Goal: Task Accomplishment & Management: Use online tool/utility

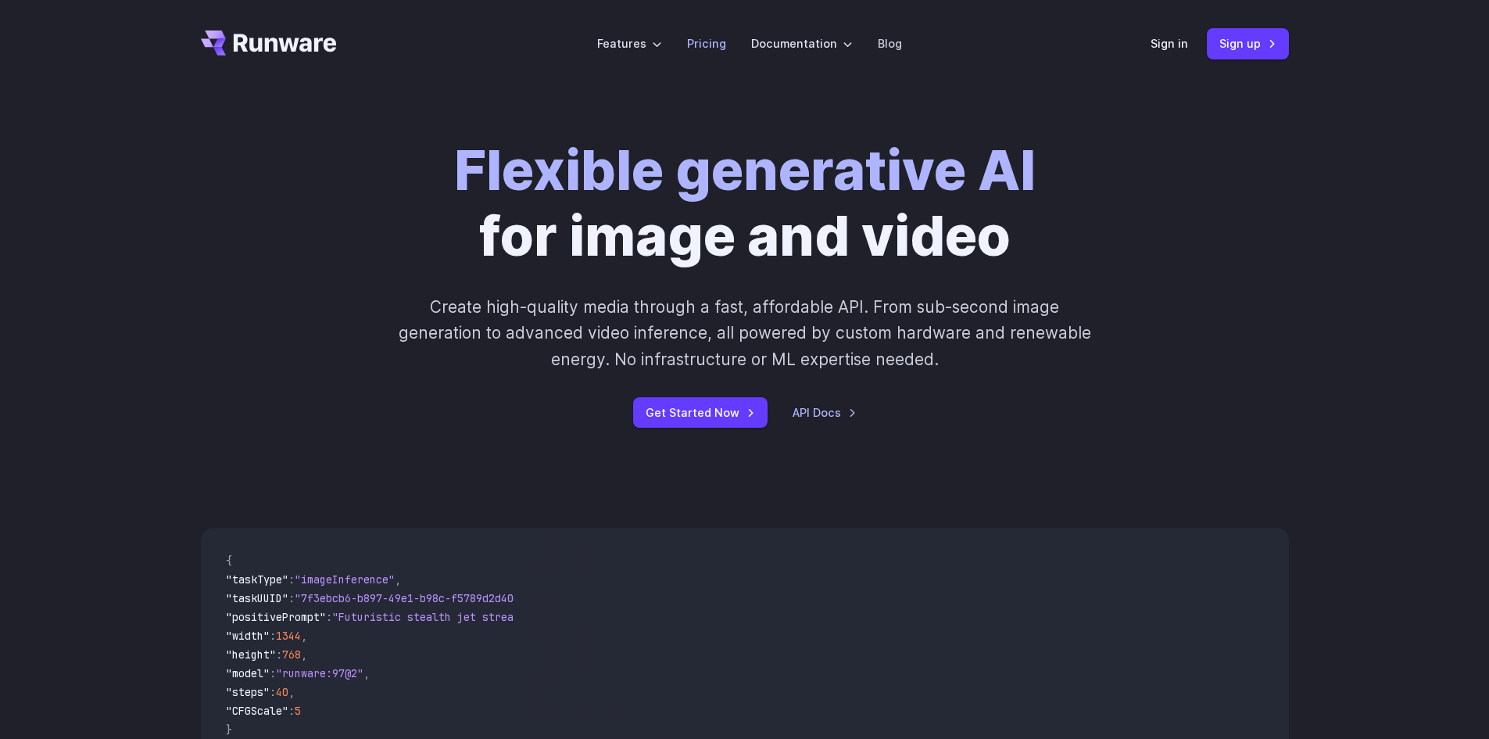
click at [703, 48] on link "Pricing" at bounding box center [706, 43] width 39 height 18
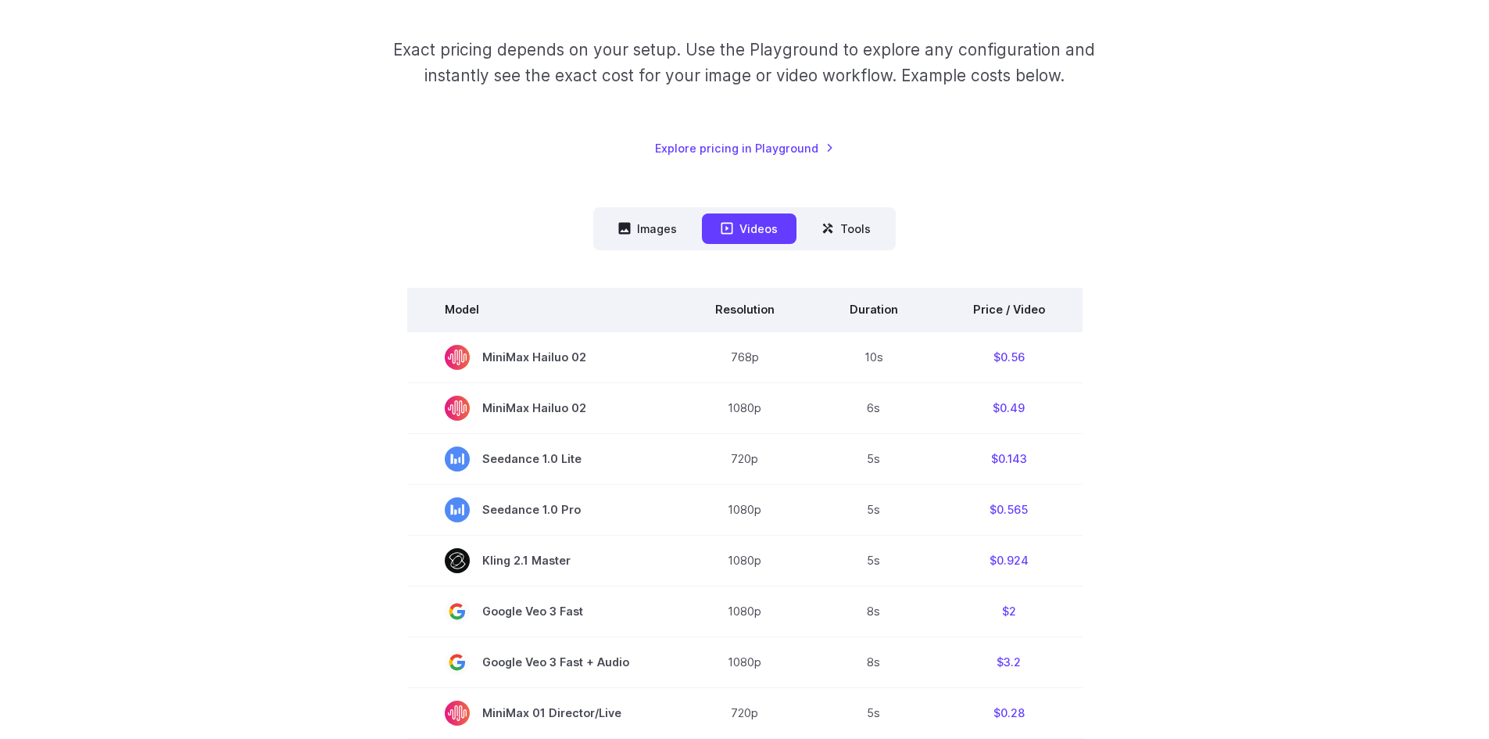
scroll to position [235, 0]
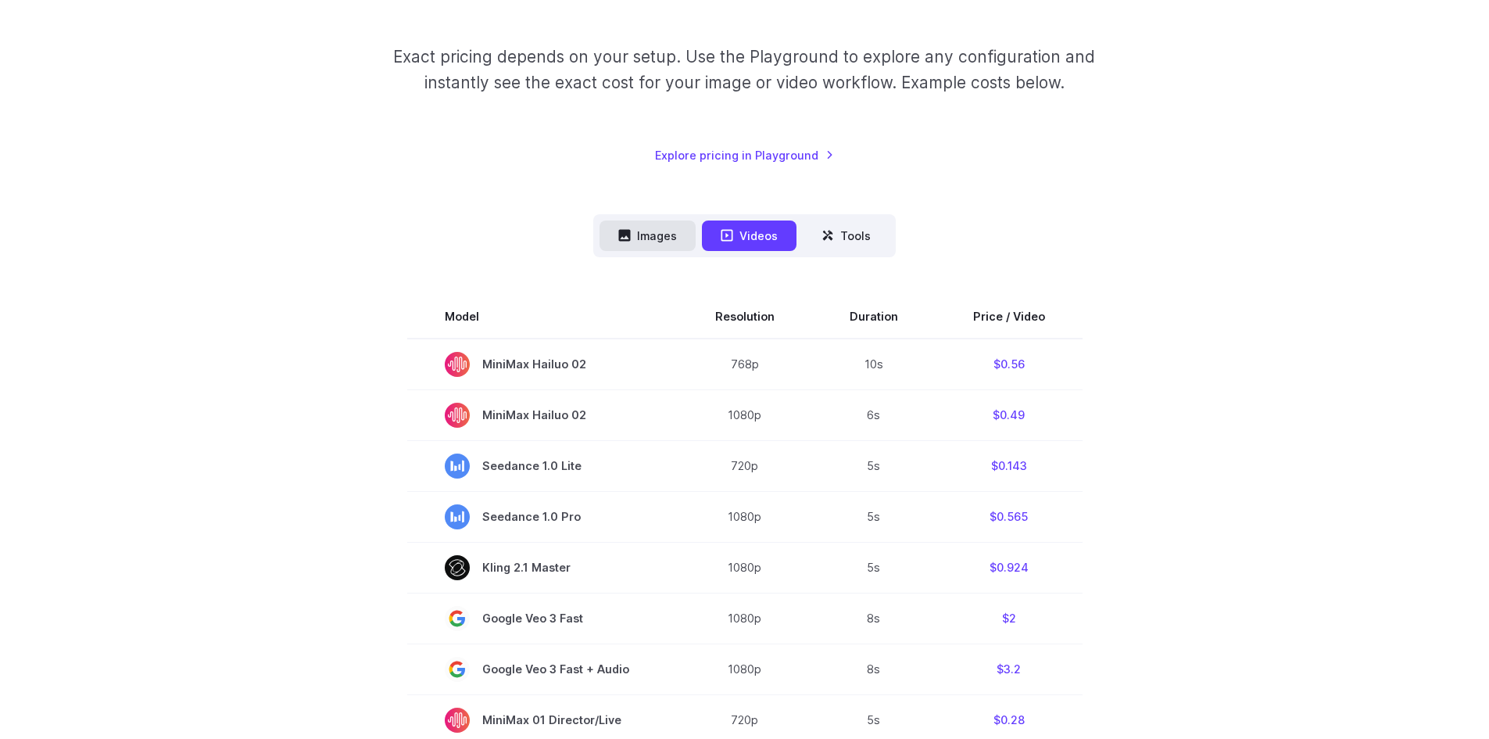
click at [664, 241] on button "Images" at bounding box center [648, 235] width 96 height 30
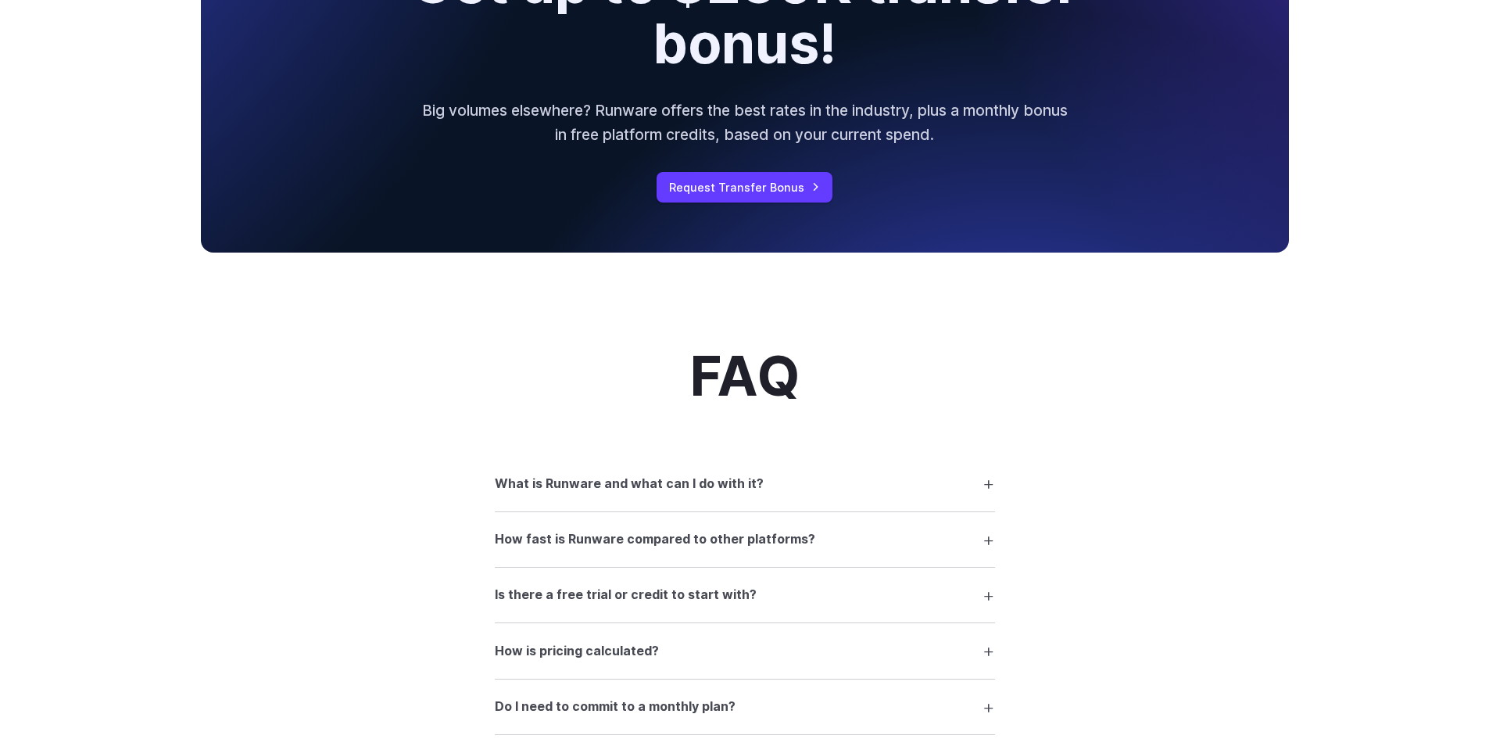
scroll to position [0, 0]
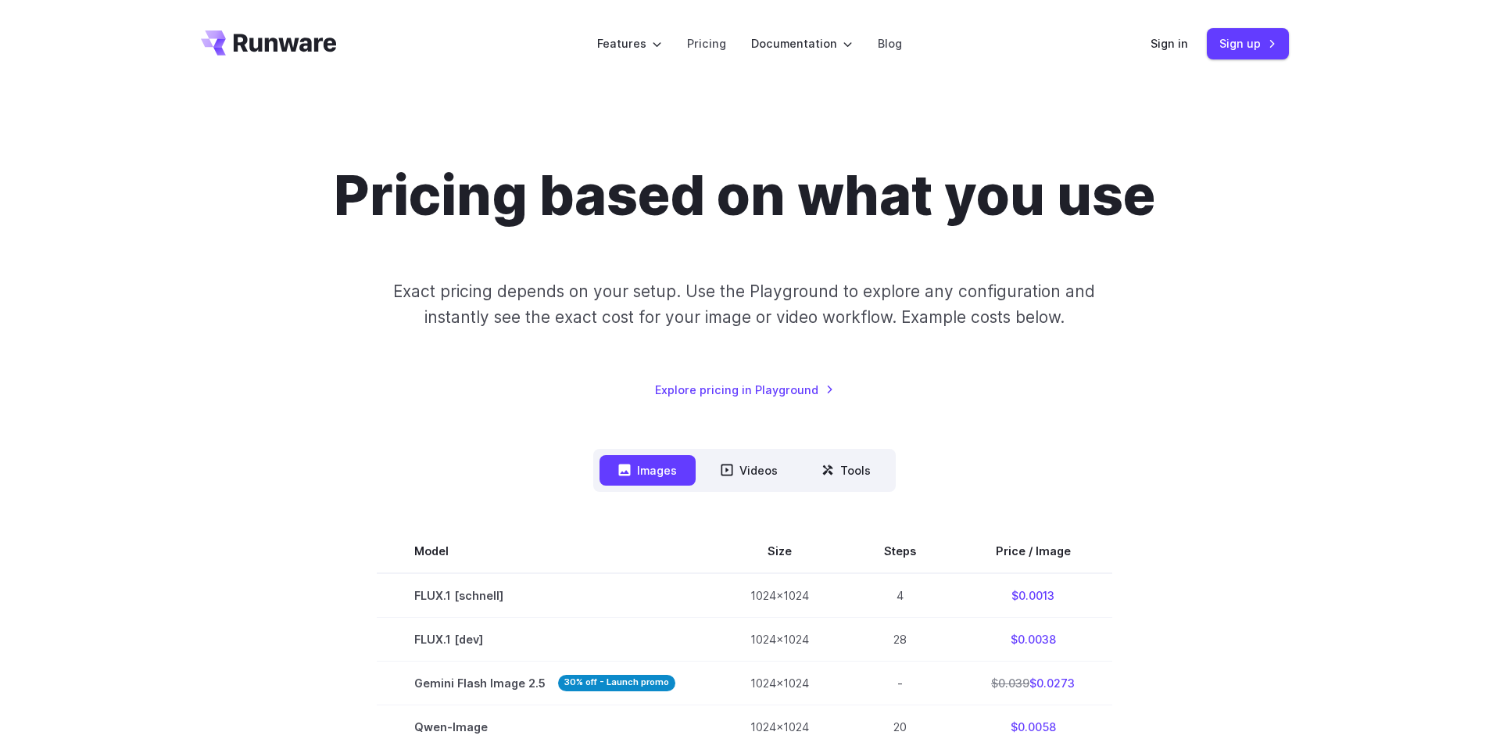
drag, startPoint x: 217, startPoint y: 491, endPoint x: 242, endPoint y: 296, distance: 197.0
click at [226, 43] on icon "Go to /" at bounding box center [269, 42] width 136 height 25
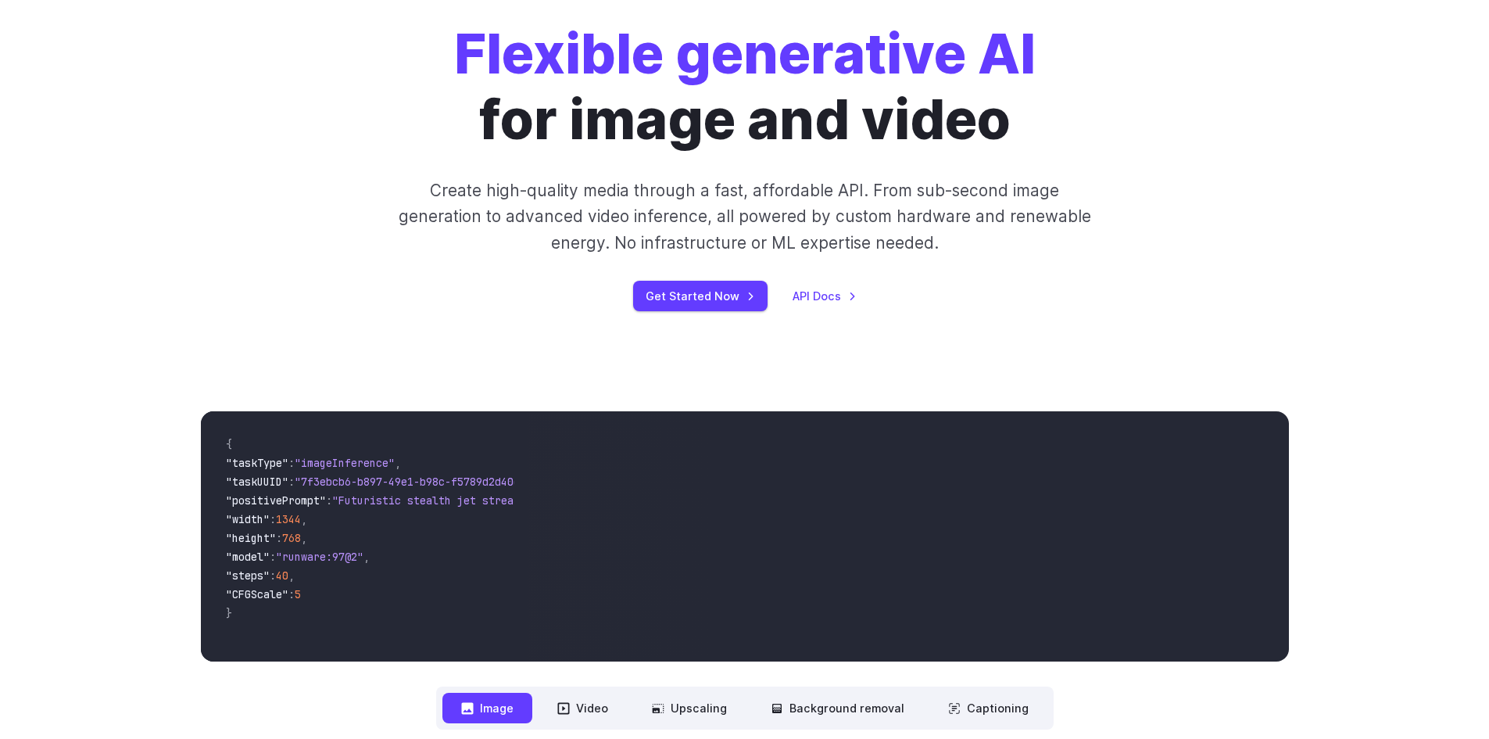
scroll to position [313, 0]
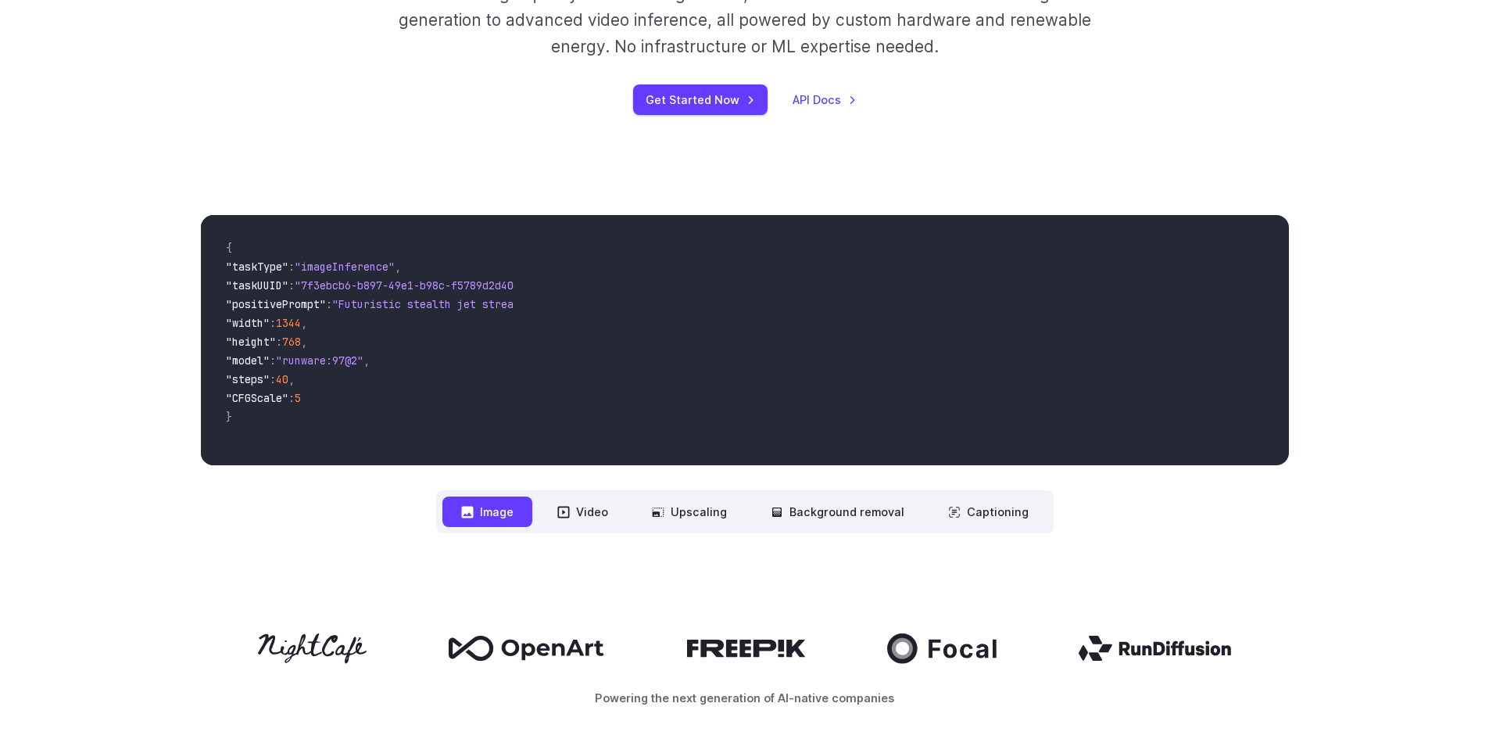
click at [268, 335] on span ""height"" at bounding box center [251, 342] width 50 height 14
drag, startPoint x: 324, startPoint y: 319, endPoint x: 298, endPoint y: 330, distance: 28.7
click at [307, 321] on span "," at bounding box center [304, 323] width 6 height 14
drag, startPoint x: 298, startPoint y: 330, endPoint x: 315, endPoint y: 350, distance: 26.6
click at [315, 350] on code "{ "taskType" : "imageInference" , "taskUUID" : "7f3ebcb6-b897-49e1-b98c-f5789d2…" at bounding box center [364, 340] width 302 height 225
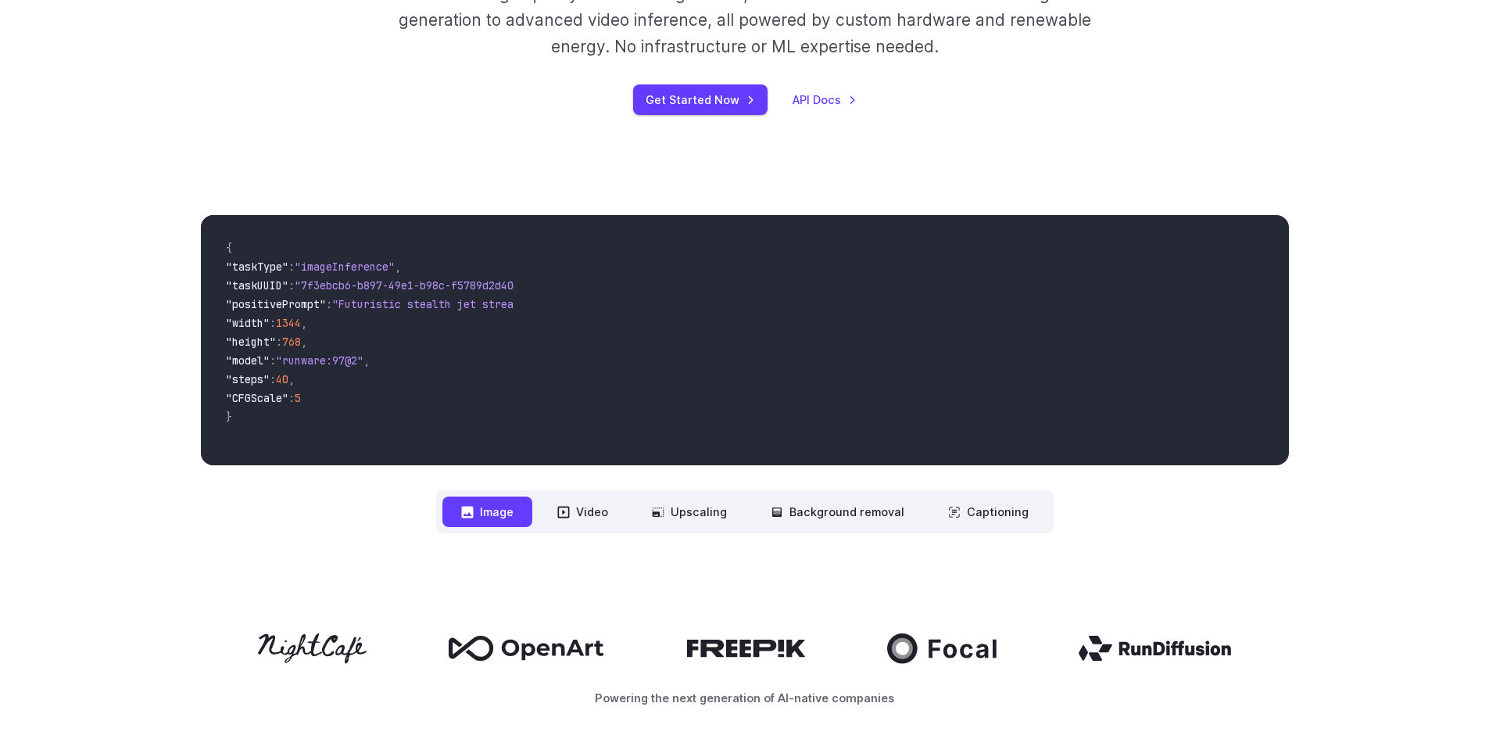
click at [332, 342] on span ""height" : 768 ," at bounding box center [364, 343] width 277 height 19
click at [337, 362] on span ""runware:97@2"" at bounding box center [320, 360] width 88 height 14
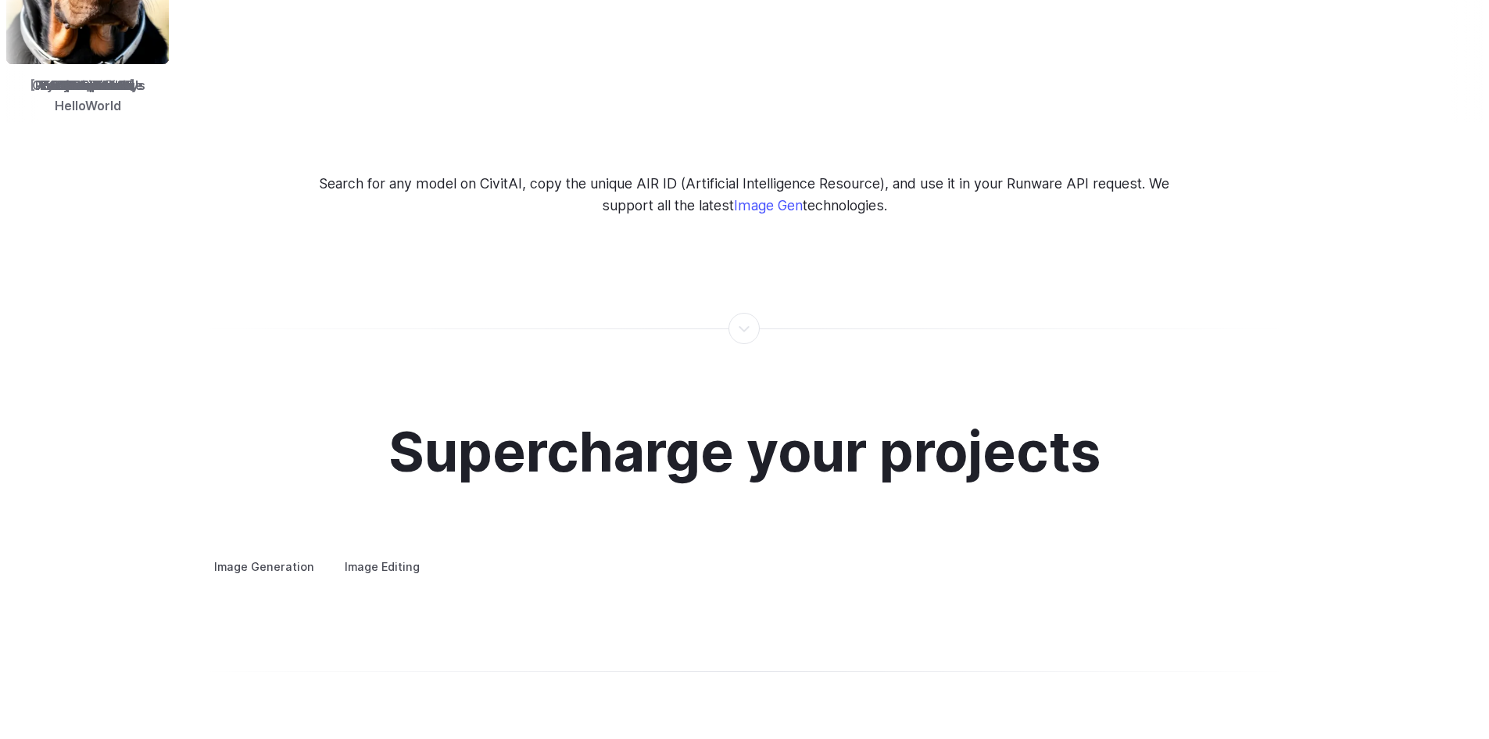
scroll to position [2815, 0]
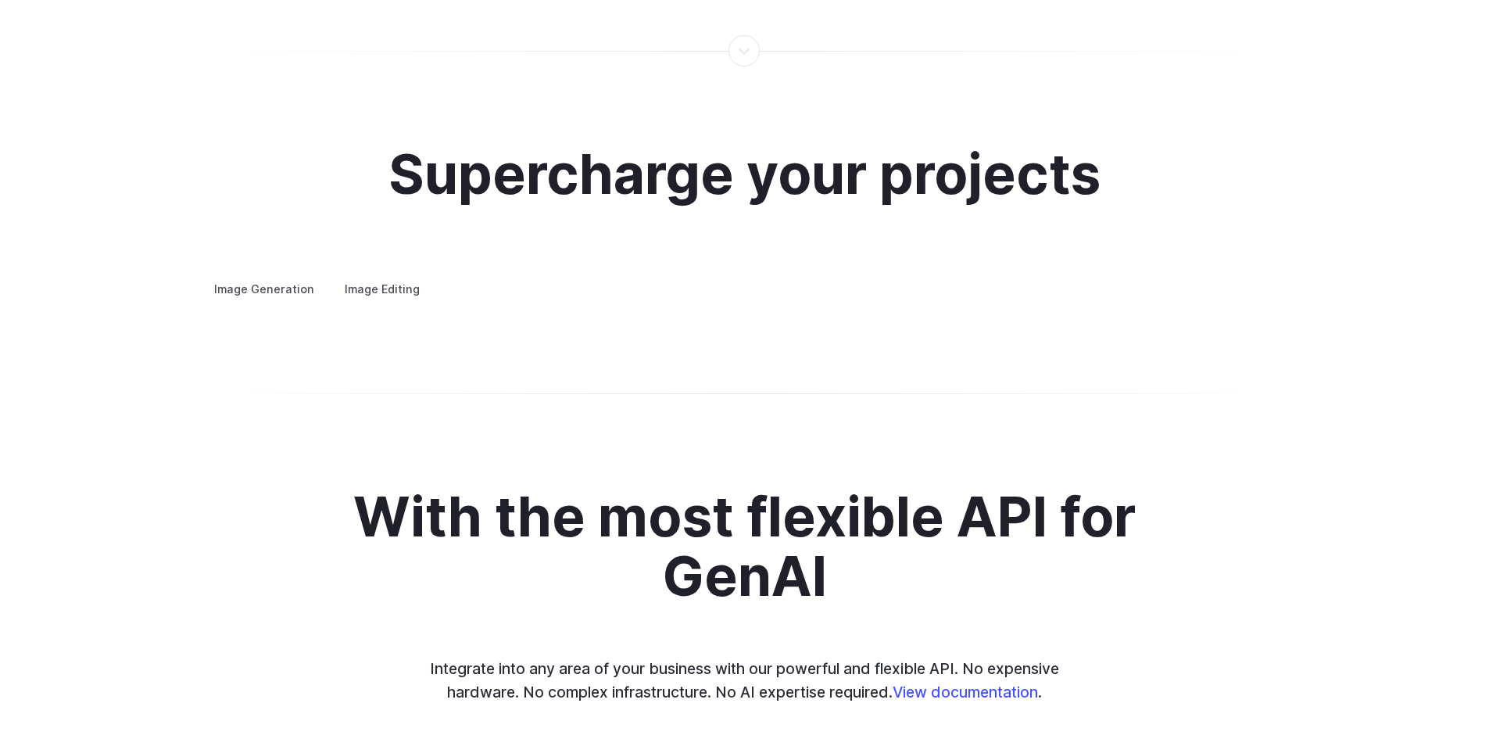
click at [395, 275] on label "Image Editing" at bounding box center [382, 288] width 102 height 27
click at [0, 0] on summary "Inpainting" at bounding box center [0, 0] width 0 height 0
click at [0, 0] on details "Outpainting Extend the boundaries of your images creatively, adding new element…" at bounding box center [0, 0] width 0 height 0
click at [0, 0] on summary "Upscaling" at bounding box center [0, 0] width 0 height 0
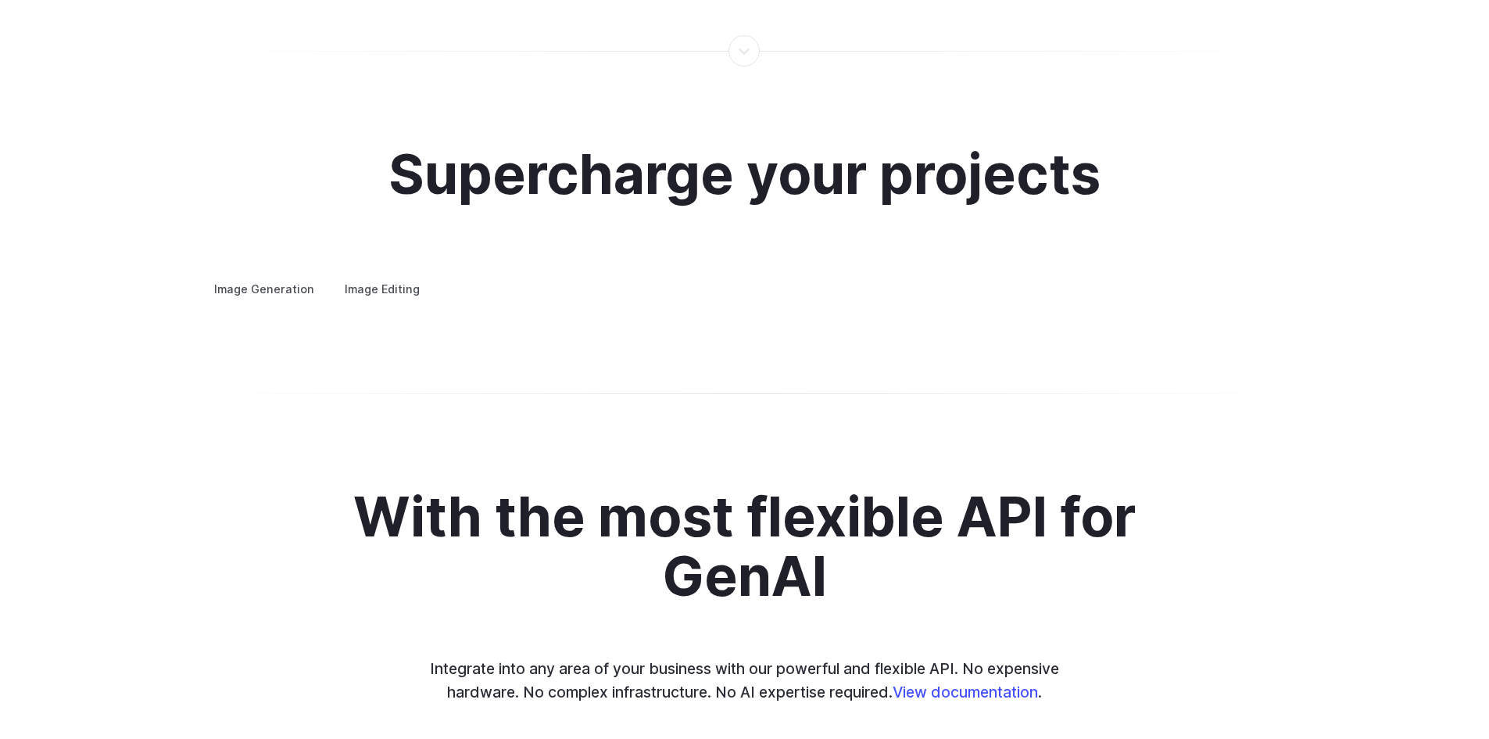
click at [227, 278] on label "Image Generation" at bounding box center [264, 288] width 127 height 27
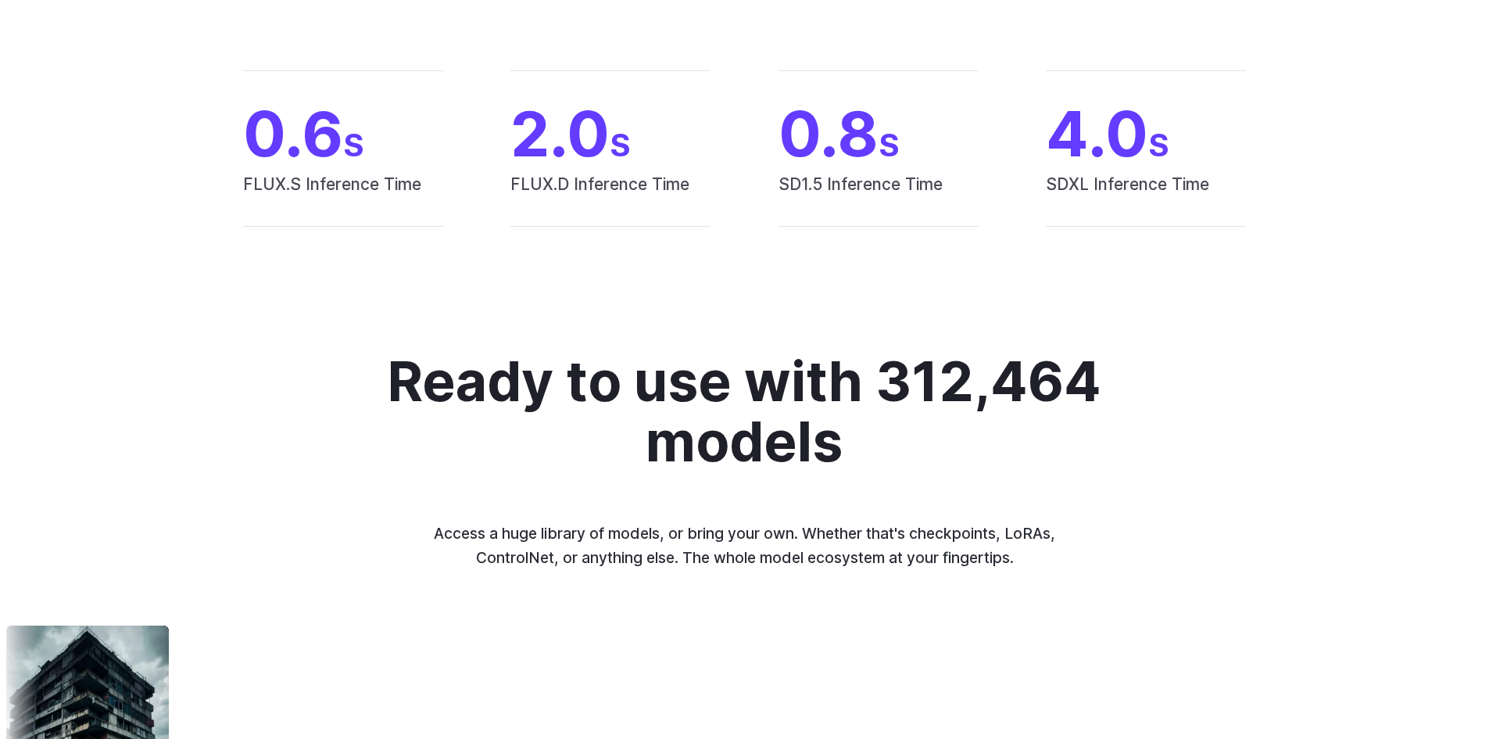
scroll to position [0, 0]
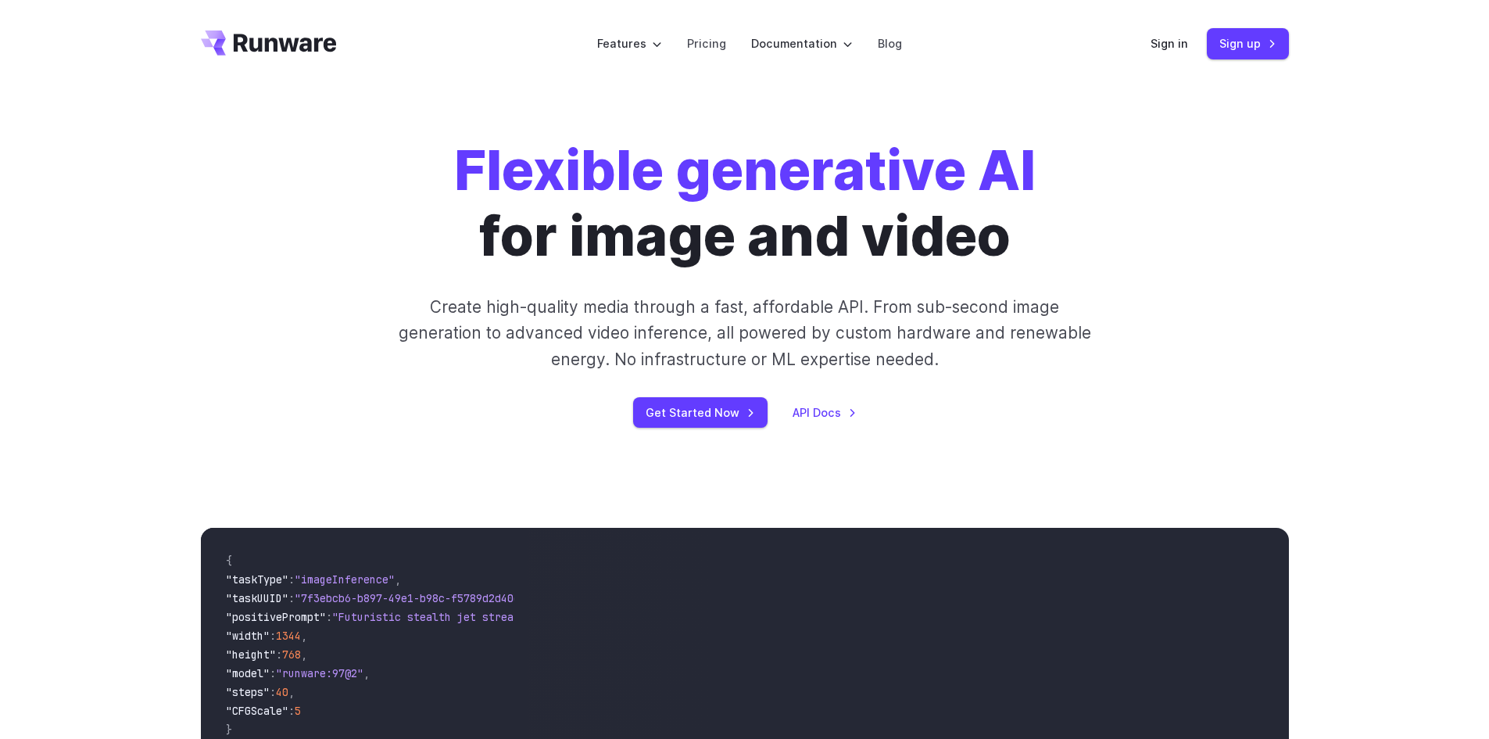
drag, startPoint x: 706, startPoint y: 505, endPoint x: 693, endPoint y: 265, distance: 240.4
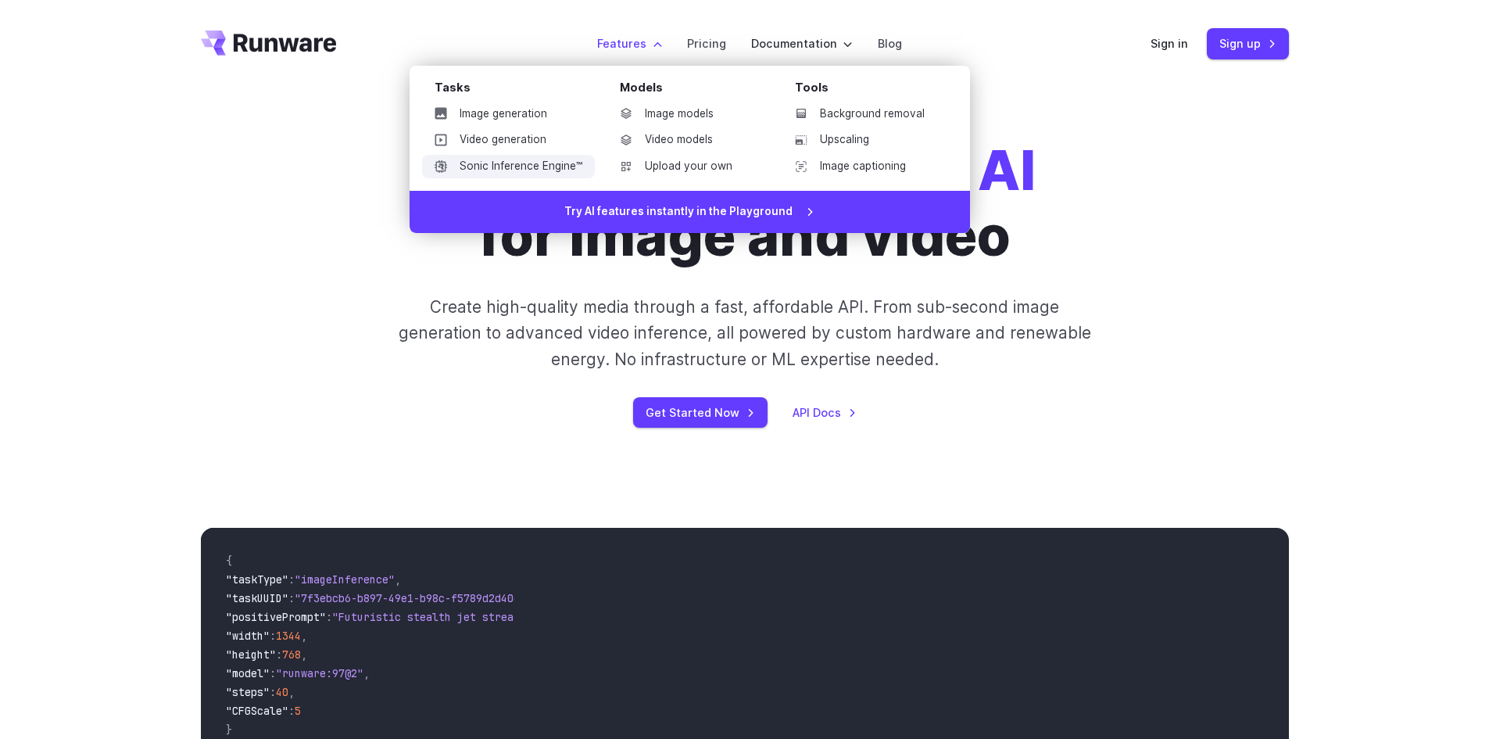
click at [563, 169] on link "Sonic Inference Engine™" at bounding box center [508, 166] width 173 height 23
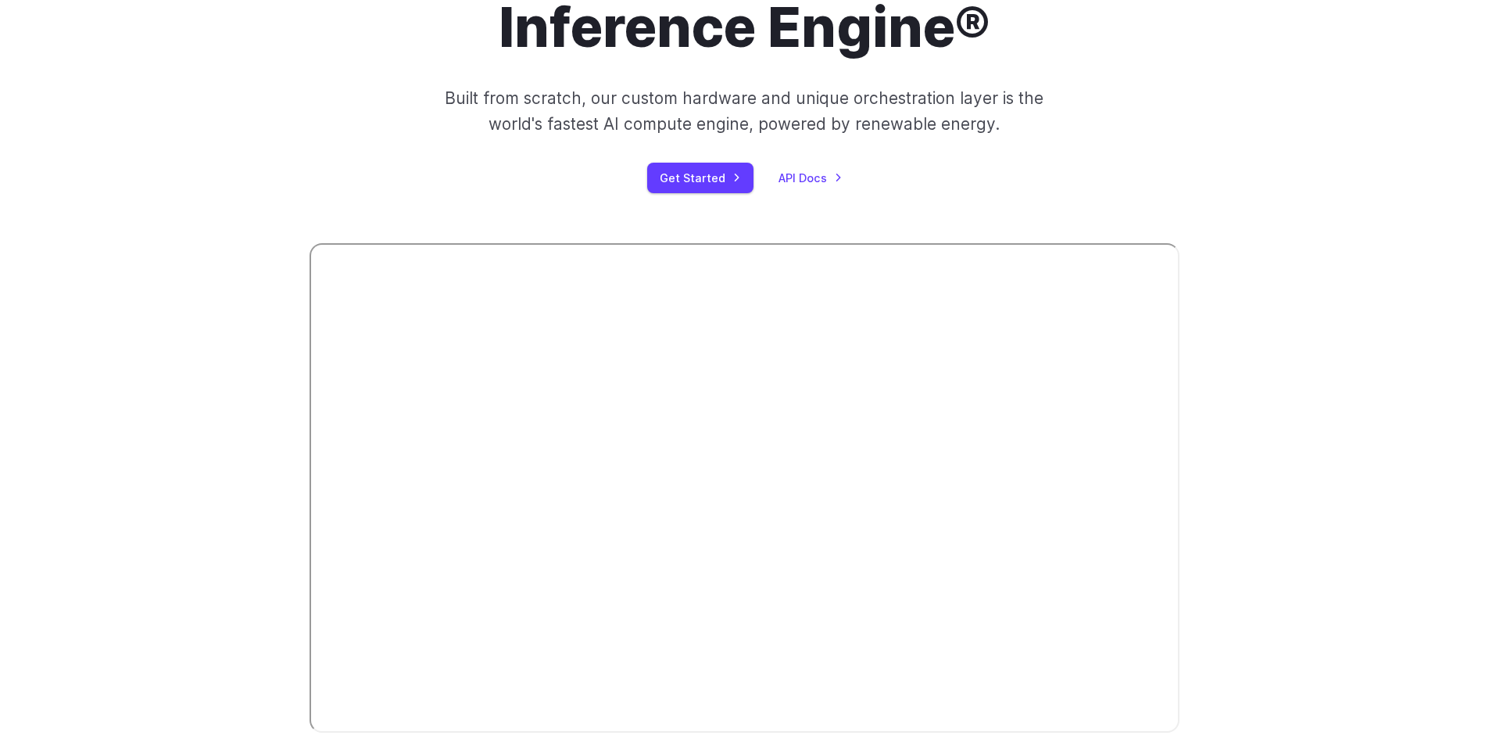
scroll to position [313, 0]
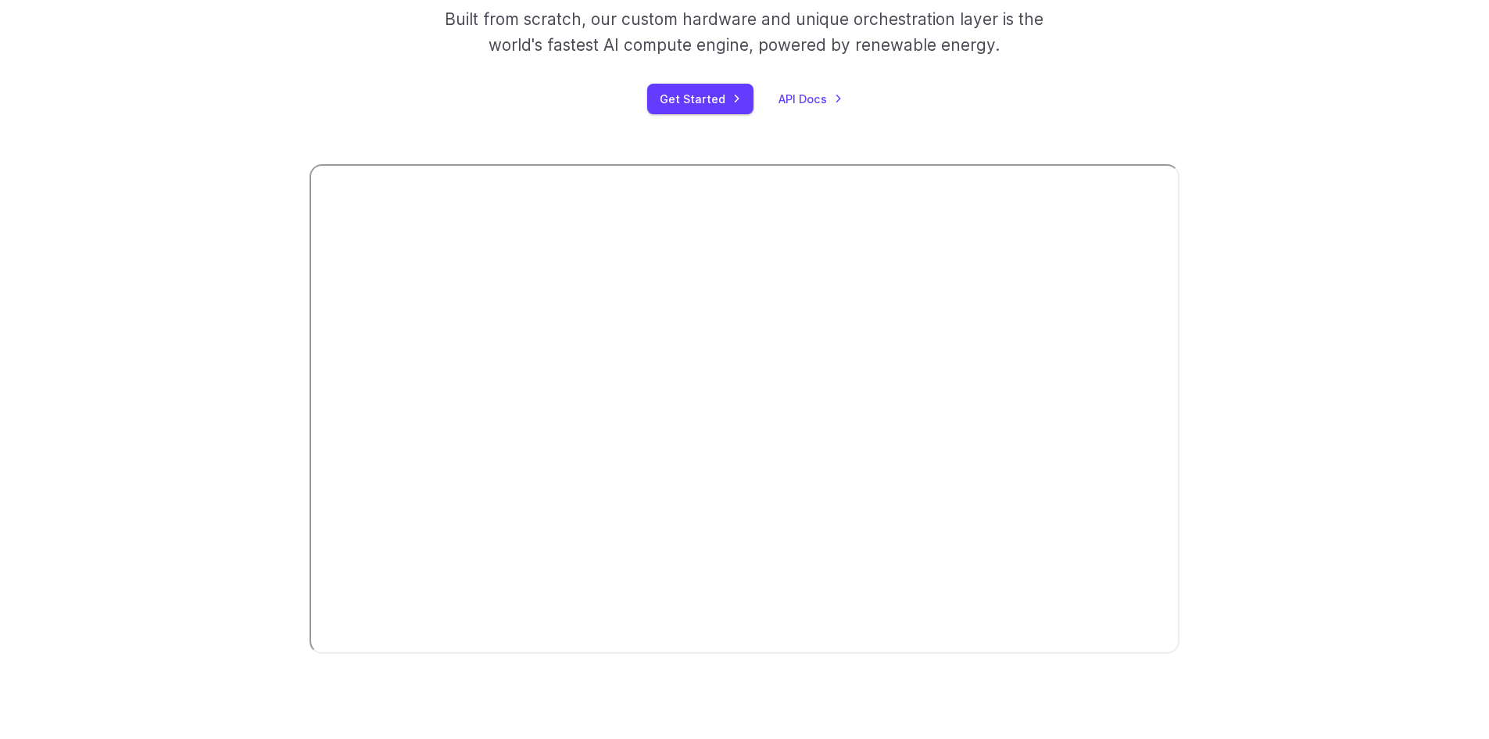
click at [1127, 678] on div "Introducing: Sonic Inference Engine® Built from scratch, our custom hardware an…" at bounding box center [744, 255] width 1489 height 960
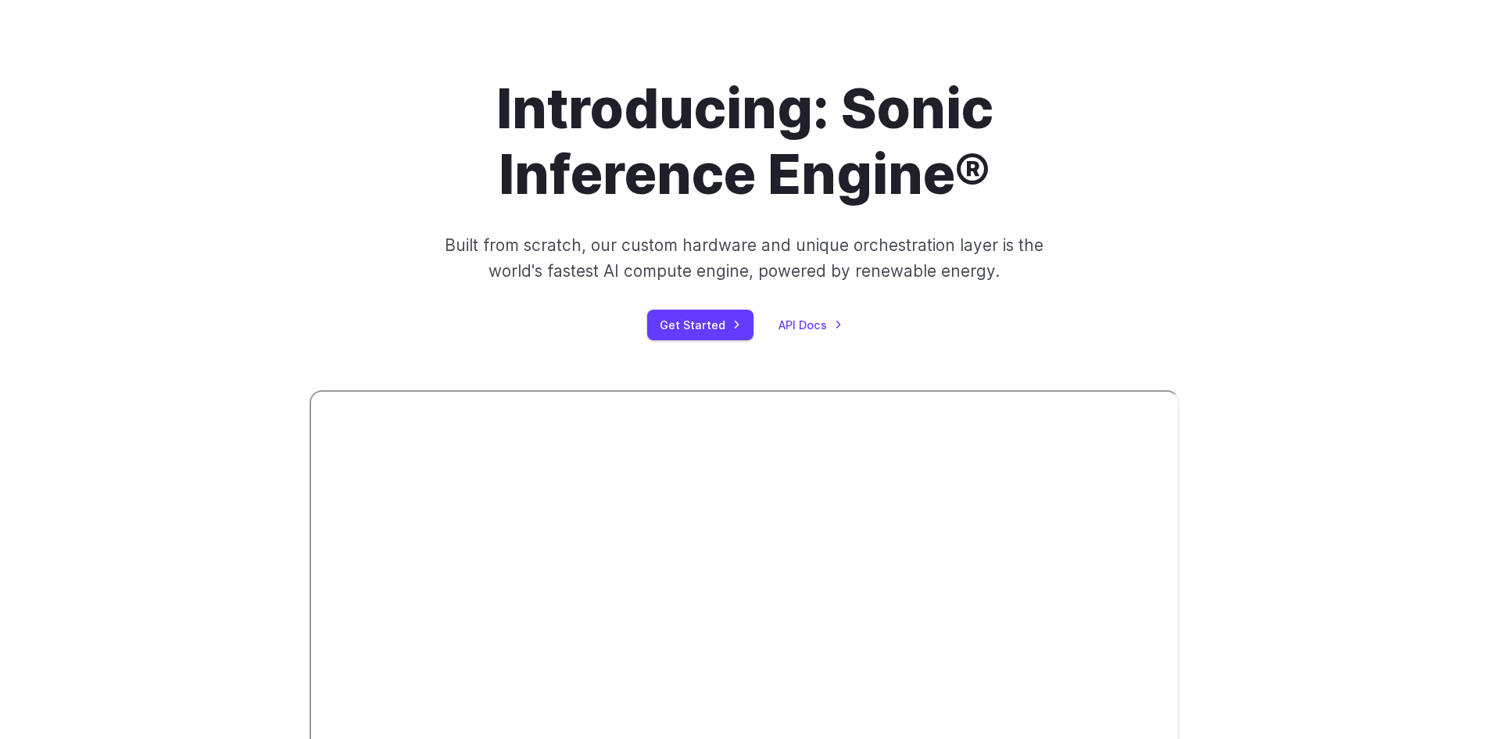
scroll to position [0, 0]
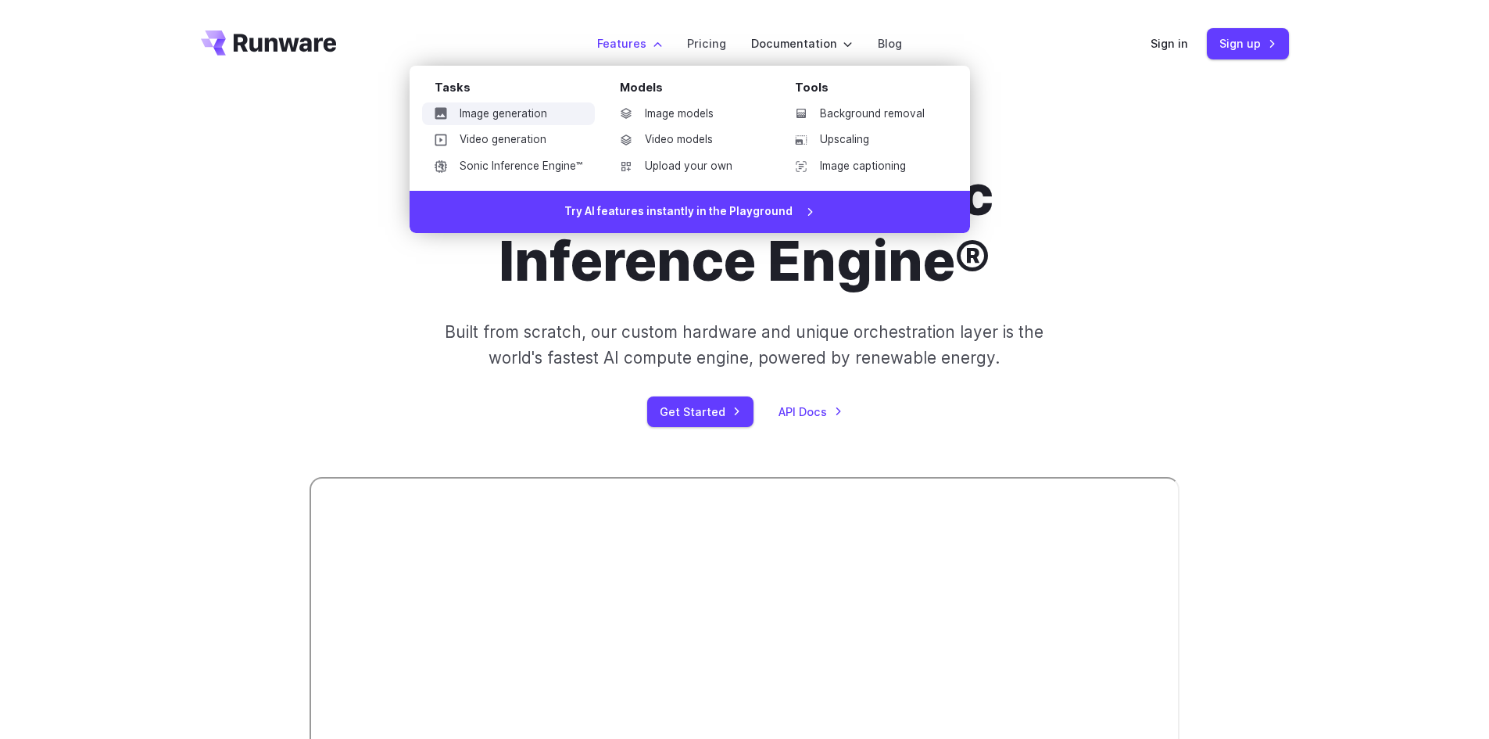
click at [532, 108] on link "Image generation" at bounding box center [508, 113] width 173 height 23
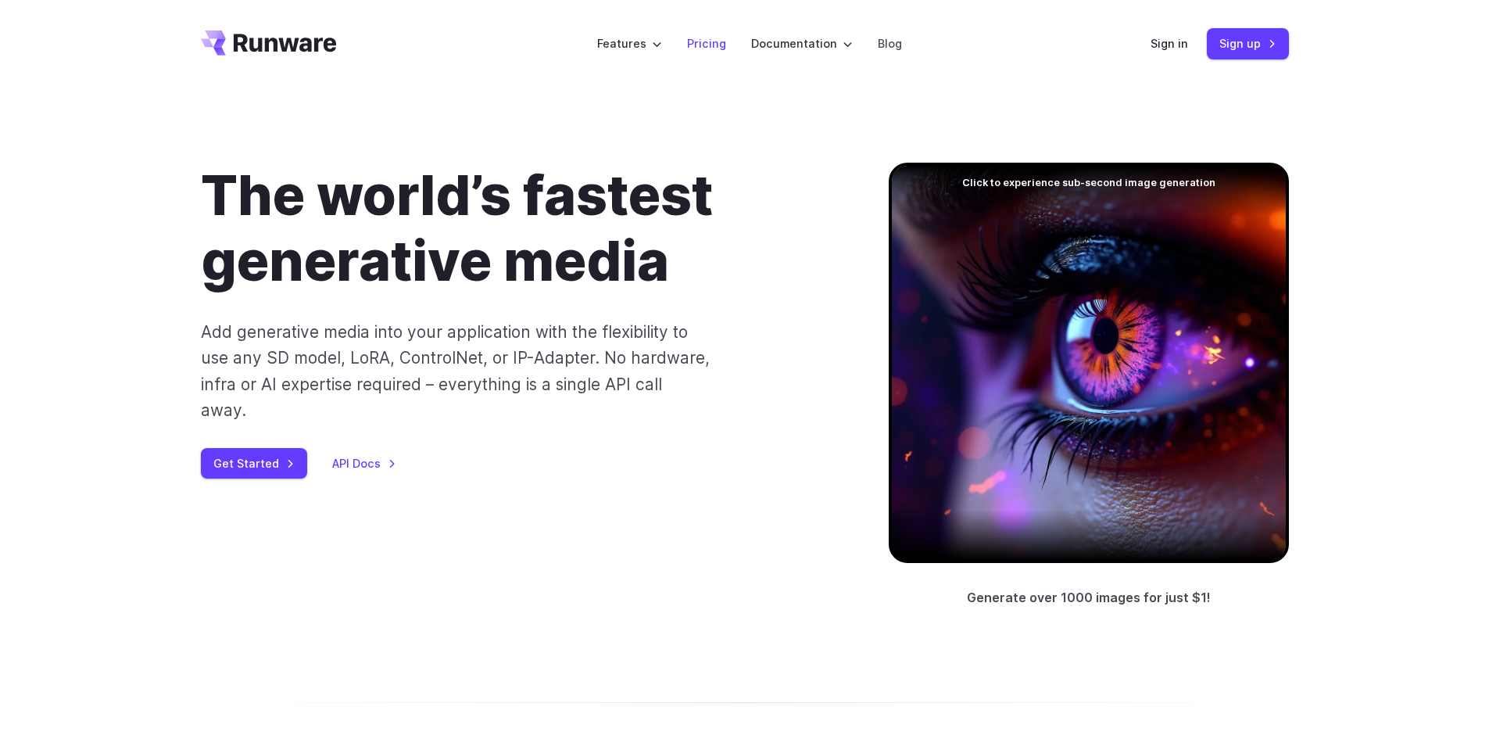
click at [710, 41] on link "Pricing" at bounding box center [706, 43] width 39 height 18
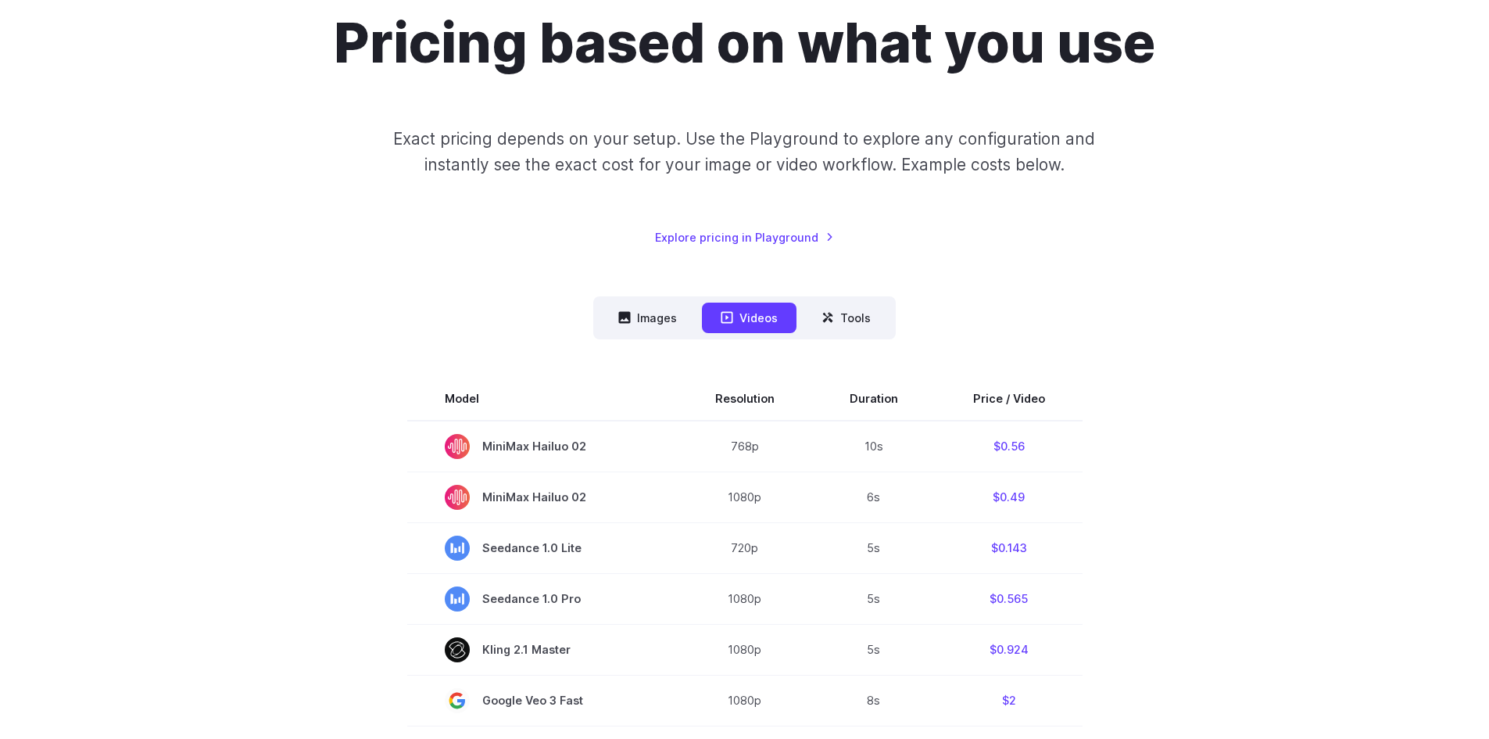
scroll to position [156, 0]
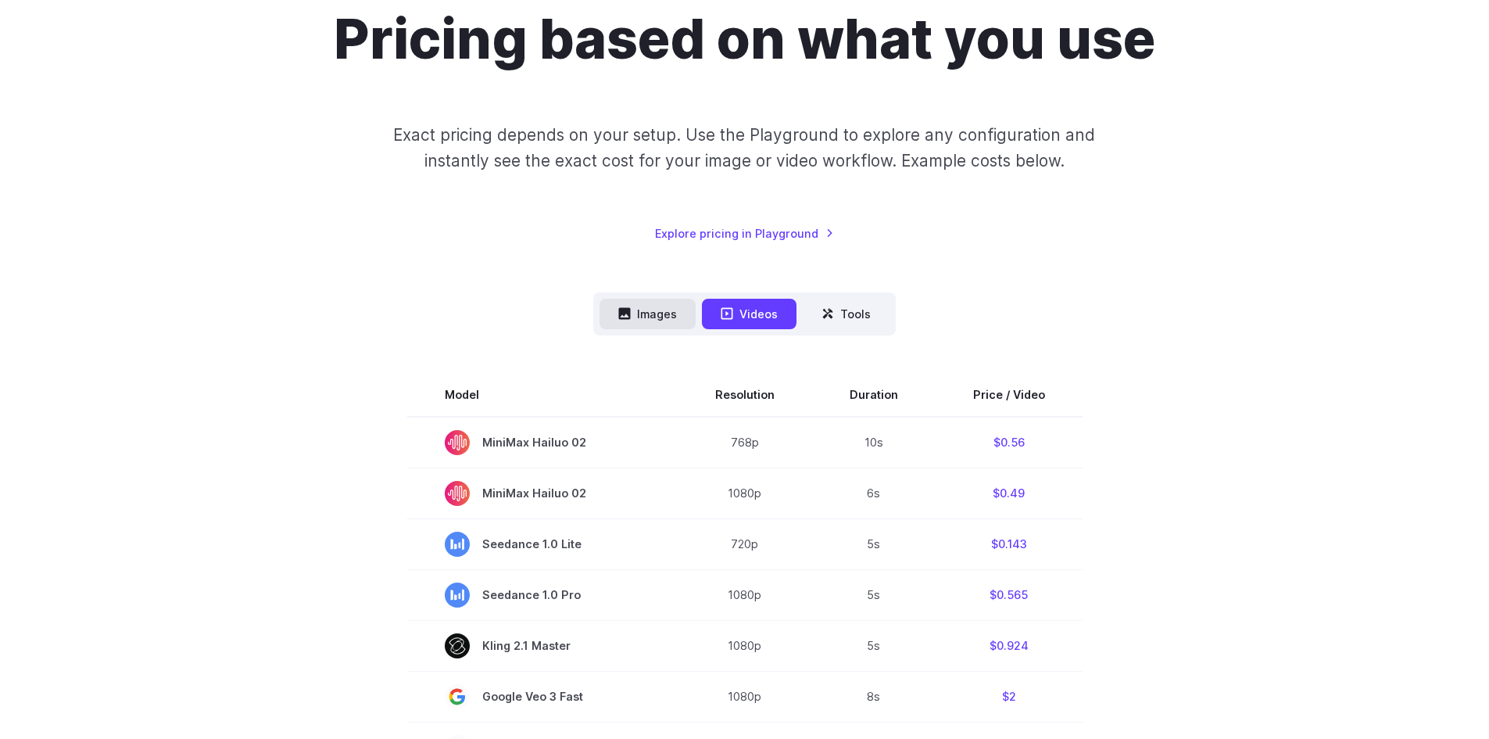
click at [651, 321] on button "Images" at bounding box center [648, 314] width 96 height 30
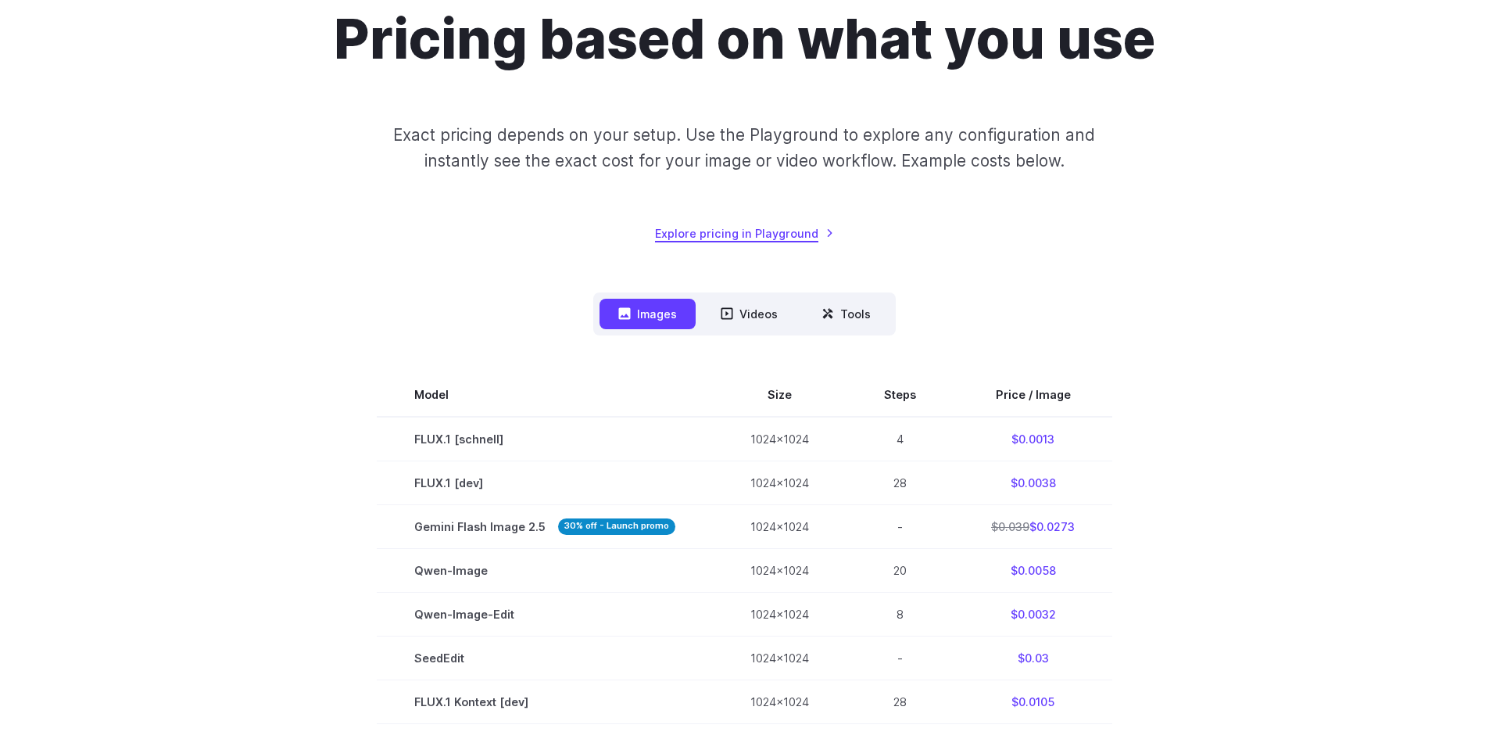
click at [697, 229] on link "Explore pricing in Playground" at bounding box center [744, 233] width 179 height 18
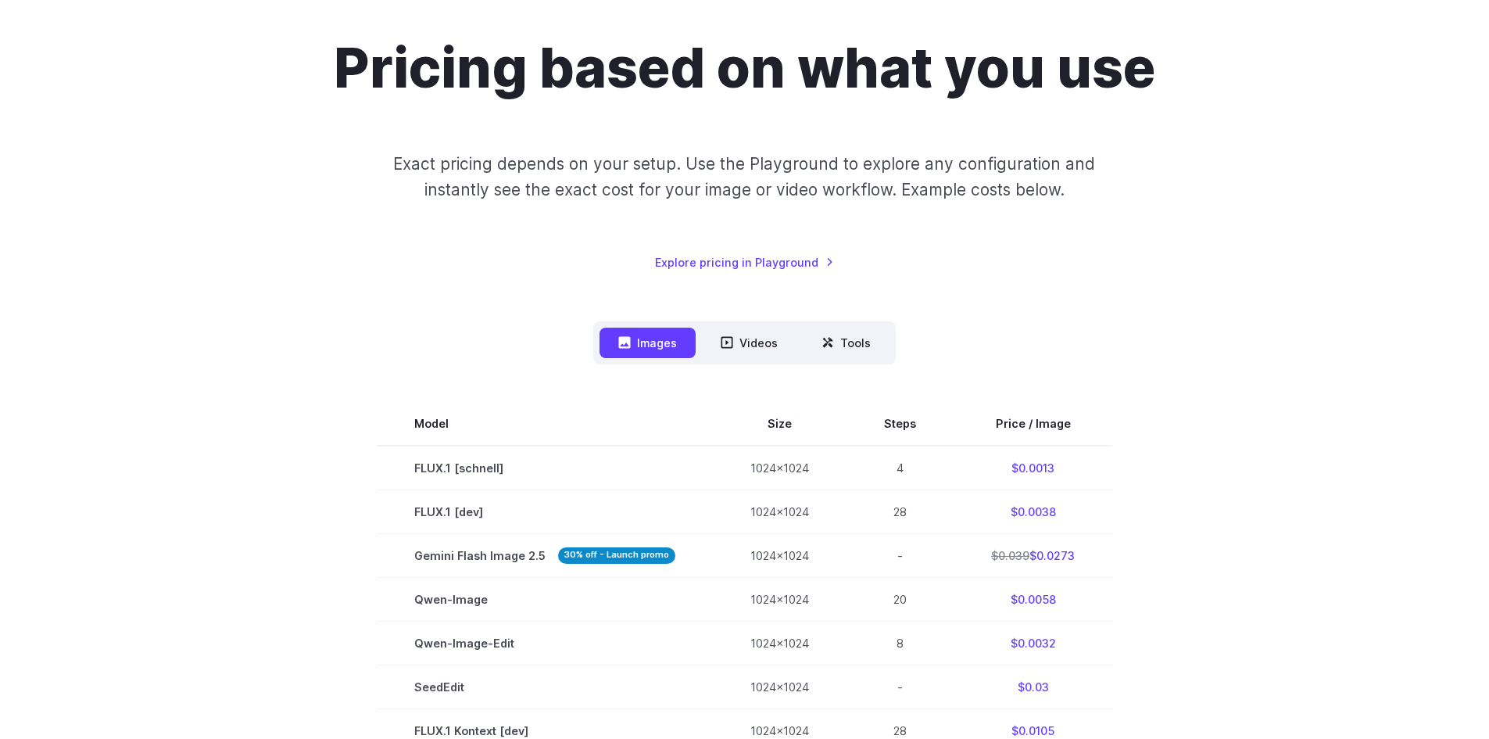
scroll to position [78, 0]
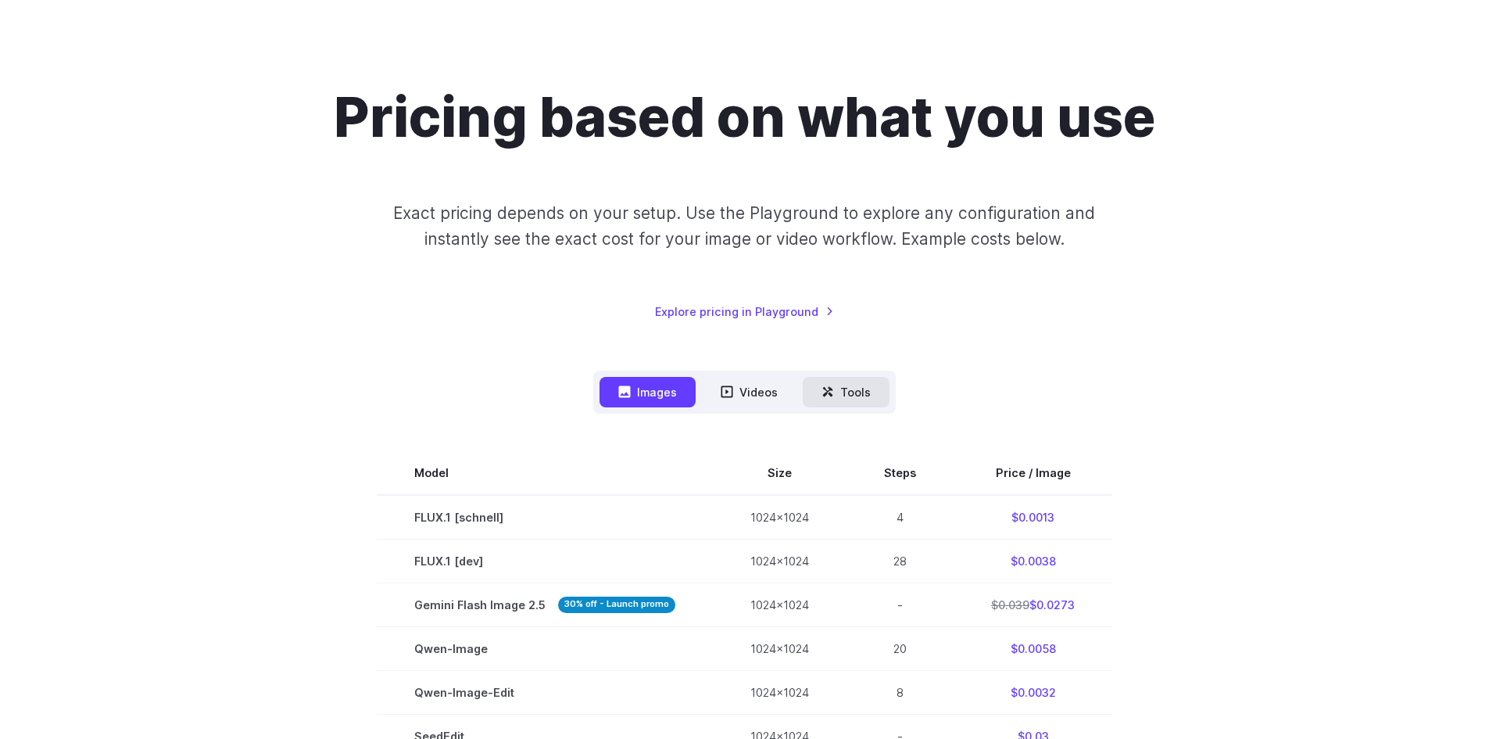
click at [840, 390] on button "Tools" at bounding box center [846, 392] width 87 height 30
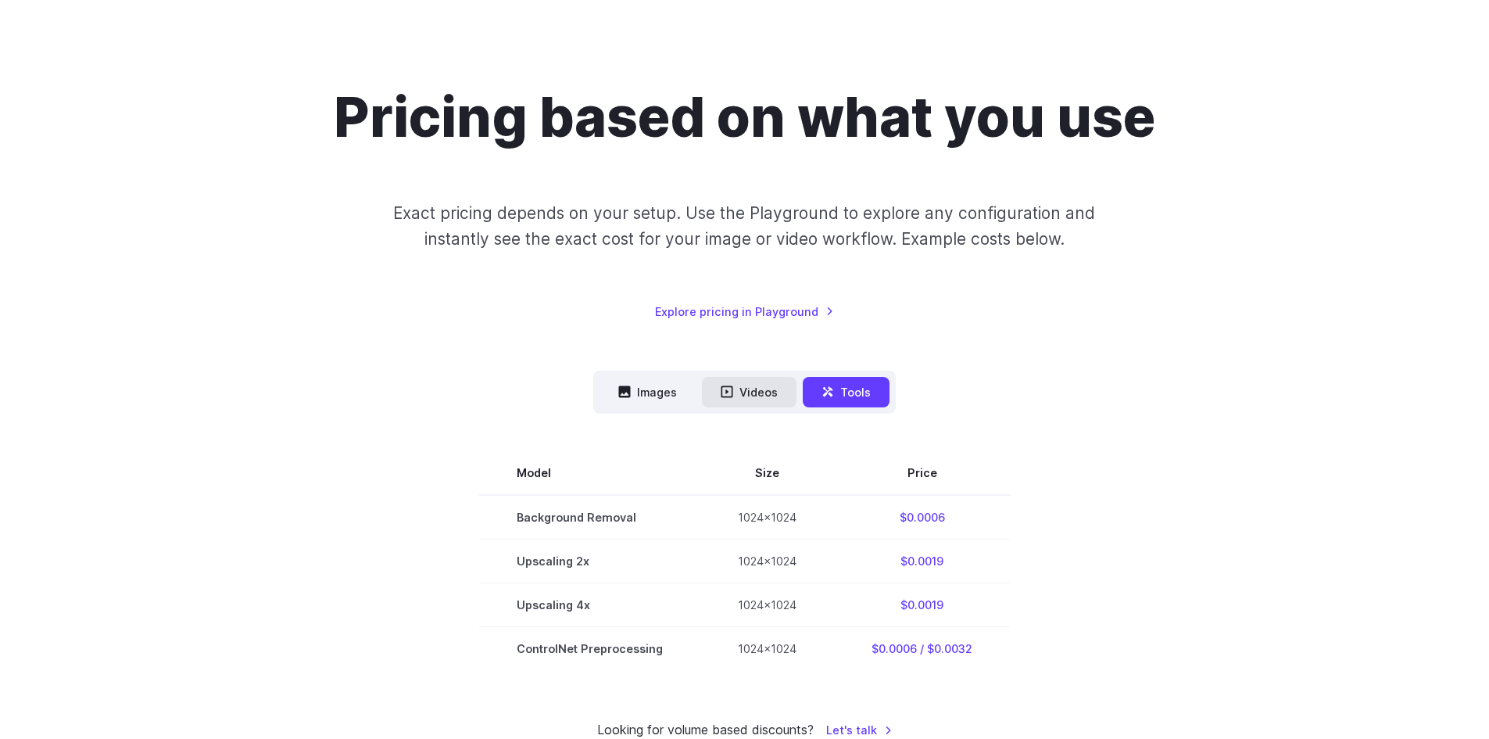
click at [736, 395] on button "Videos" at bounding box center [749, 392] width 95 height 30
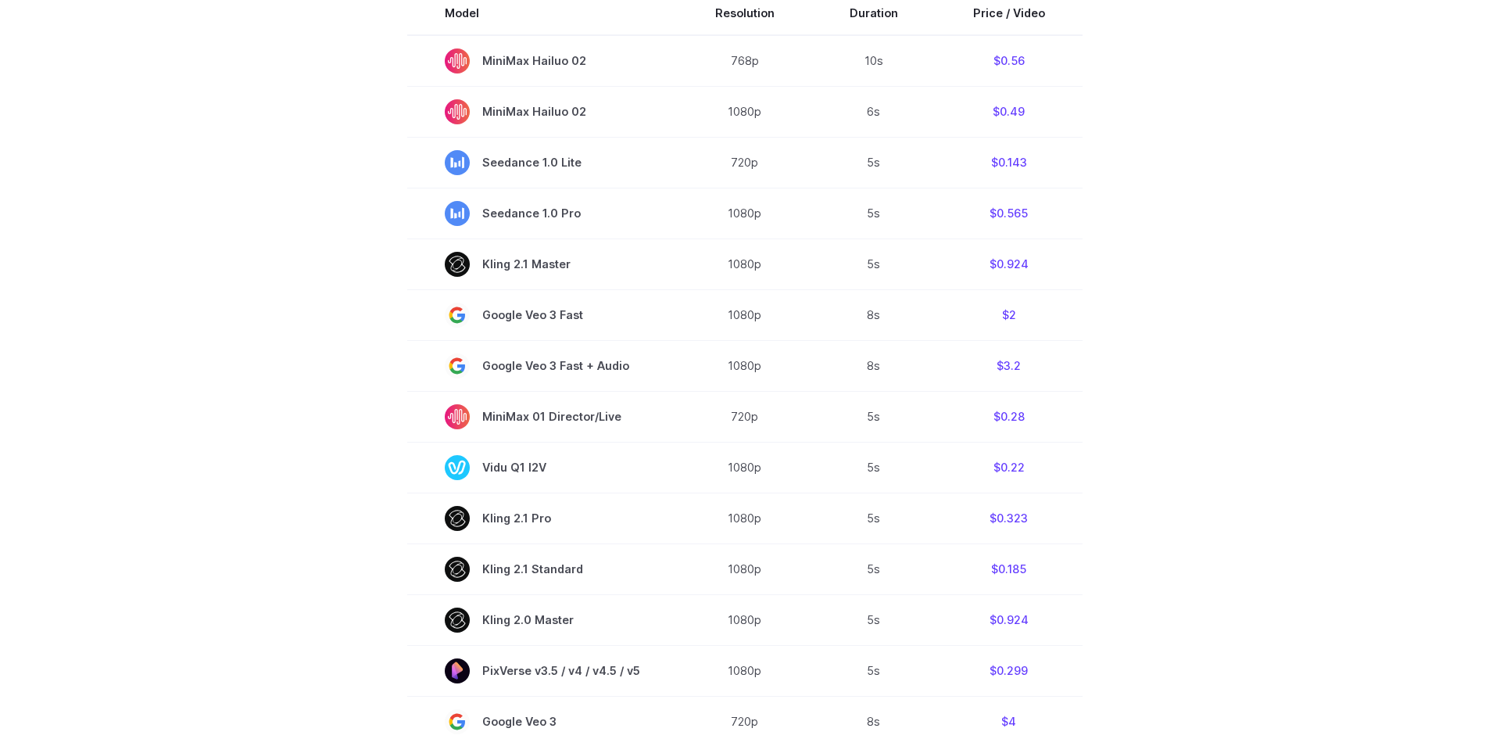
scroll to position [0, 0]
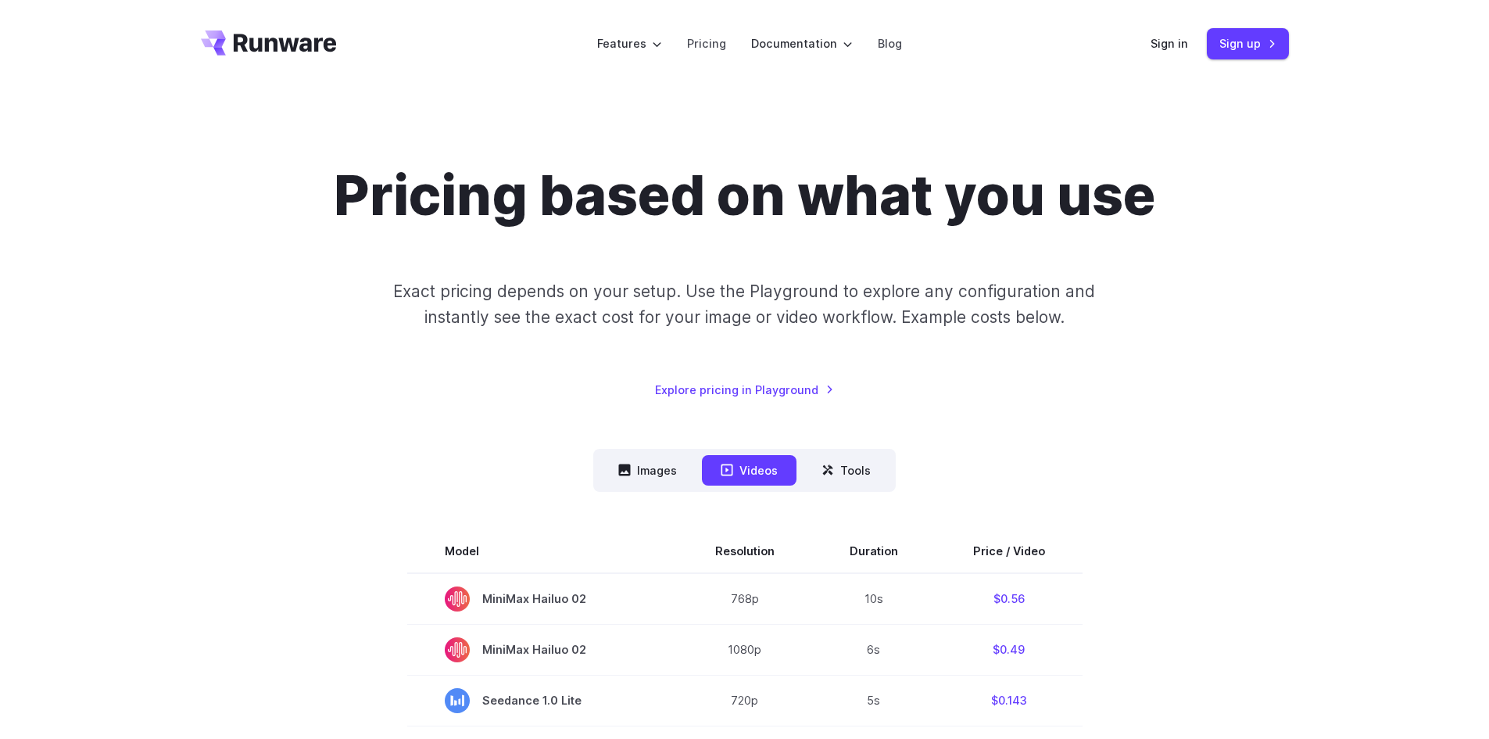
drag, startPoint x: 1450, startPoint y: 507, endPoint x: 1326, endPoint y: 104, distance: 421.9
click at [1210, 44] on link "Sign up" at bounding box center [1248, 43] width 82 height 30
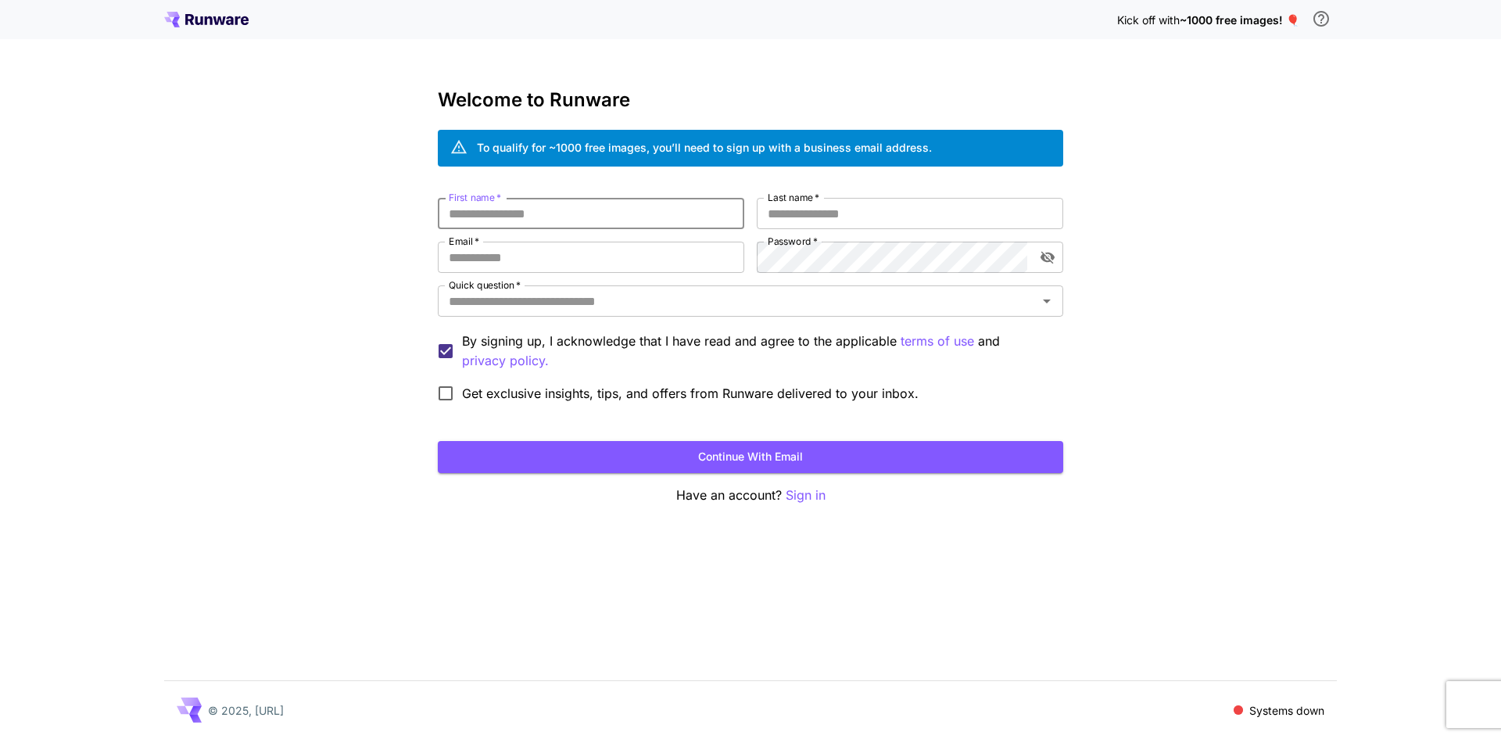
click at [665, 213] on input "First name   *" at bounding box center [591, 213] width 306 height 31
click at [625, 216] on input "First name   *" at bounding box center [591, 213] width 306 height 31
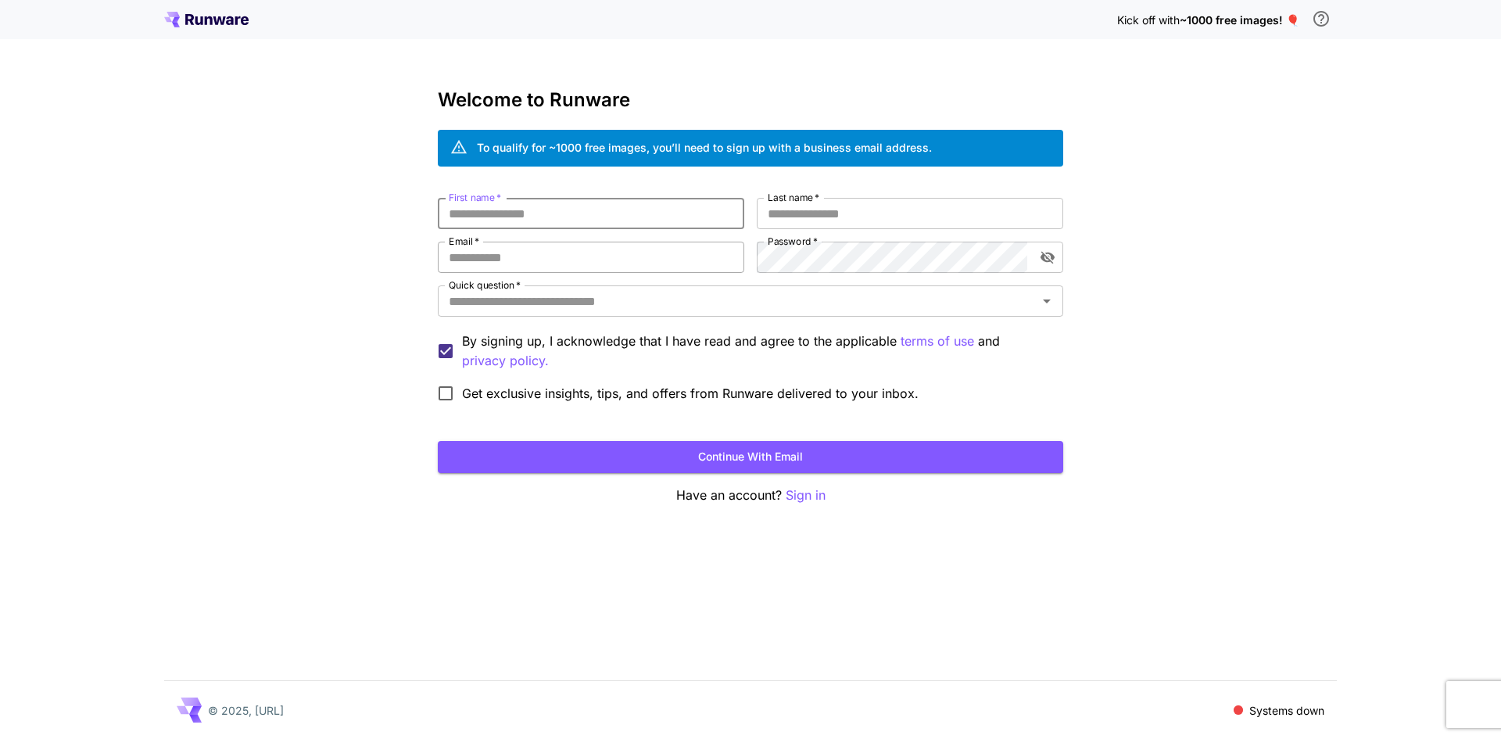
click at [625, 254] on input "Email   *" at bounding box center [591, 257] width 306 height 31
type input "**********"
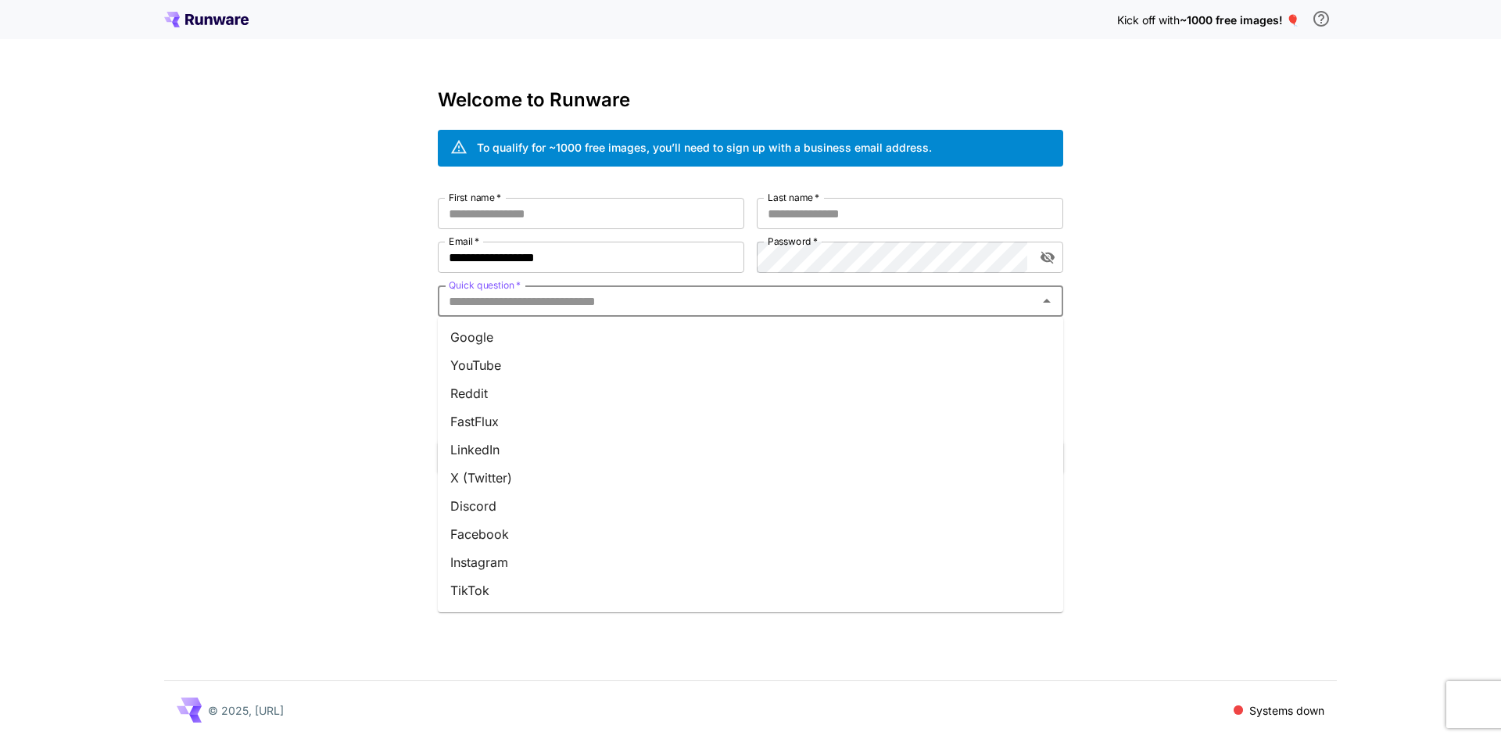
click at [614, 298] on input "Quick question   *" at bounding box center [738, 301] width 590 height 22
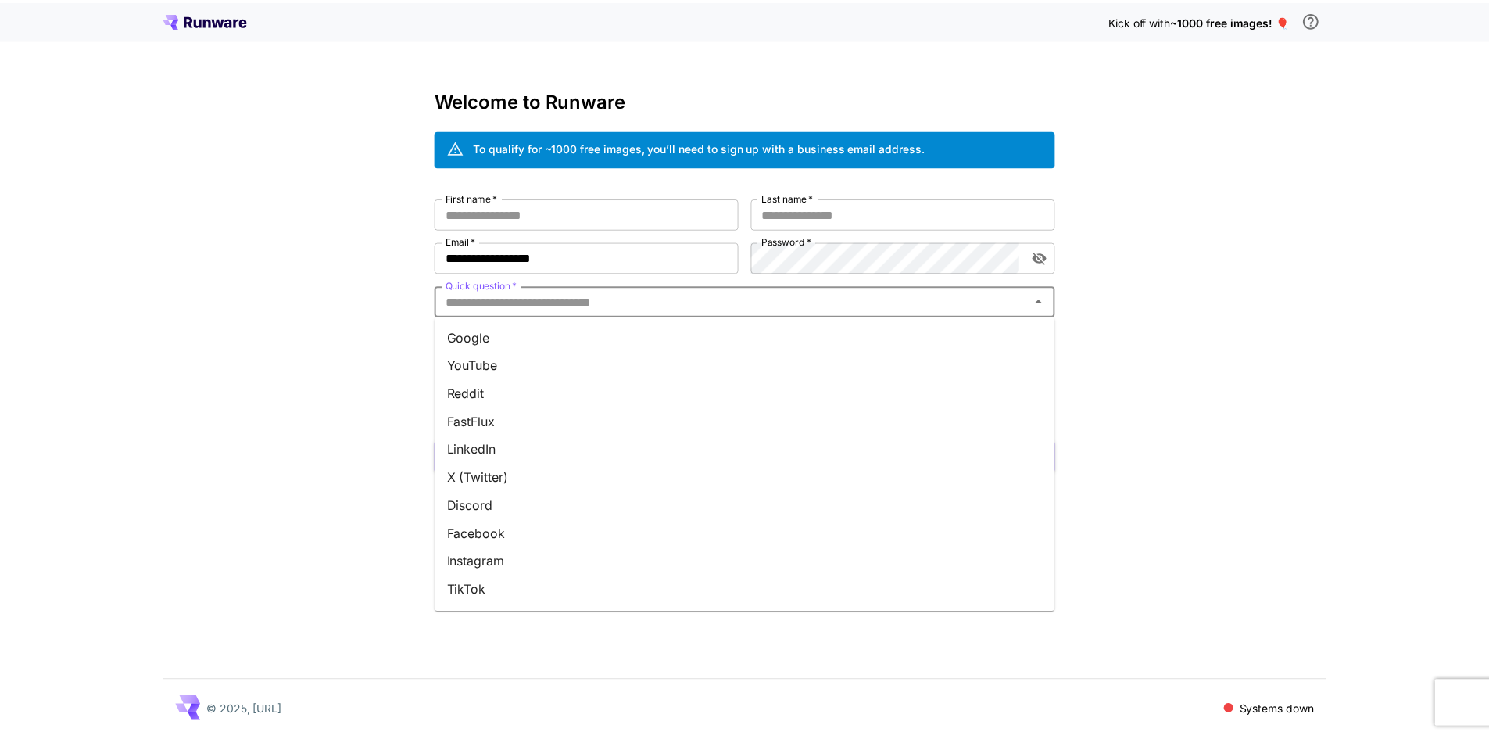
scroll to position [139, 0]
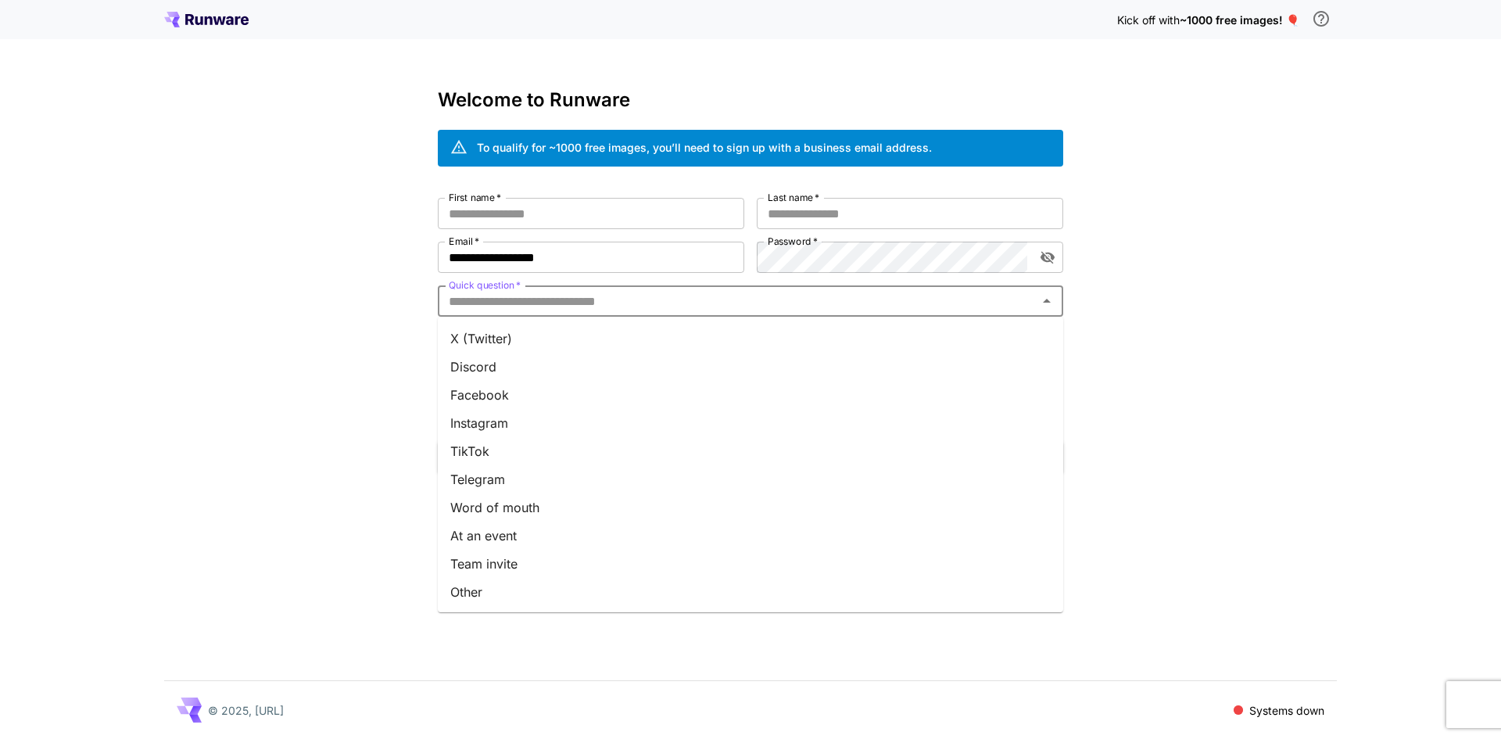
click at [654, 586] on li "Other" at bounding box center [750, 592] width 625 height 28
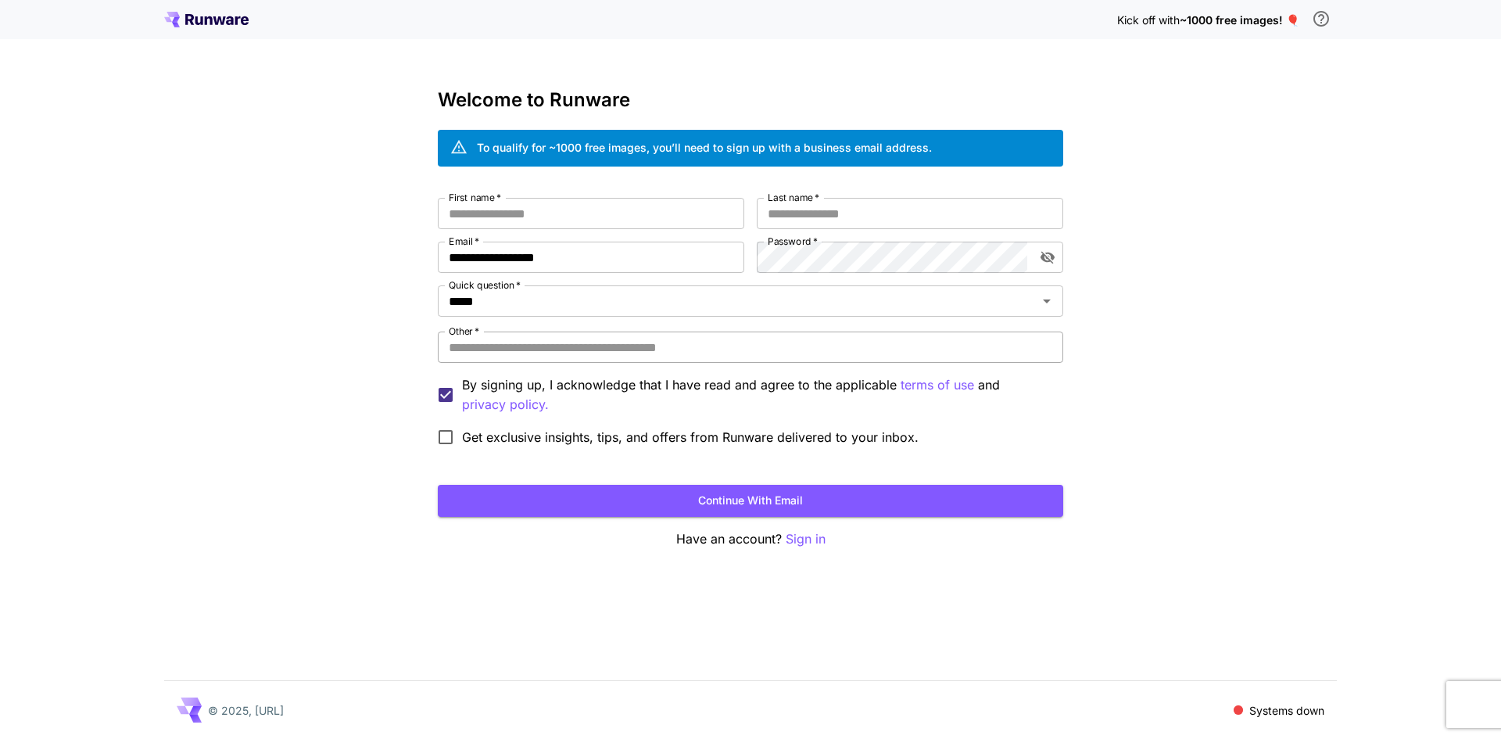
click at [634, 348] on input "Other   *" at bounding box center [750, 346] width 625 height 31
paste input "**********"
type input "**********"
click at [347, 374] on div "**********" at bounding box center [750, 369] width 1501 height 739
click at [539, 214] on input "First name   *" at bounding box center [591, 213] width 306 height 31
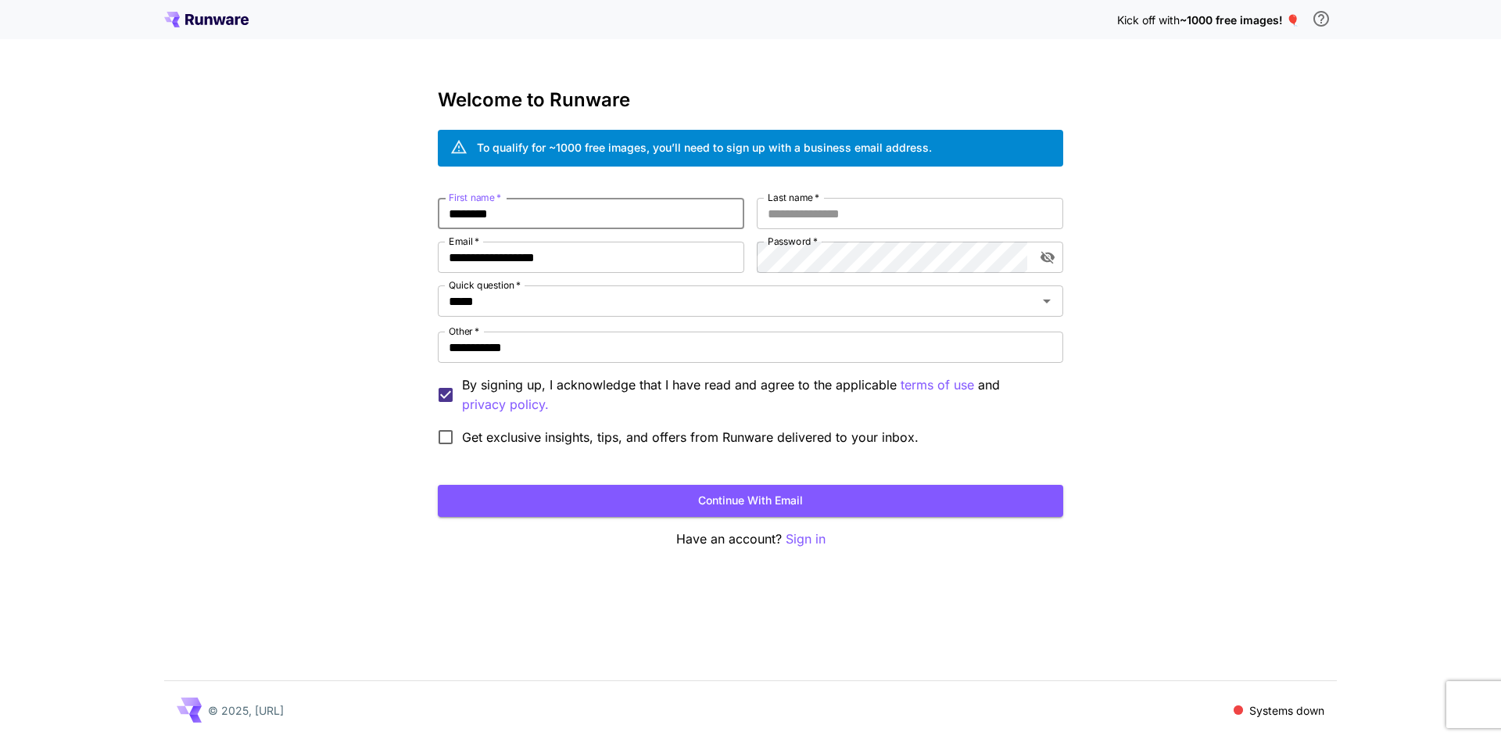
type input "********"
type input "*****"
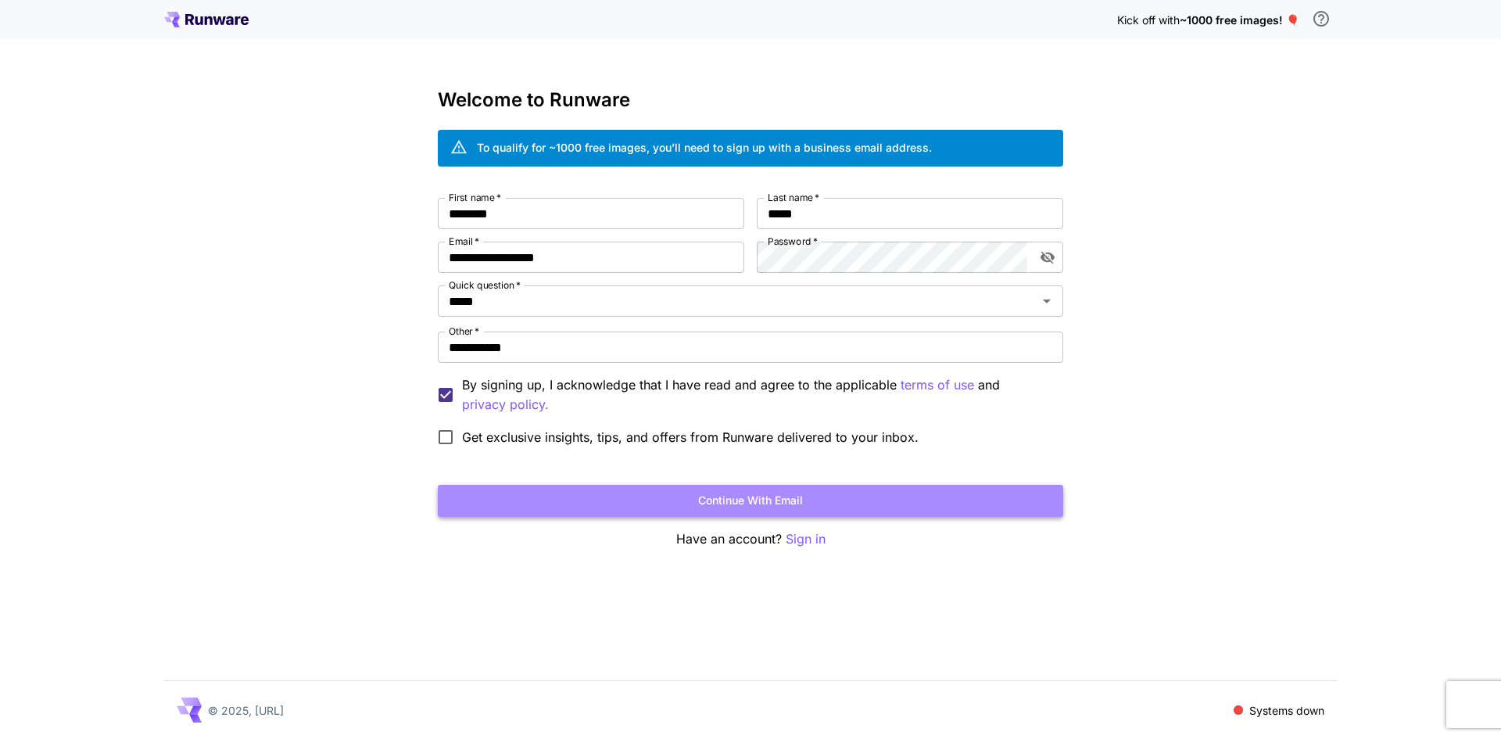
click at [902, 493] on button "Continue with email" at bounding box center [750, 501] width 625 height 32
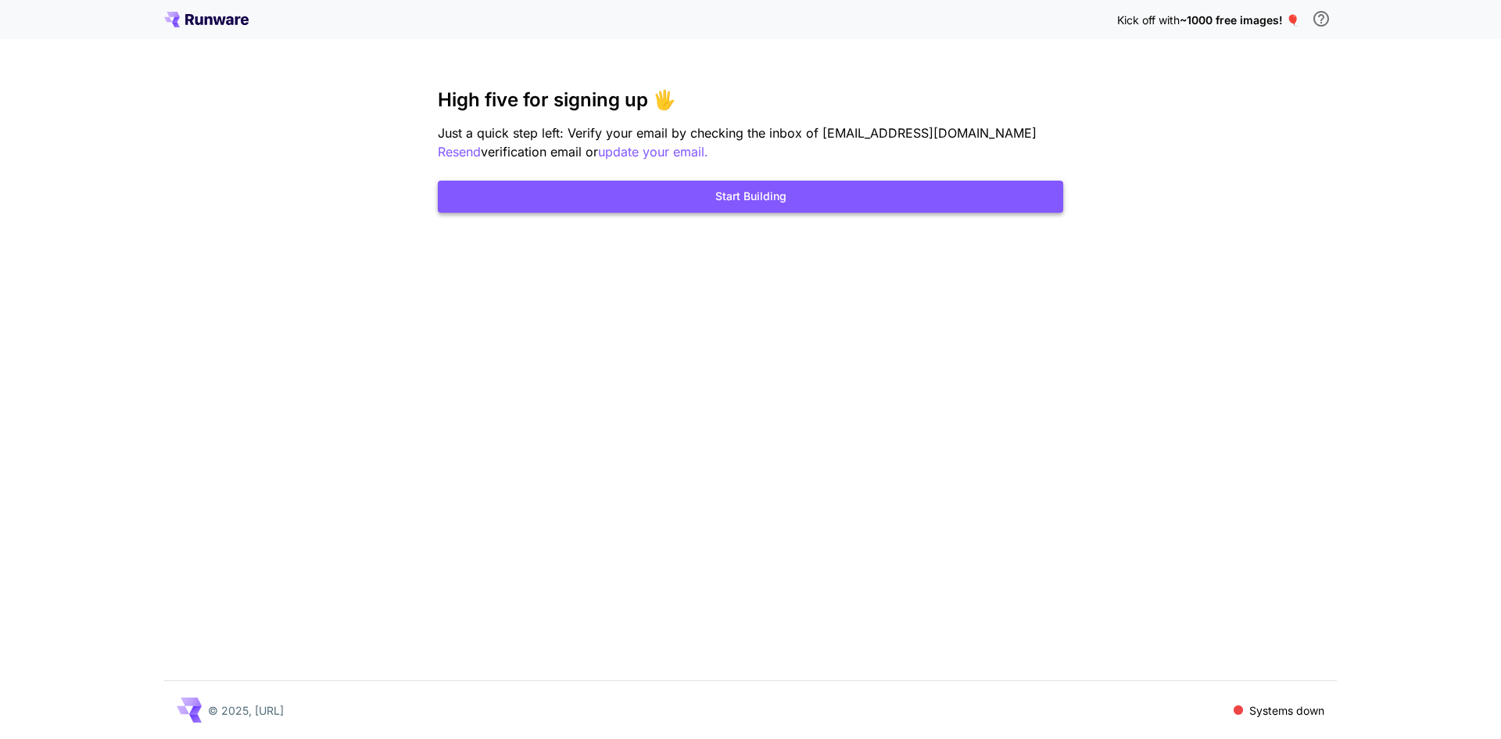
click at [793, 200] on button "Start Building" at bounding box center [750, 197] width 625 height 32
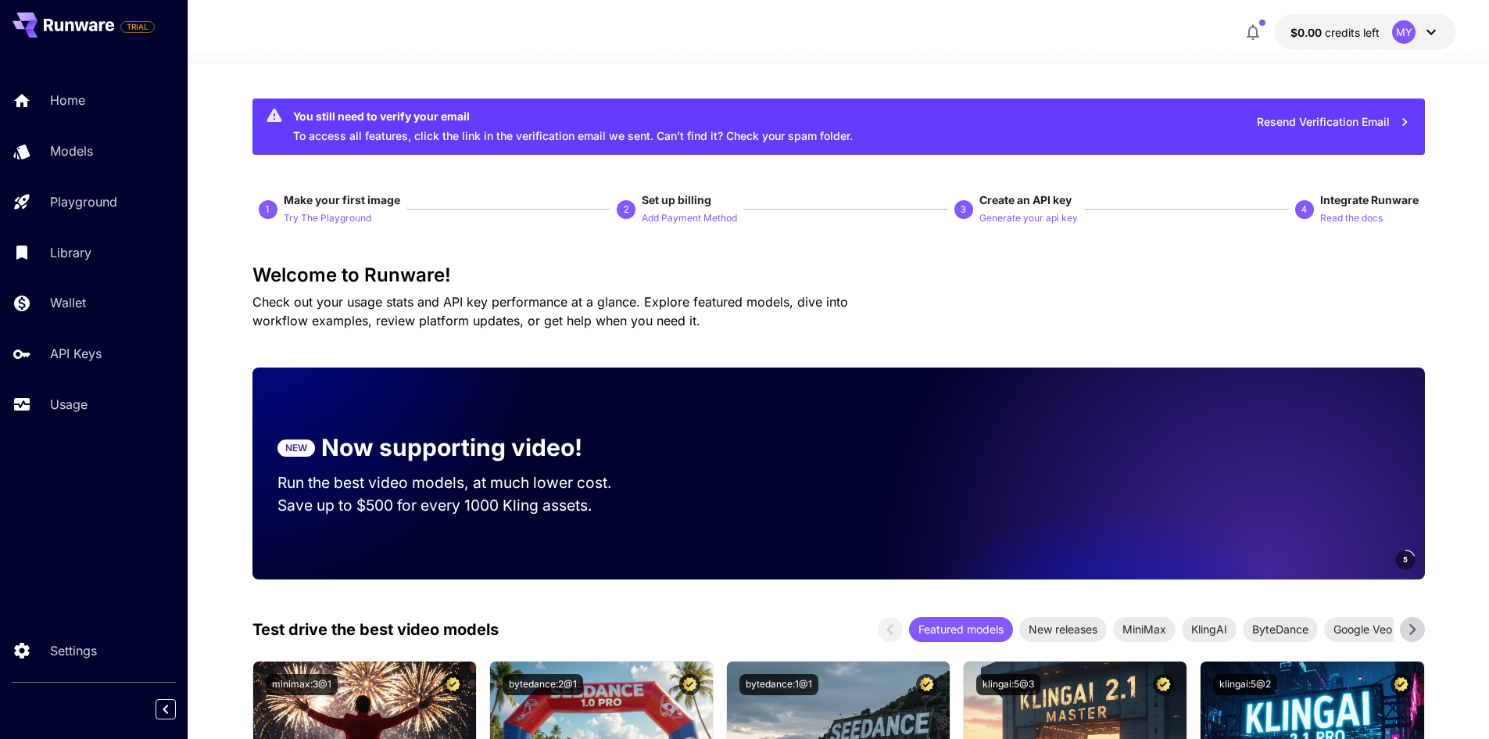
click at [1435, 32] on icon at bounding box center [1431, 32] width 19 height 19
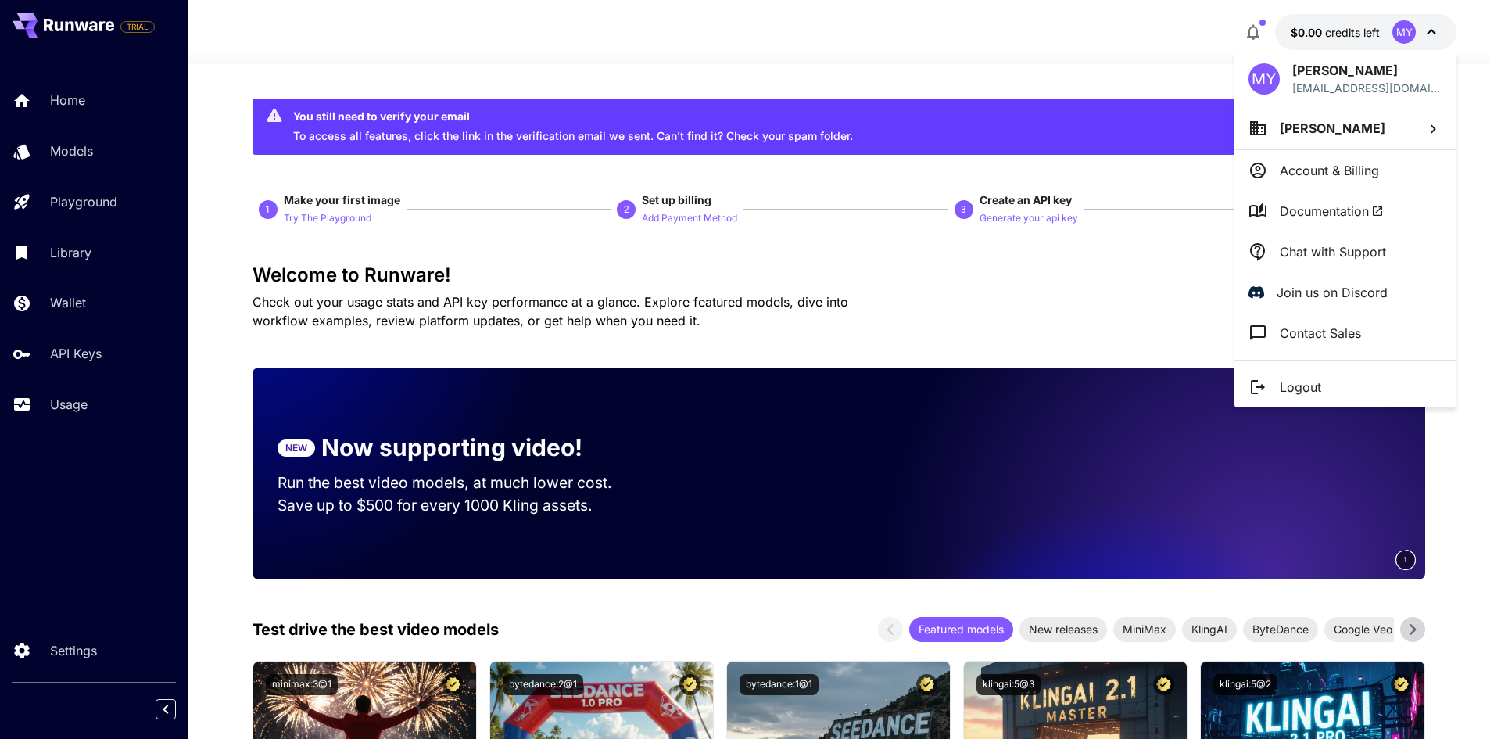
click at [1371, 163] on p "Account & Billing" at bounding box center [1329, 170] width 99 height 19
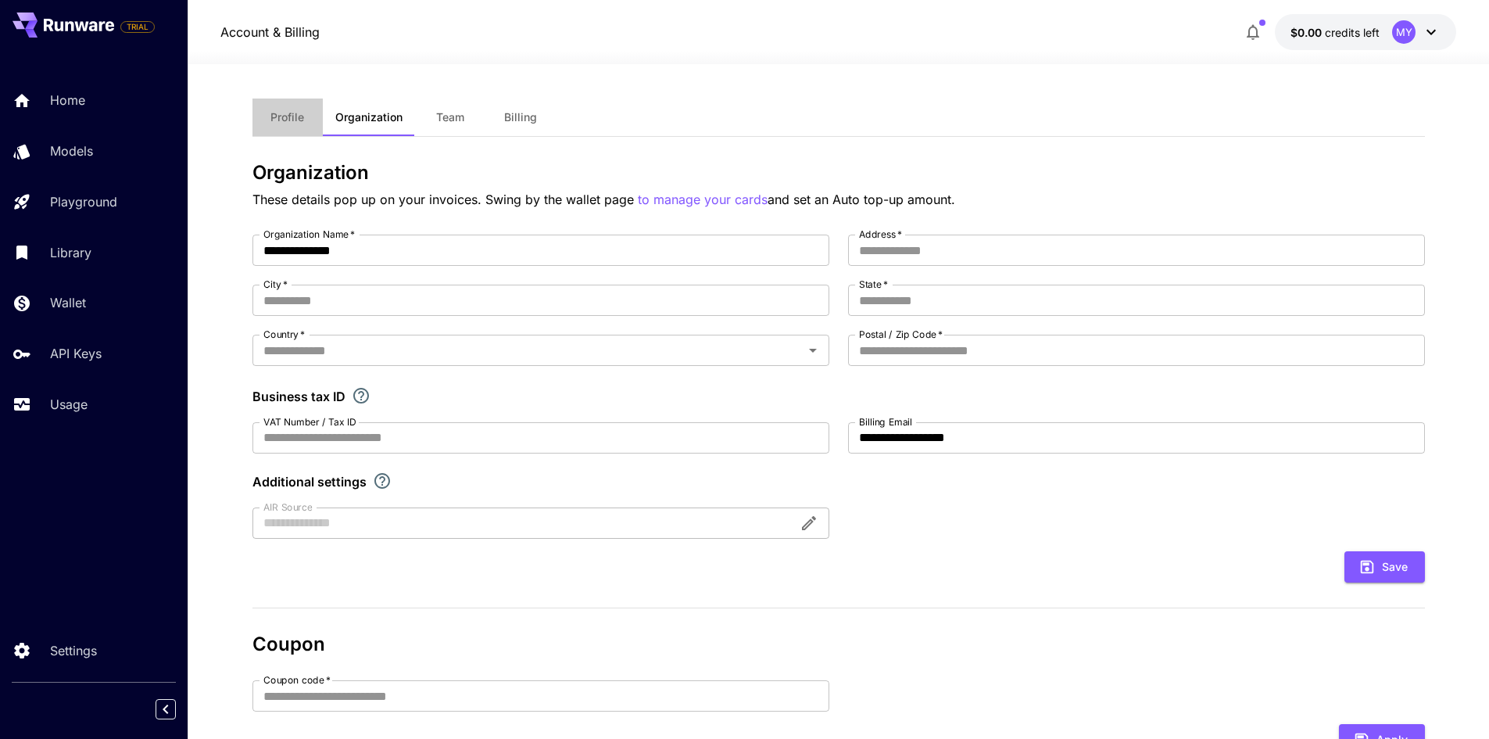
click at [299, 127] on button "Profile" at bounding box center [288, 118] width 70 height 38
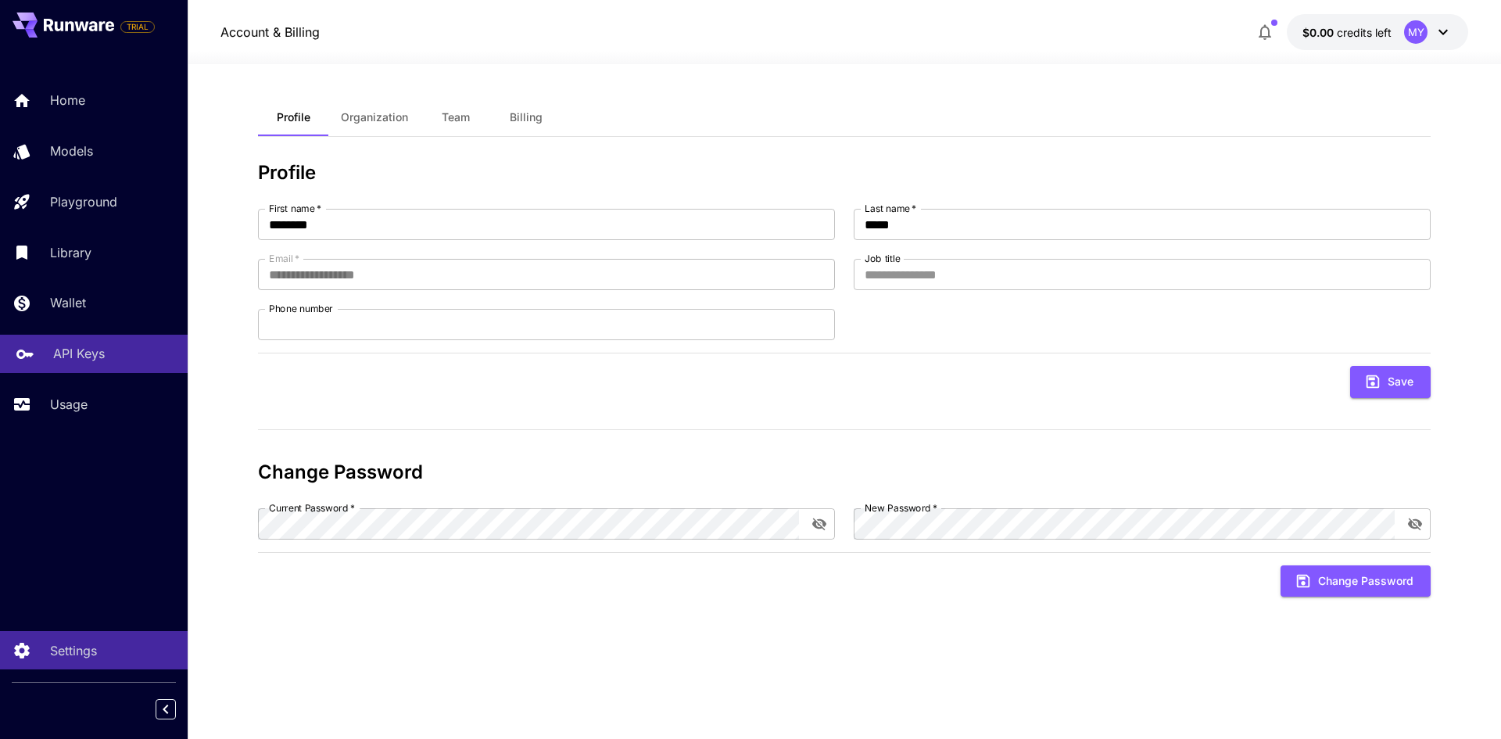
click at [100, 351] on p "API Keys" at bounding box center [79, 353] width 52 height 19
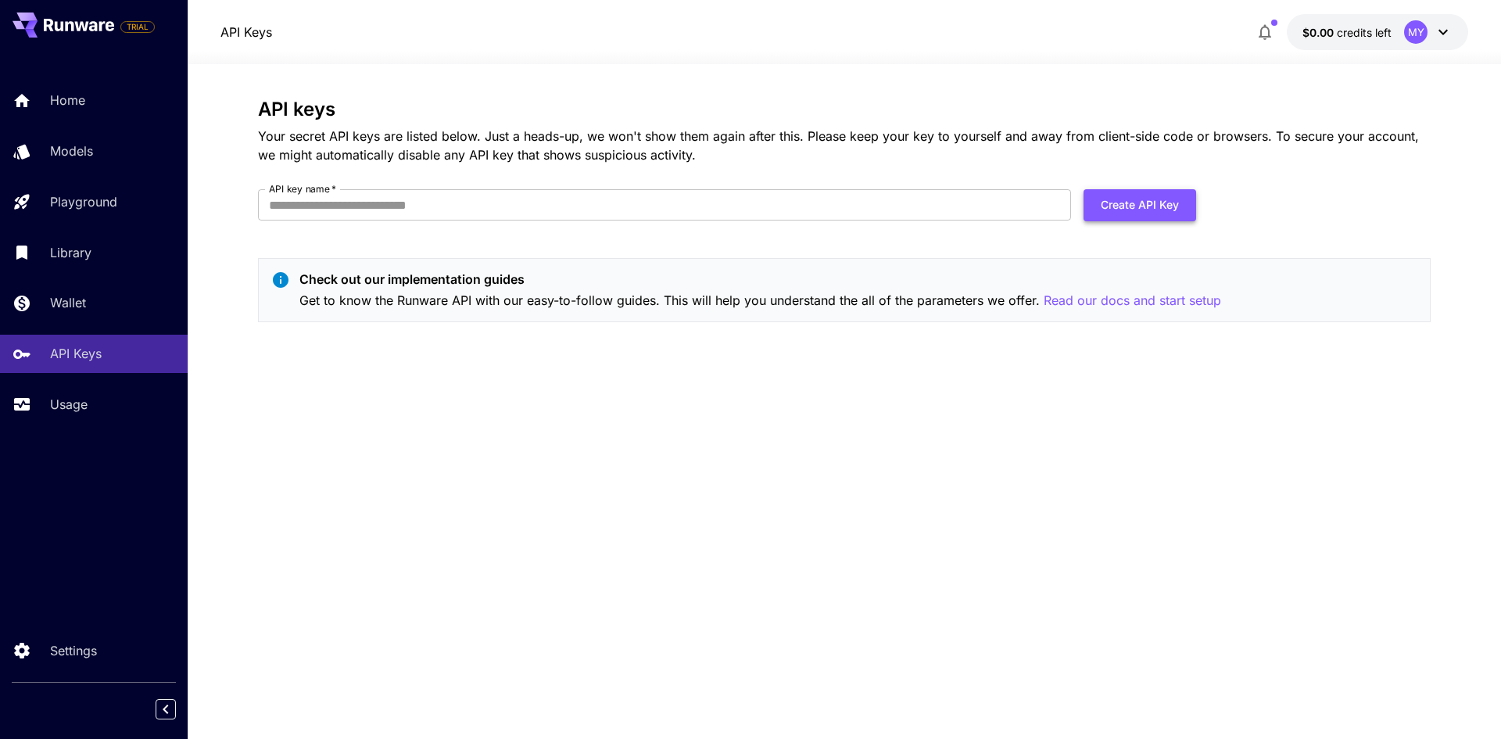
click at [1100, 198] on button "Create API Key" at bounding box center [1140, 205] width 113 height 32
click at [636, 191] on input "API key name   *" at bounding box center [664, 204] width 813 height 31
paste input "**********"
type input "**********"
click at [1141, 200] on button "Create API Key" at bounding box center [1140, 205] width 113 height 32
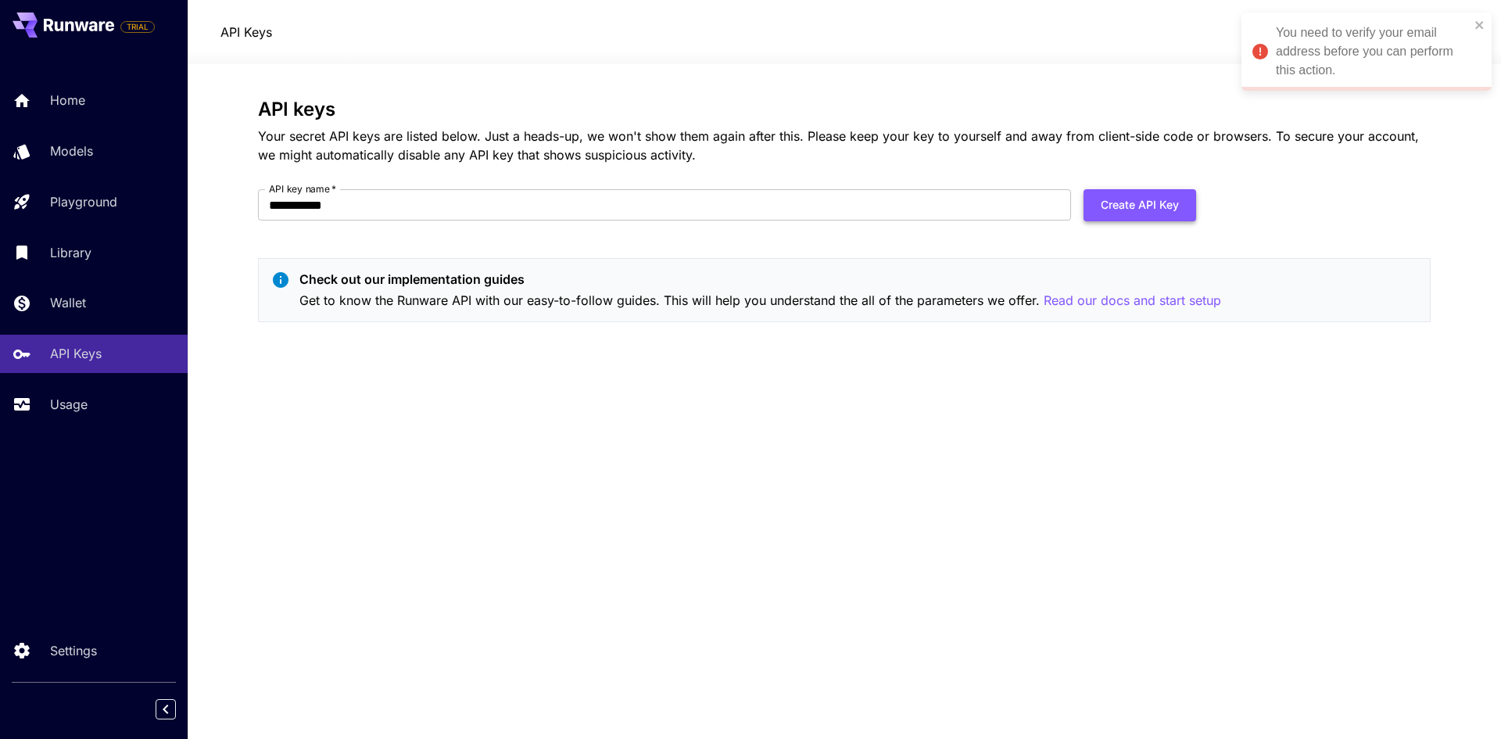
click at [1172, 192] on button "Create API Key" at bounding box center [1140, 205] width 113 height 32
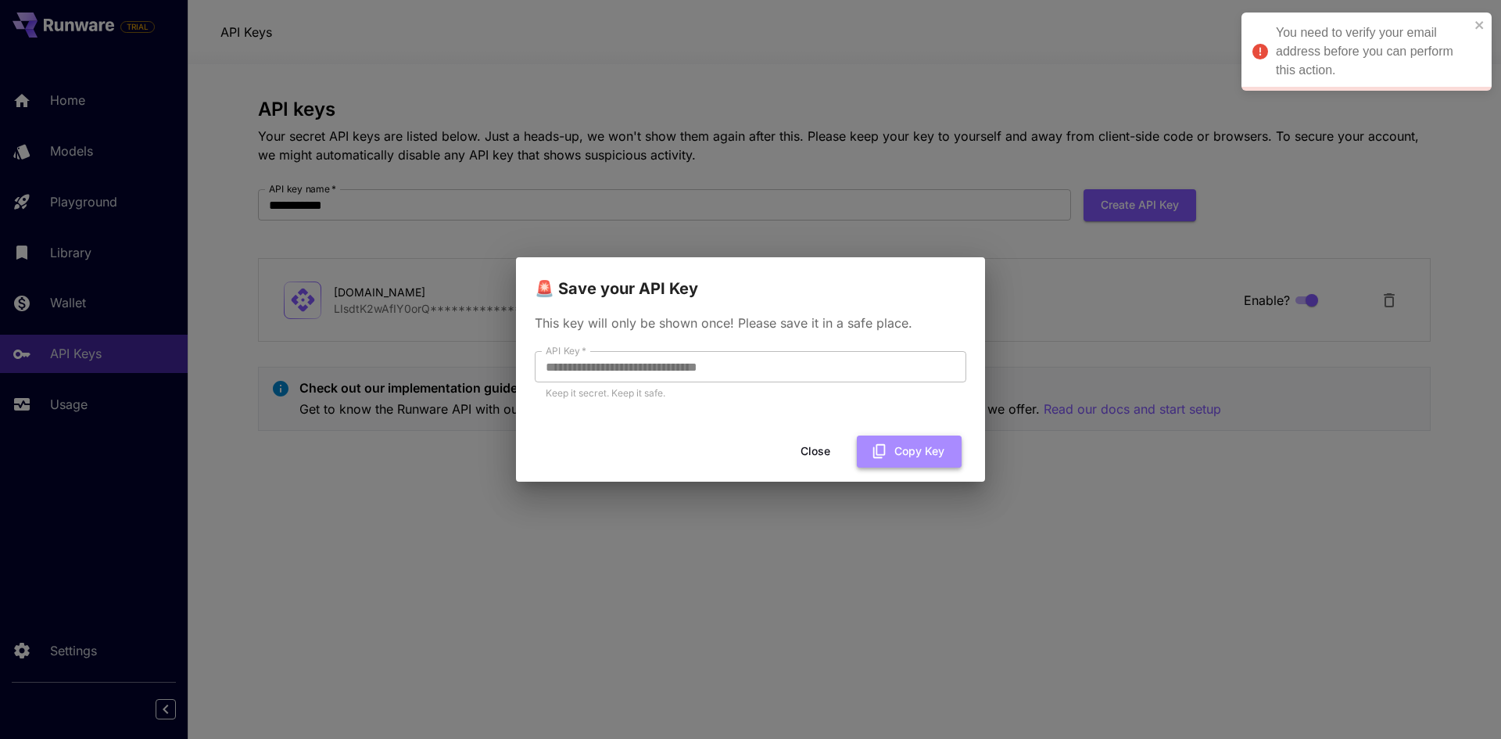
click at [907, 457] on button "Copy Key" at bounding box center [909, 451] width 105 height 32
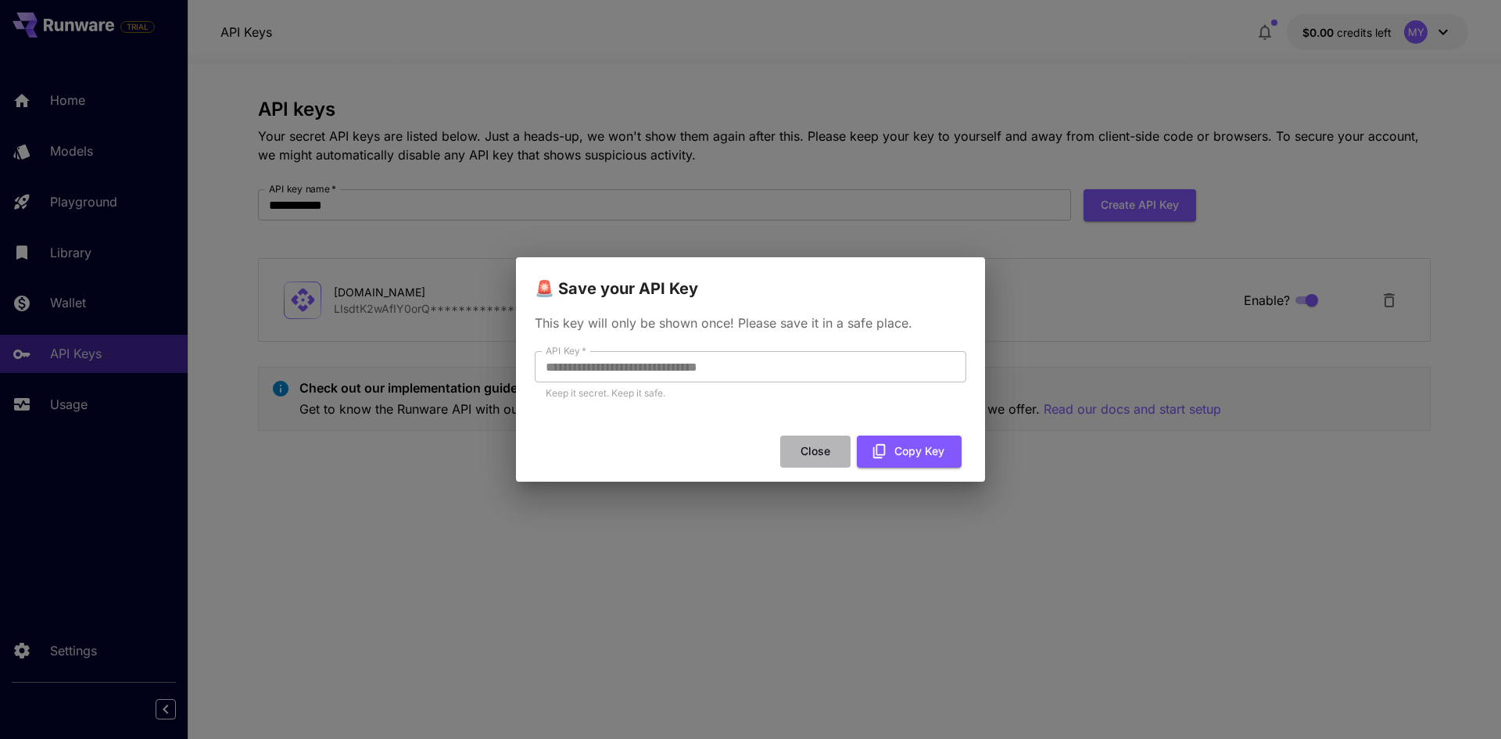
click at [821, 449] on button "Close" at bounding box center [815, 451] width 70 height 32
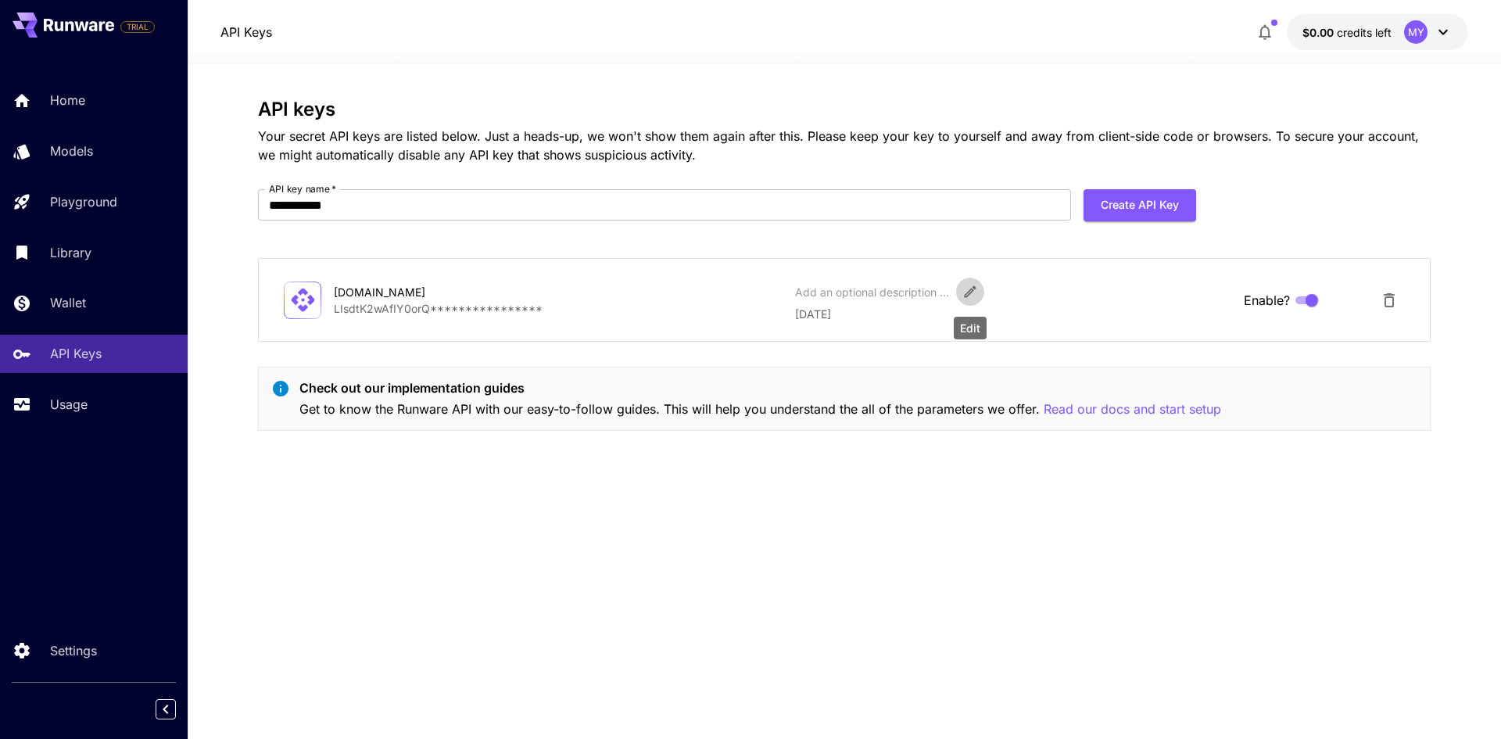
click at [966, 286] on icon "Edit" at bounding box center [970, 292] width 16 height 16
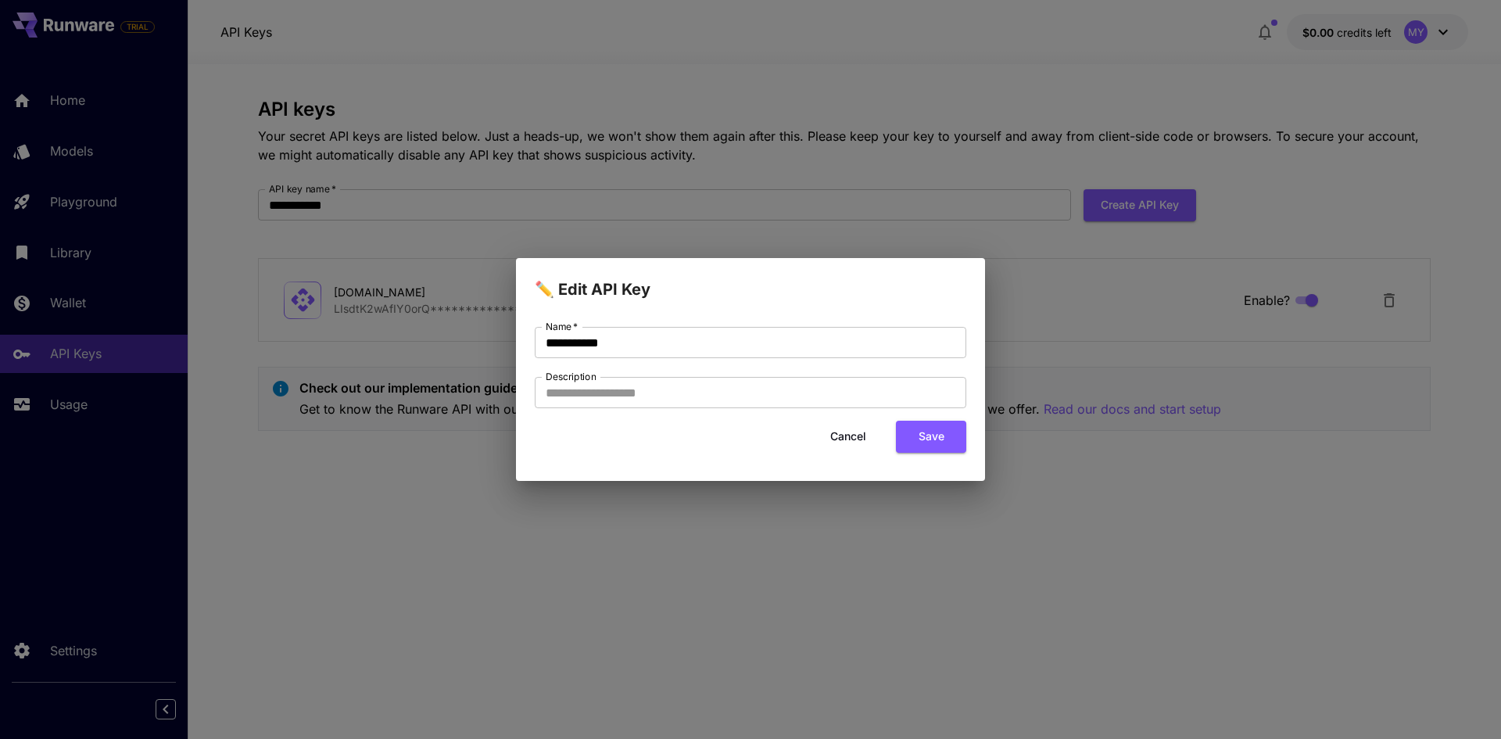
click at [850, 441] on button "Cancel" at bounding box center [848, 437] width 70 height 32
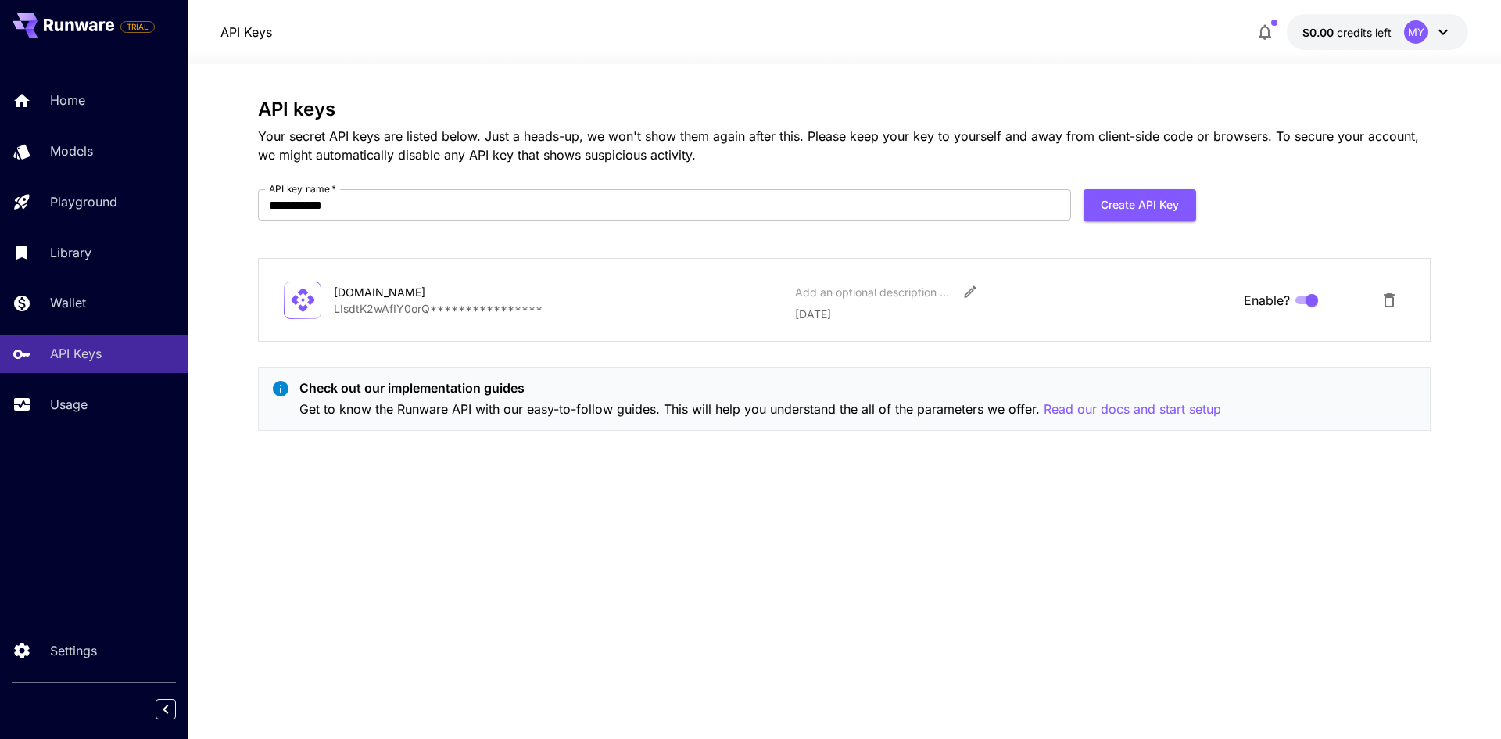
click at [1449, 34] on icon at bounding box center [1443, 32] width 19 height 19
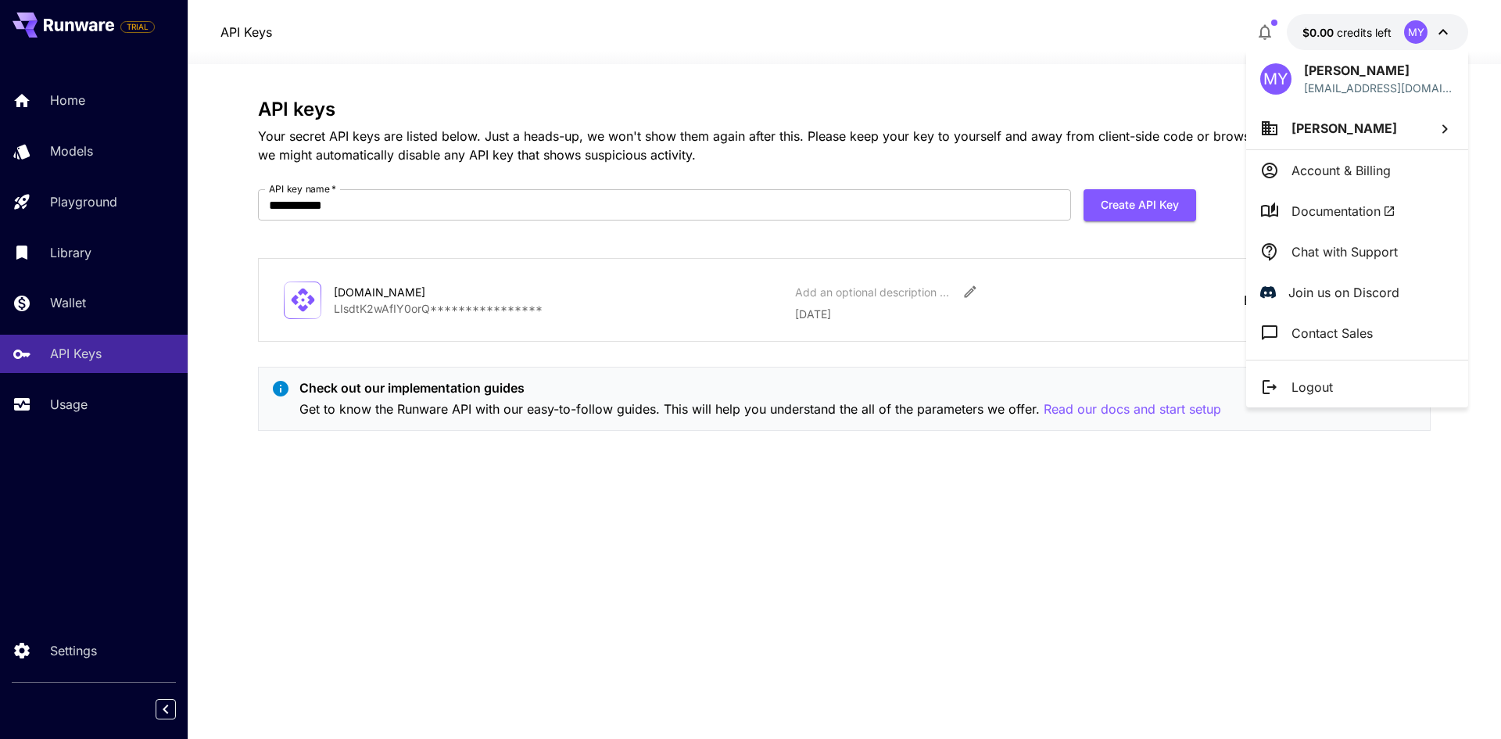
click at [1306, 167] on p "Account & Billing" at bounding box center [1341, 170] width 99 height 19
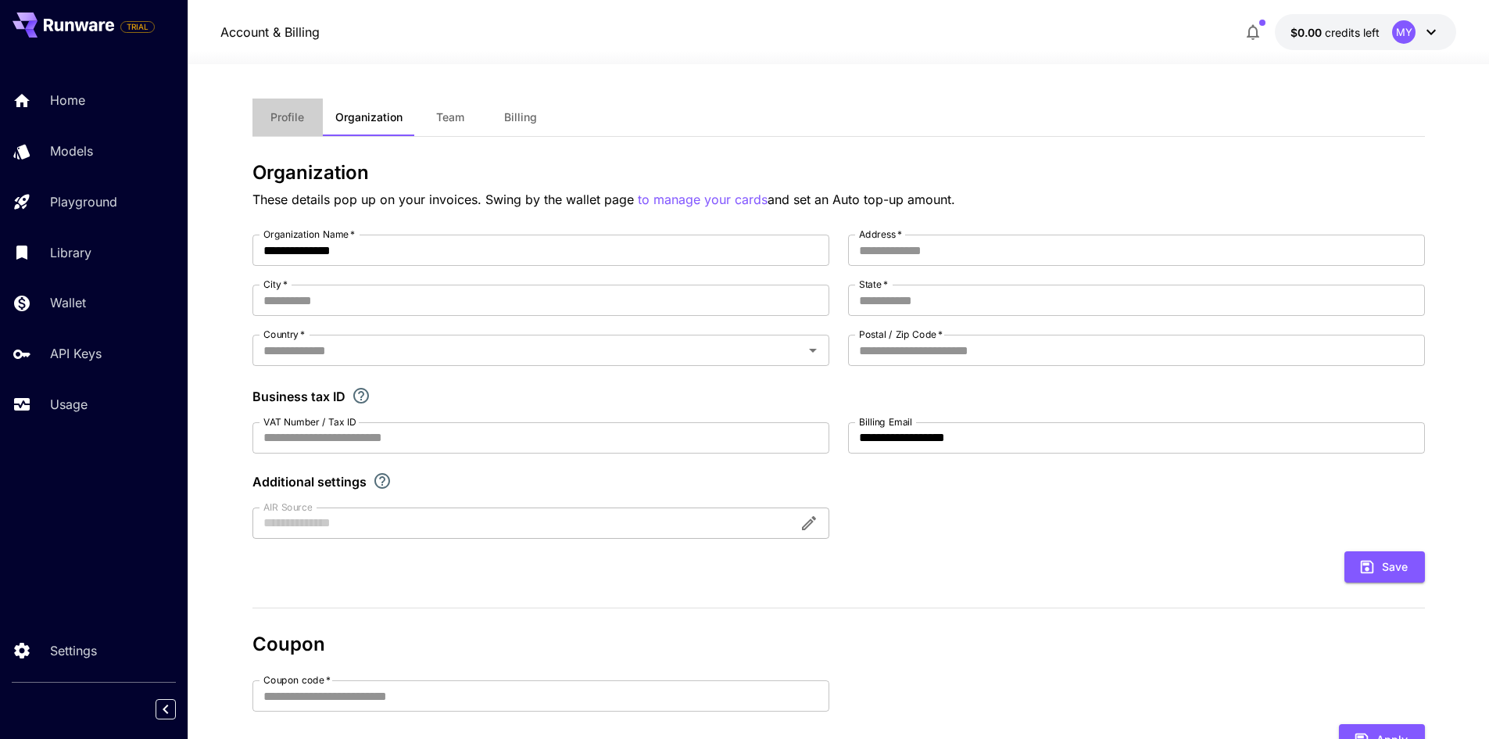
click at [301, 123] on span "Profile" at bounding box center [288, 117] width 34 height 14
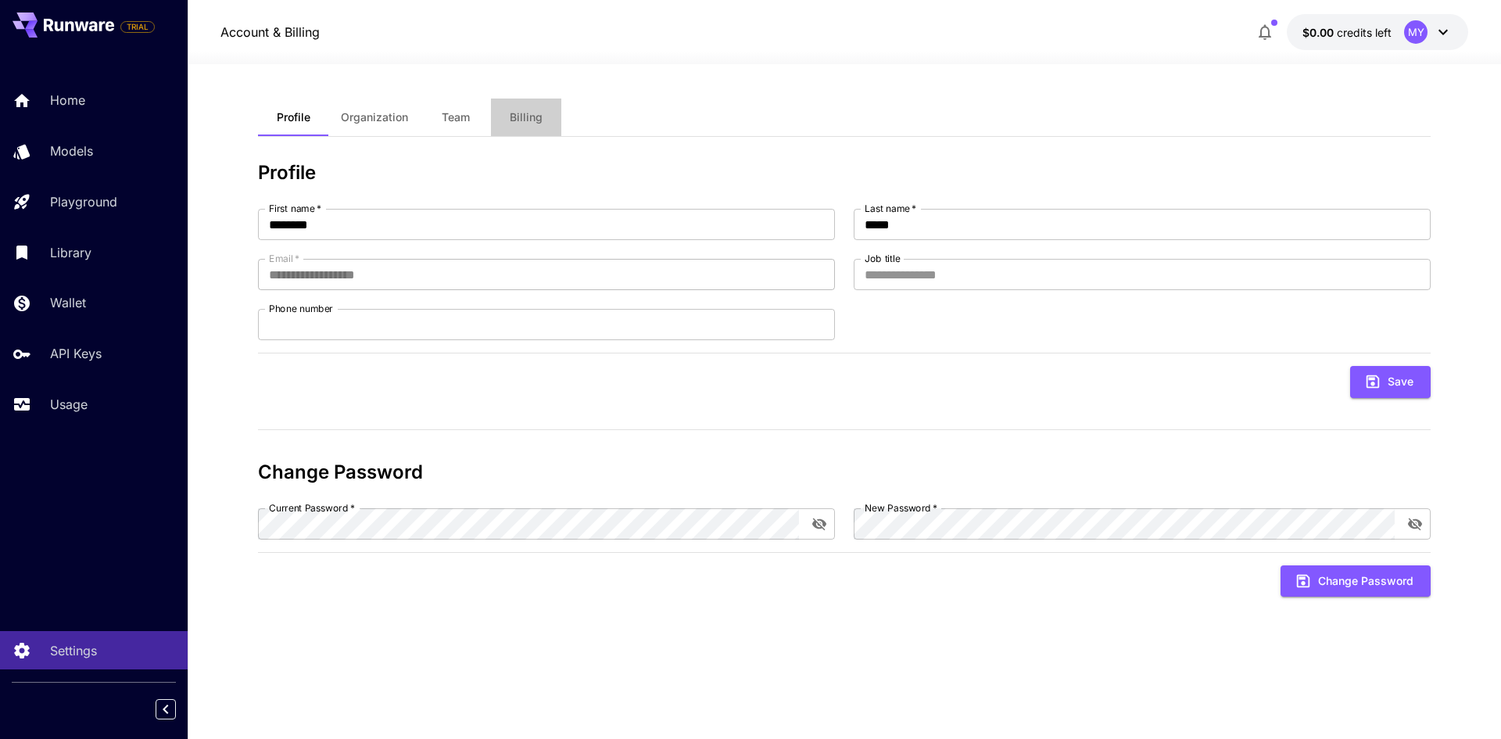
click at [511, 122] on span "Billing" at bounding box center [526, 117] width 33 height 14
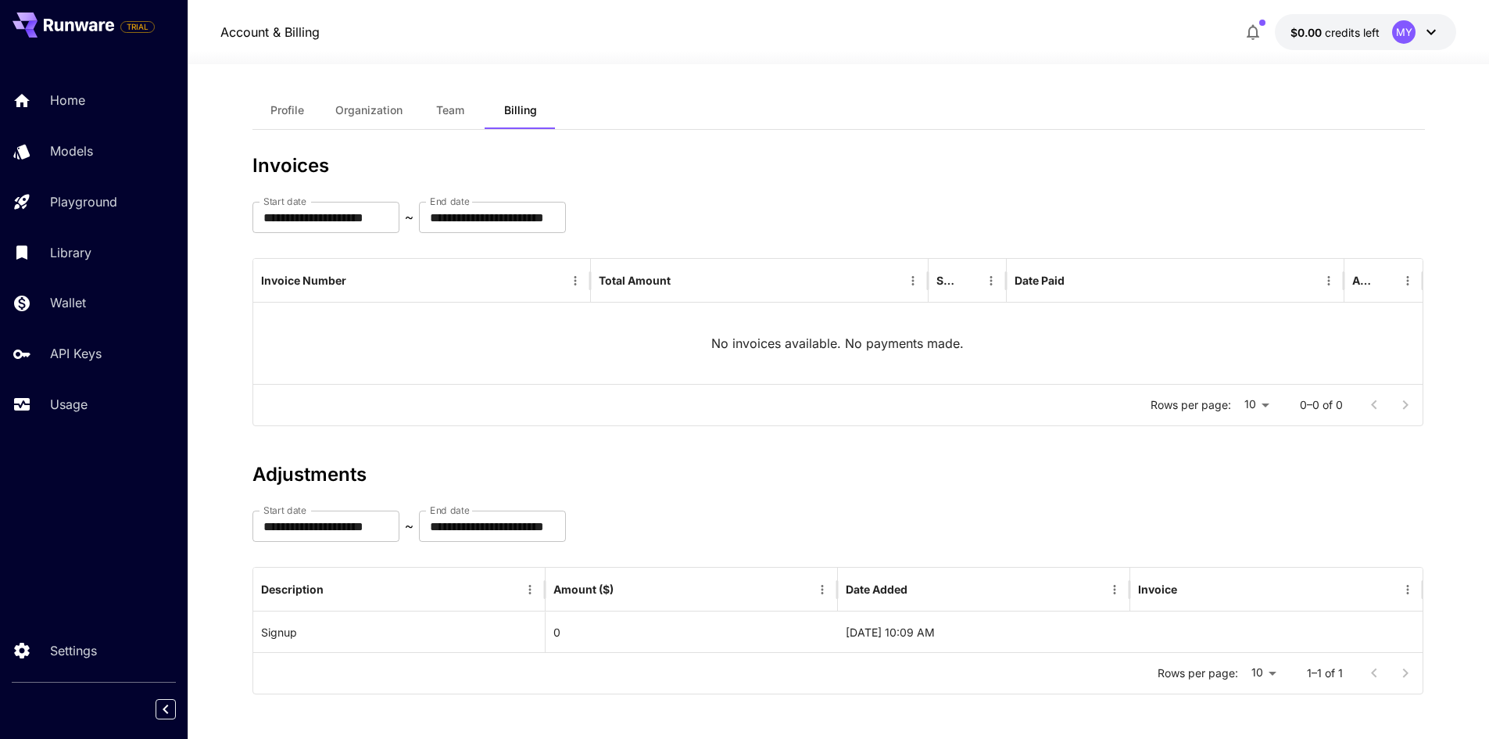
scroll to position [9, 0]
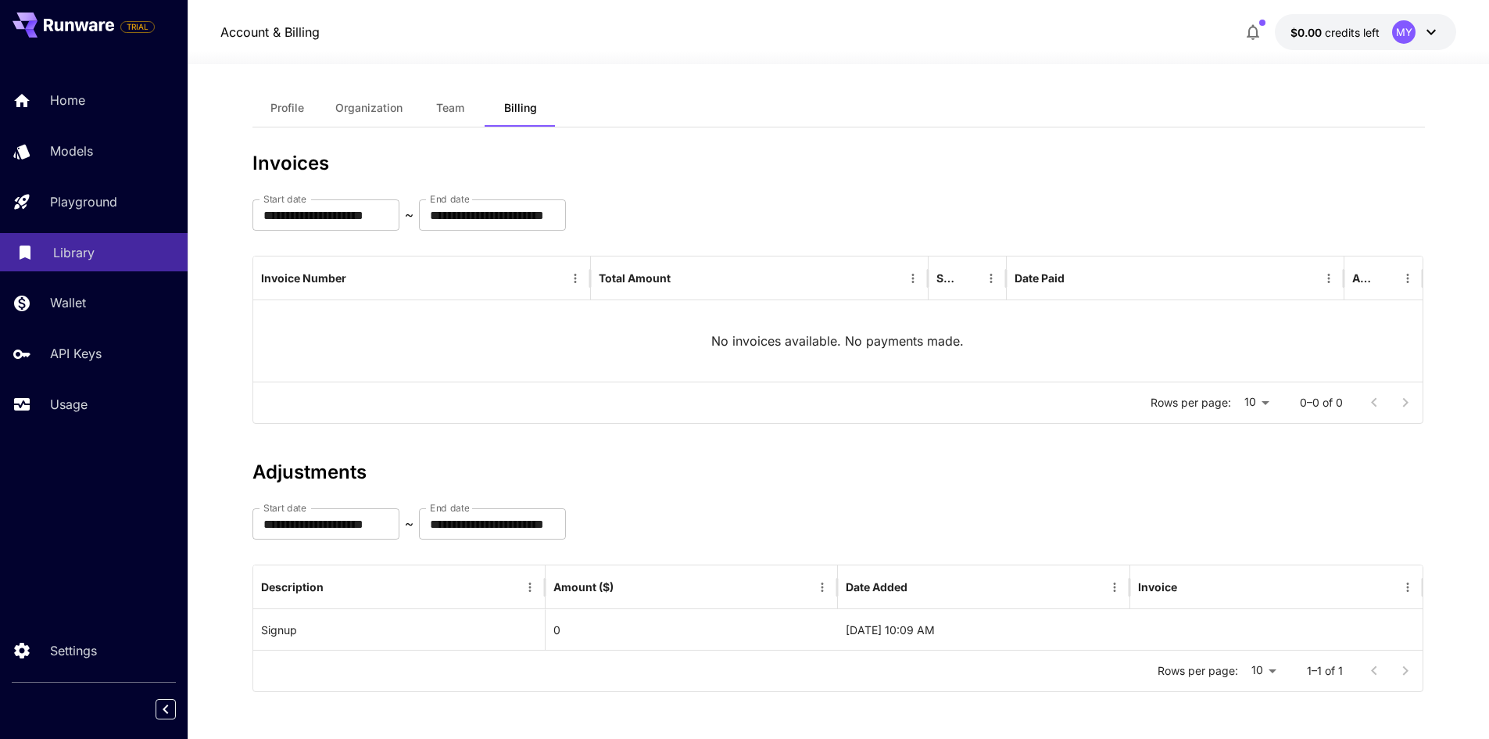
click at [121, 252] on div "Library" at bounding box center [114, 252] width 122 height 19
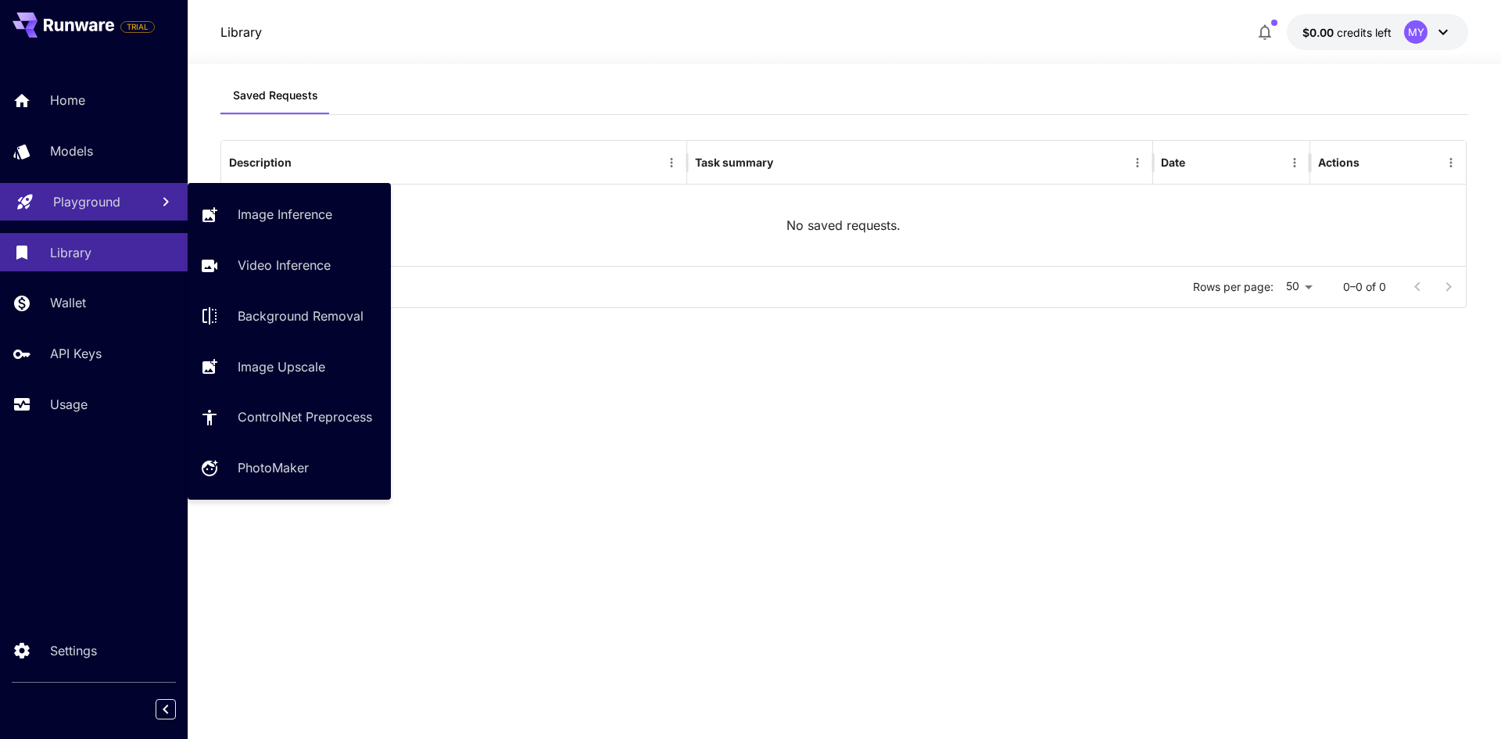
click at [120, 217] on link "Playground" at bounding box center [94, 202] width 188 height 38
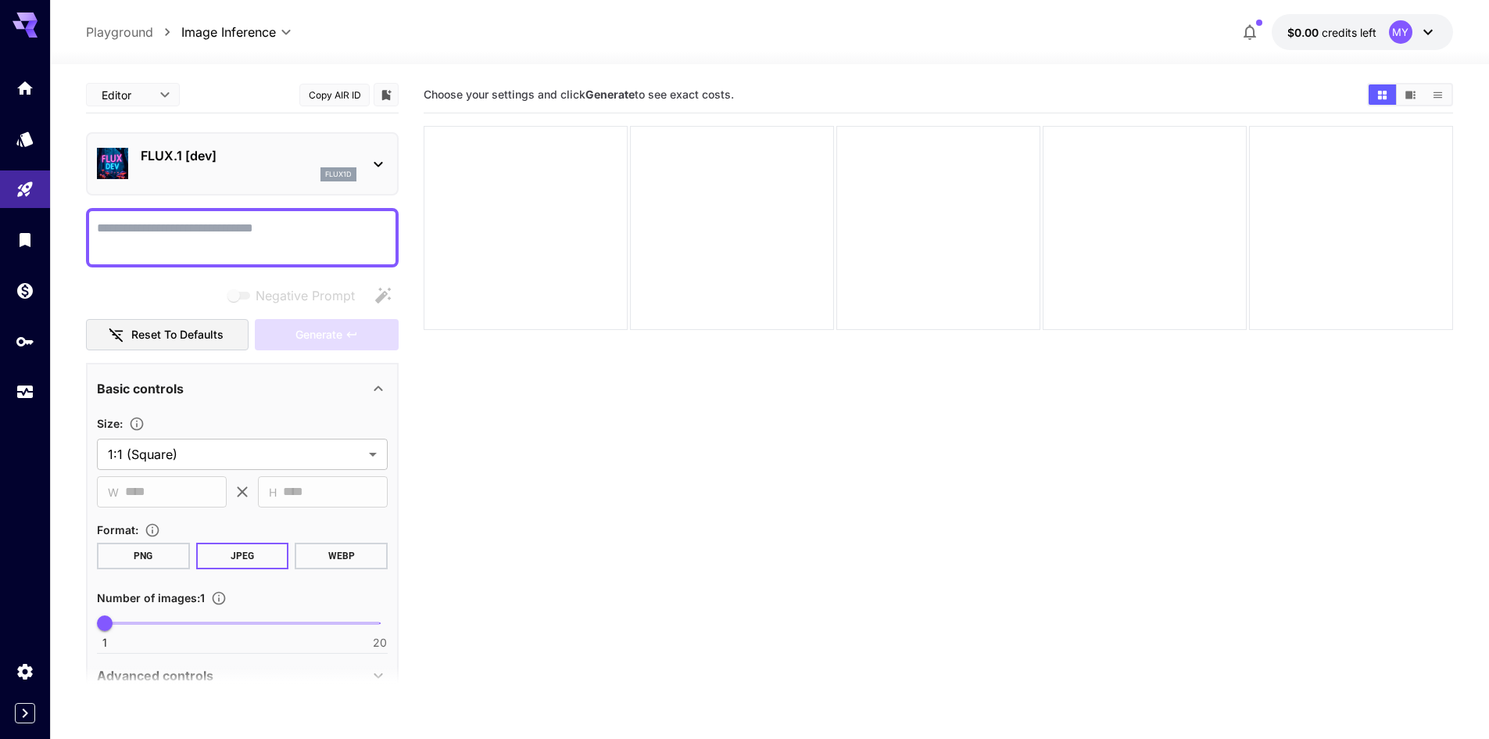
click at [376, 156] on icon at bounding box center [378, 164] width 19 height 19
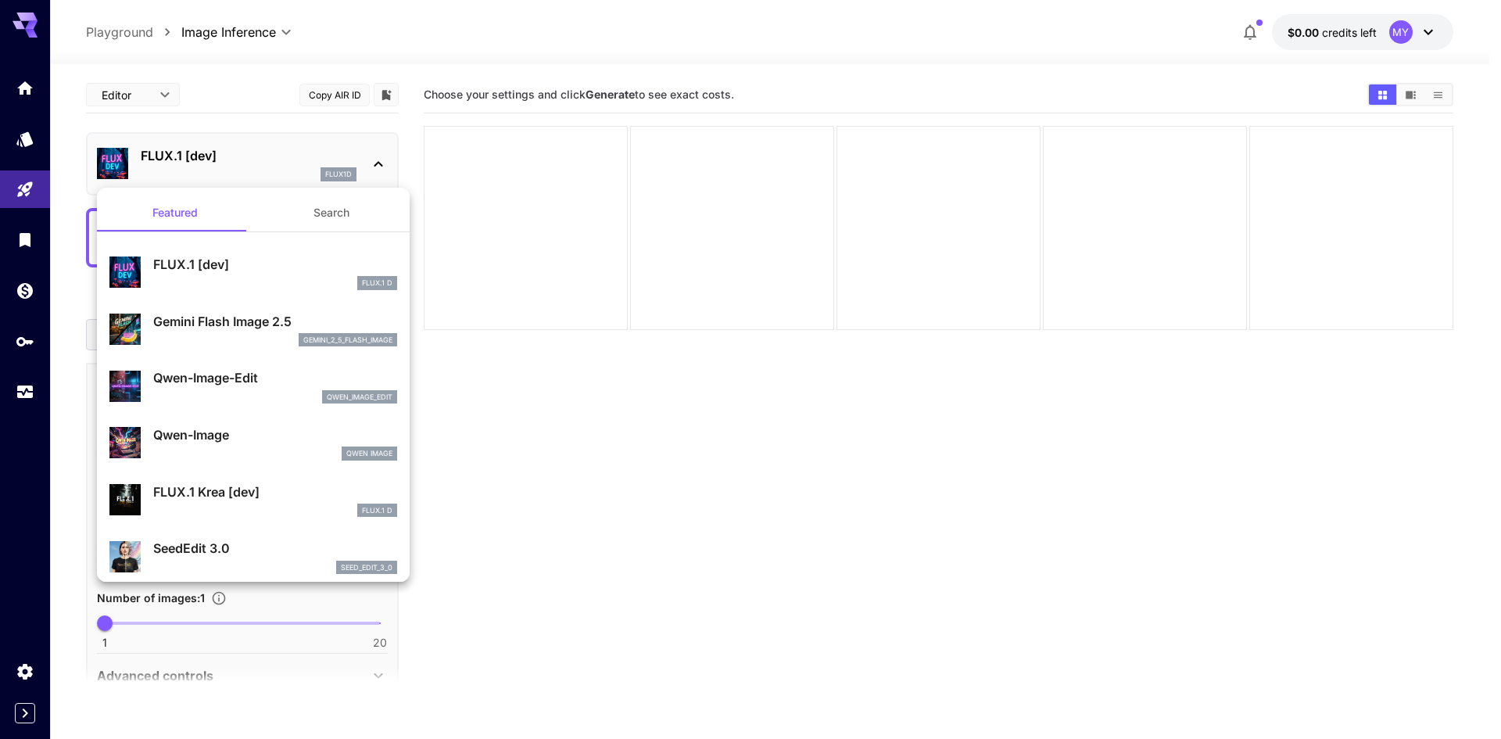
click at [314, 204] on button "Search" at bounding box center [331, 213] width 156 height 38
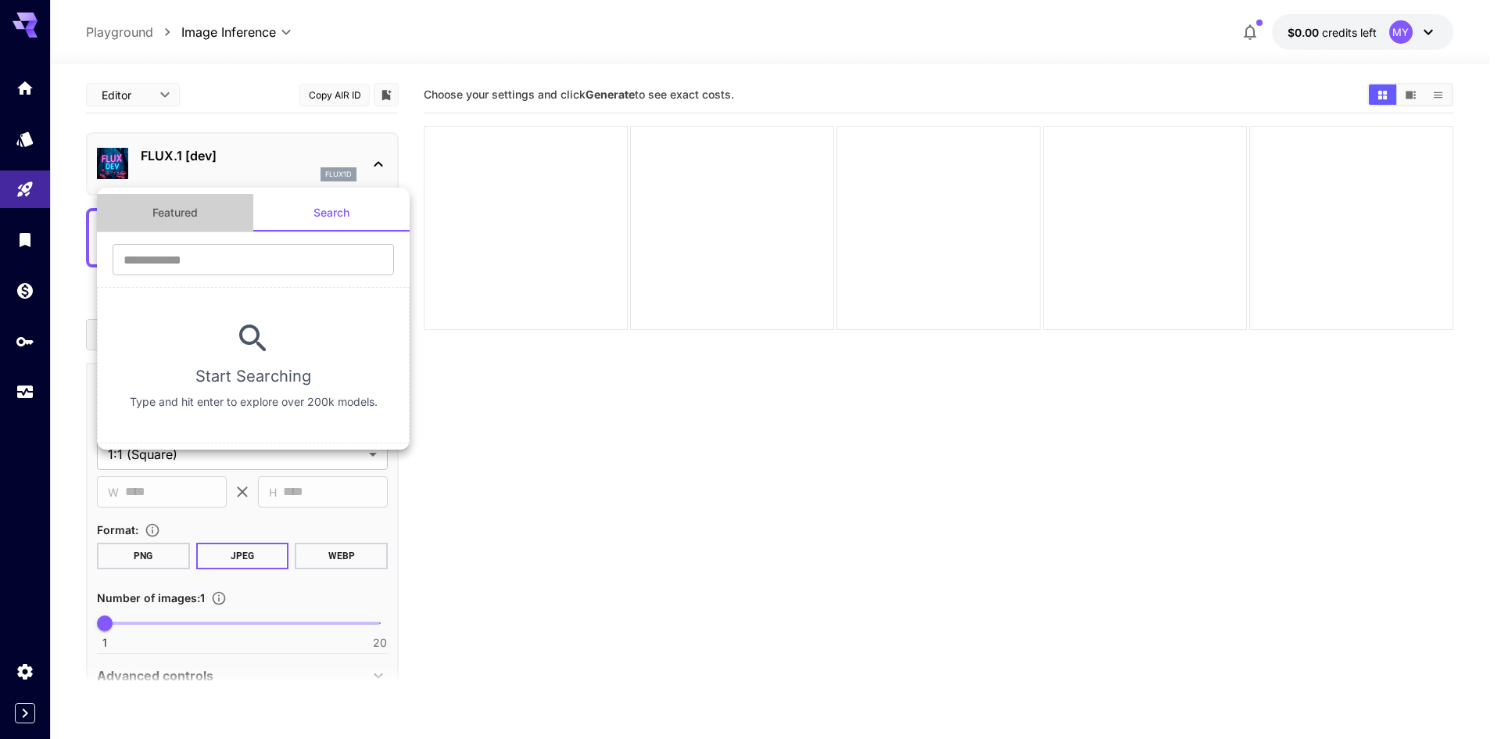
click at [127, 198] on button "Featured" at bounding box center [175, 213] width 156 height 38
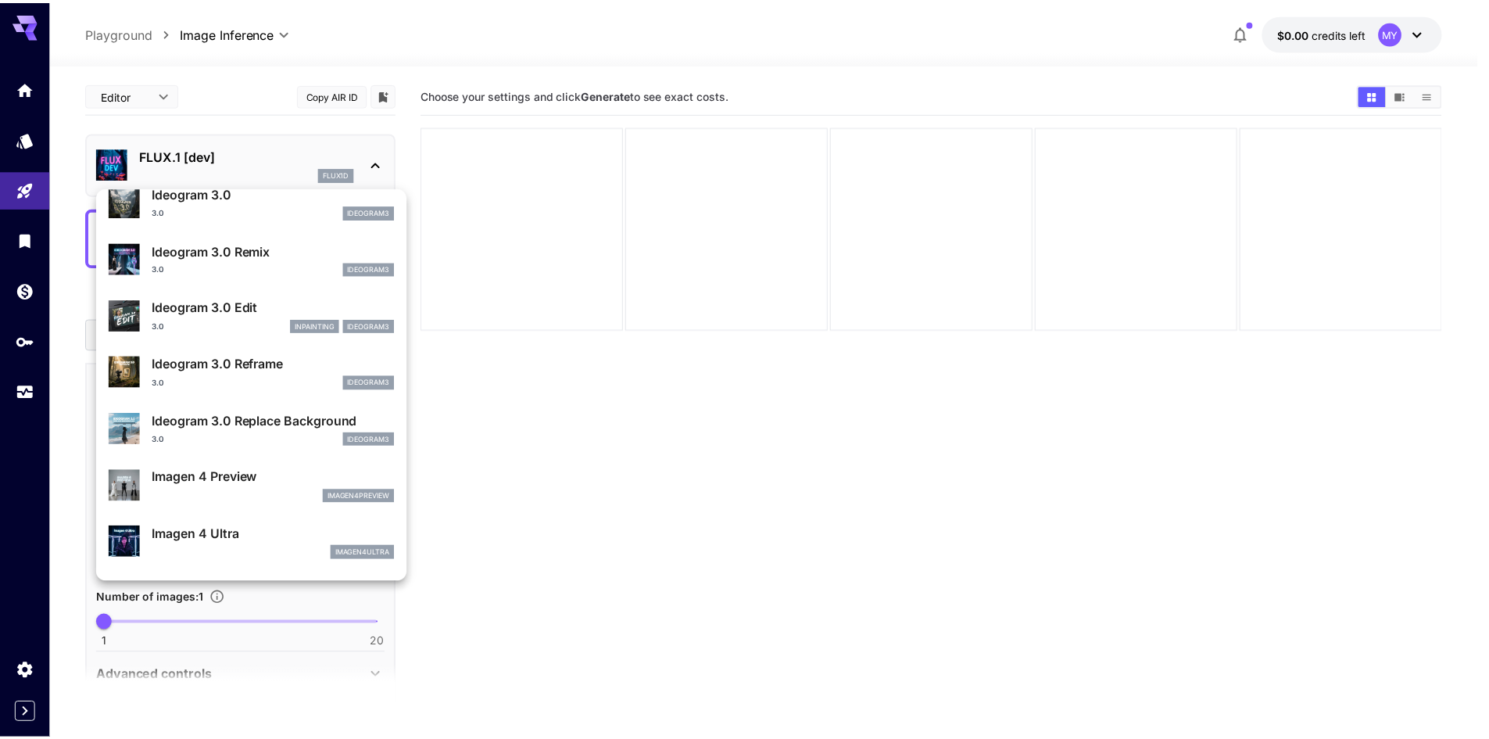
scroll to position [942, 0]
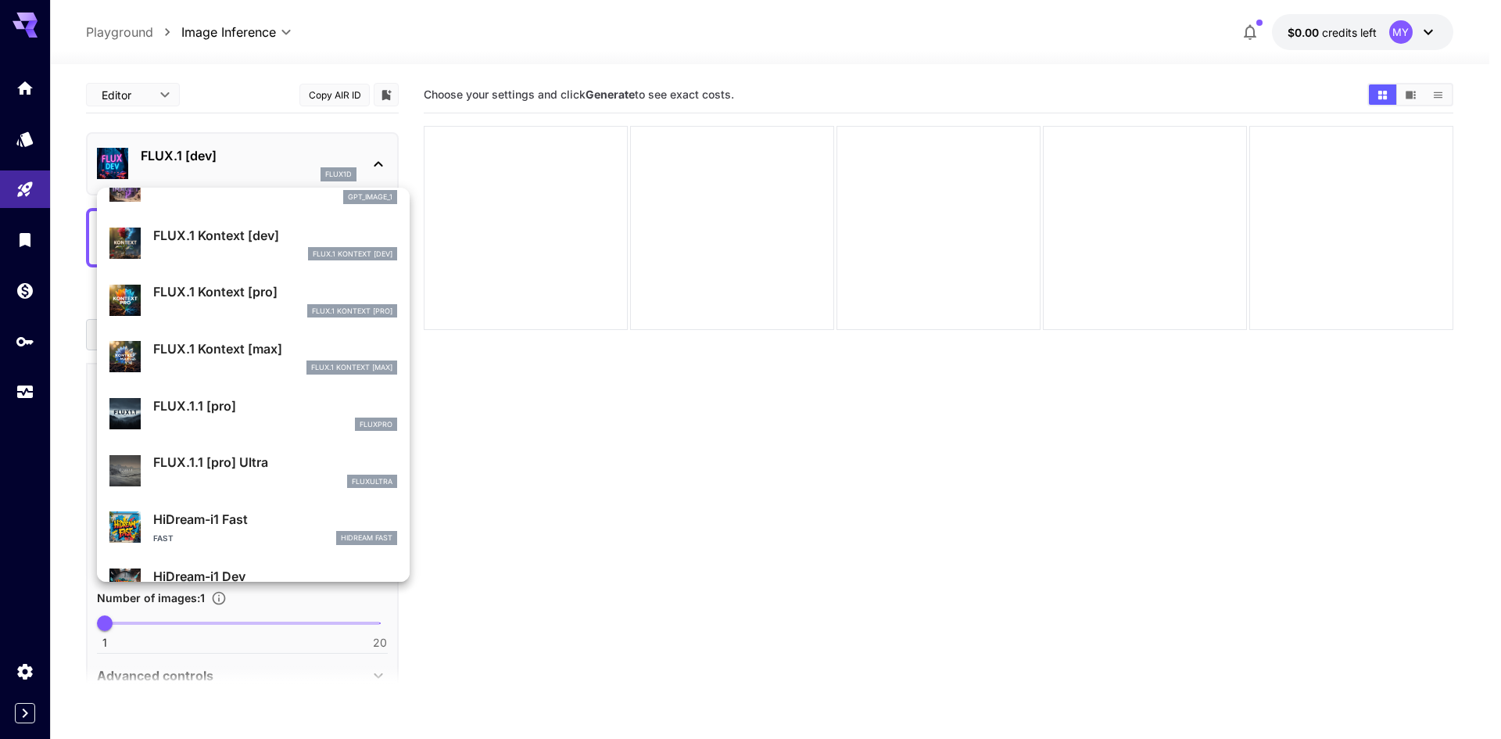
click at [739, 416] on div at bounding box center [750, 369] width 1501 height 739
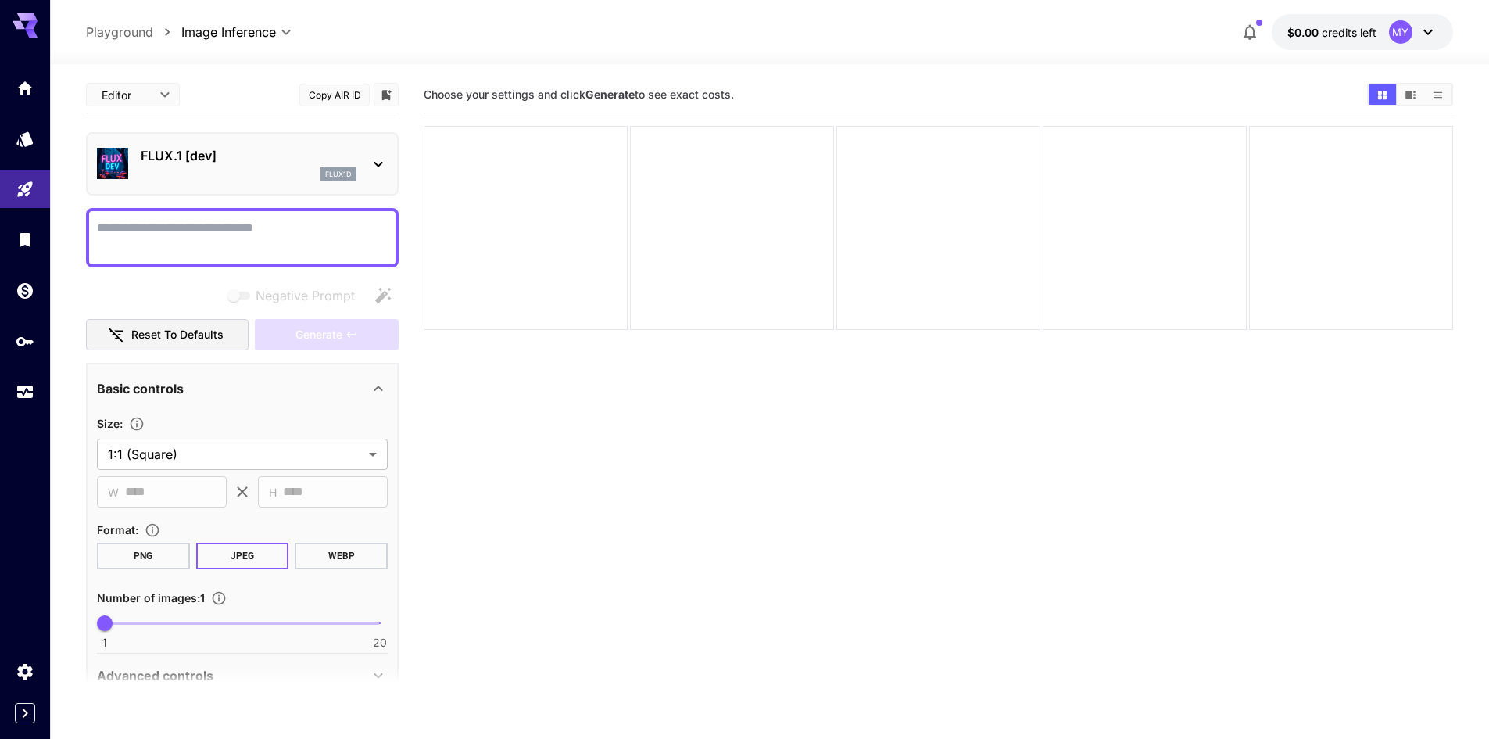
click at [149, 228] on textarea "Negative Prompt" at bounding box center [242, 238] width 291 height 38
paste textarea "**********"
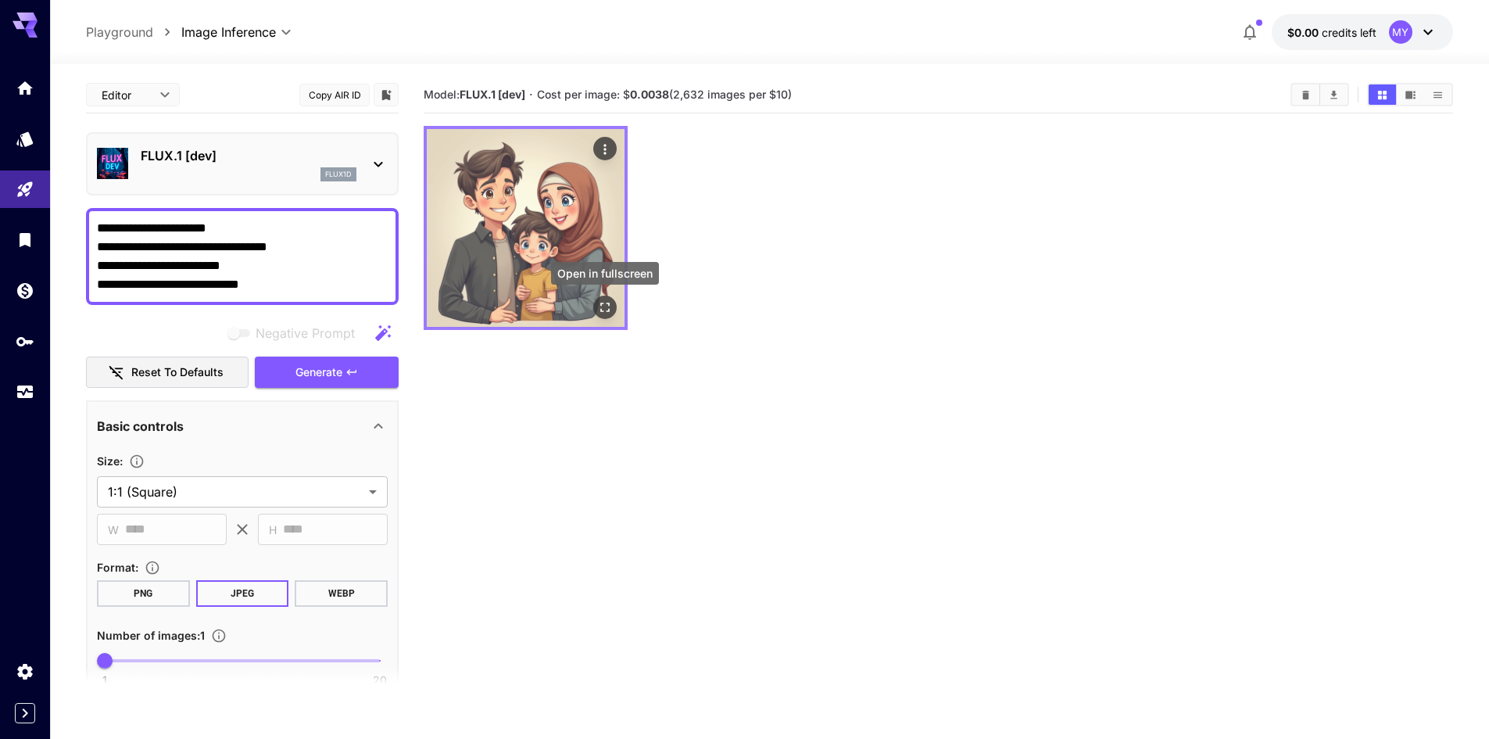
type textarea "**********"
click at [608, 303] on icon "Open in fullscreen" at bounding box center [604, 307] width 9 height 9
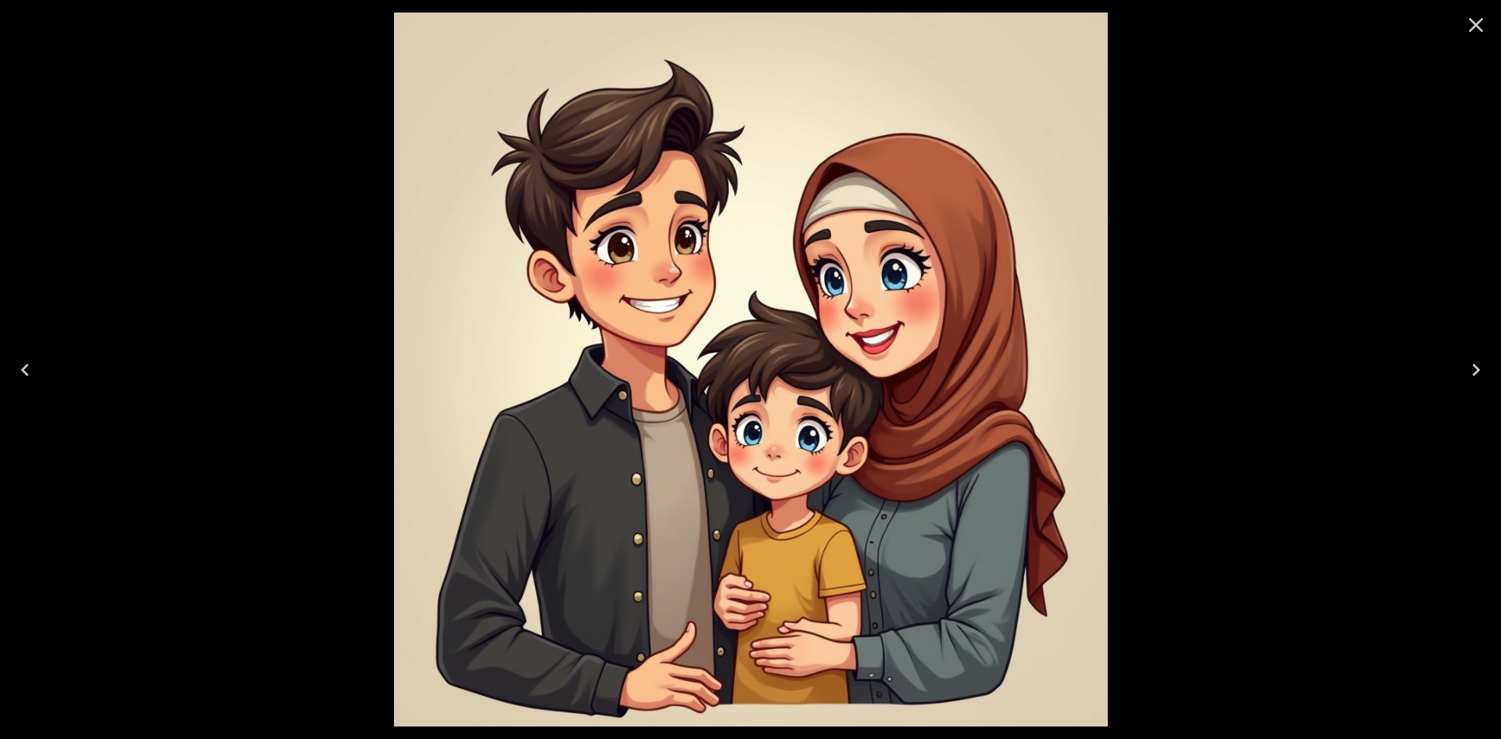
click at [1468, 30] on icon "Close" at bounding box center [1476, 25] width 25 height 25
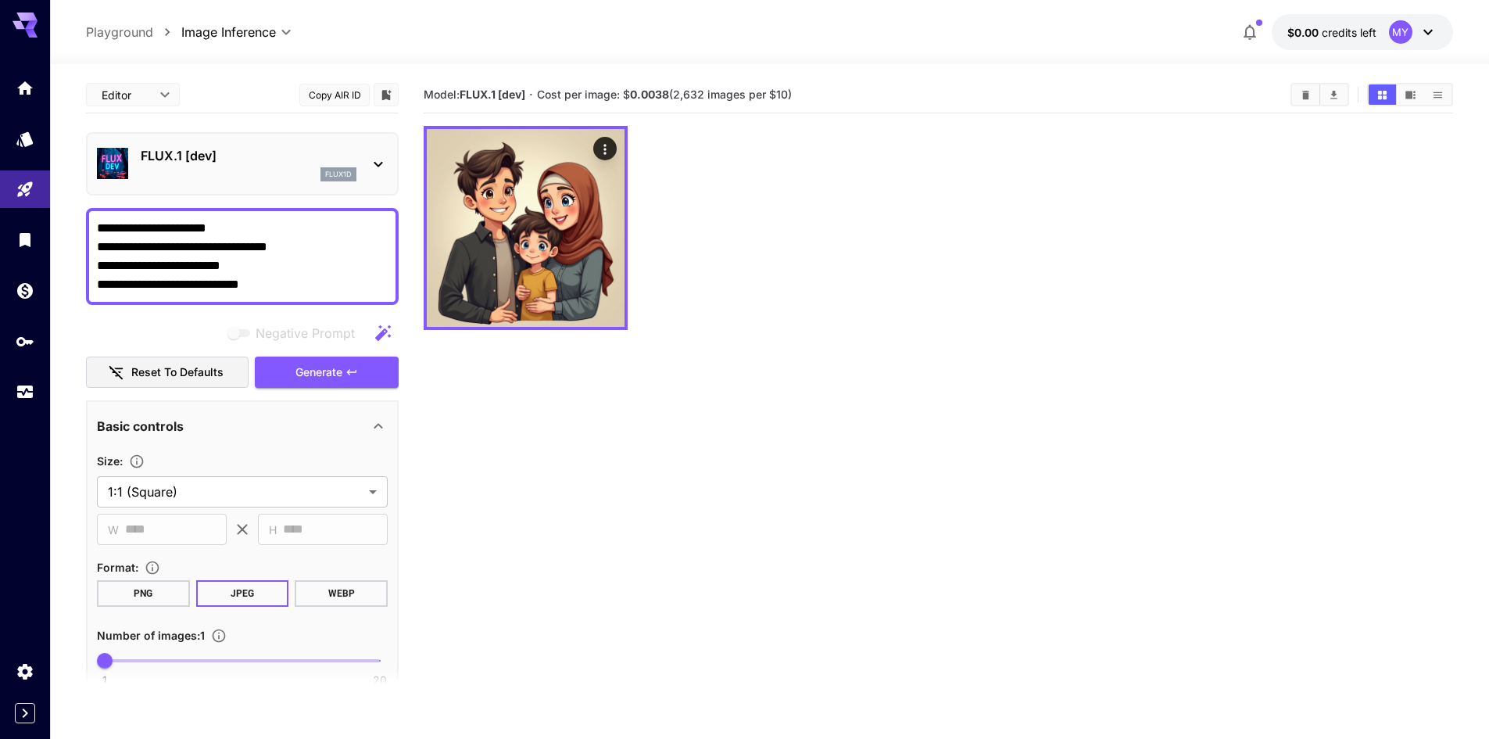
click at [934, 403] on section "Model: FLUX.1 [dev] · Cost per image: $ 0.0038 (2,632 images per $10)" at bounding box center [939, 446] width 1030 height 739
click at [272, 288] on textarea "**********" at bounding box center [242, 256] width 291 height 75
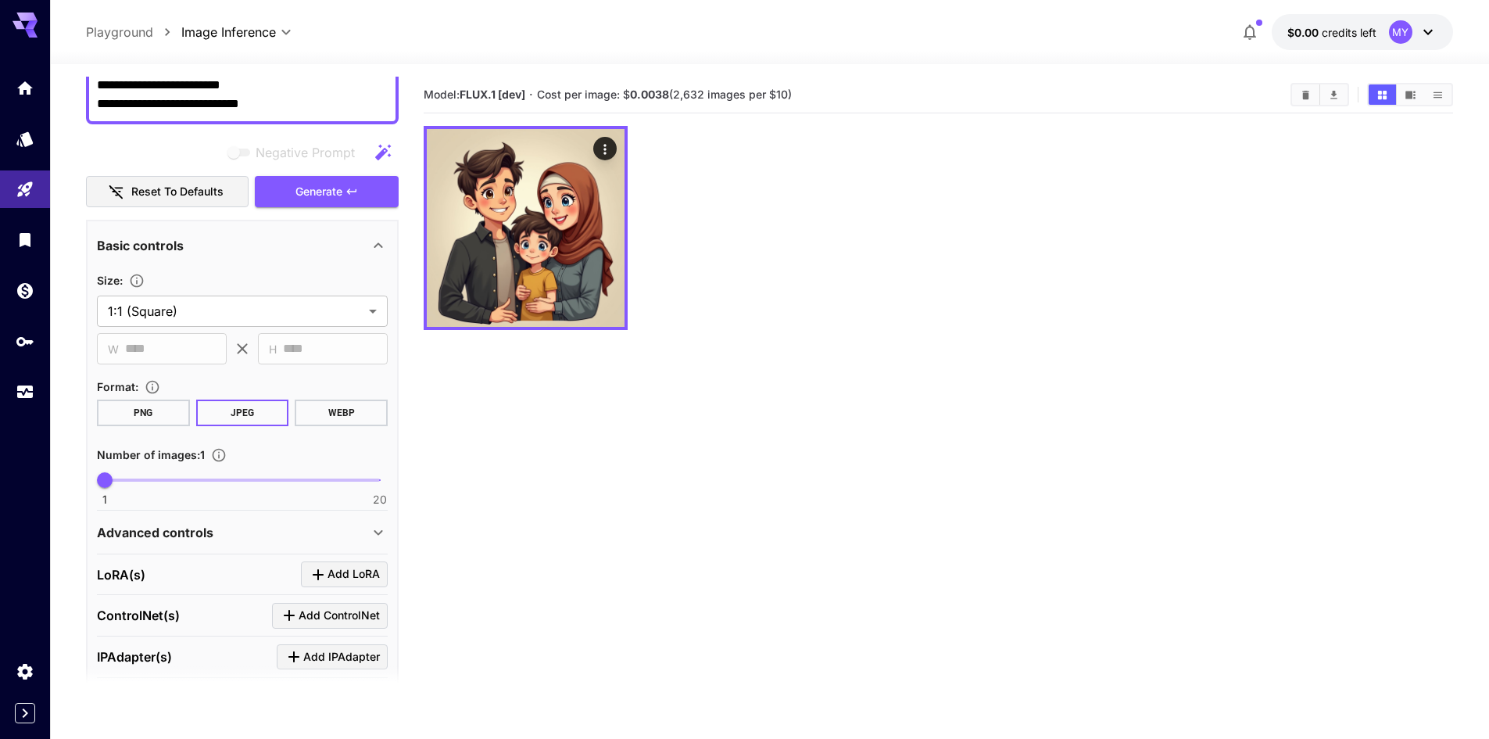
scroll to position [0, 0]
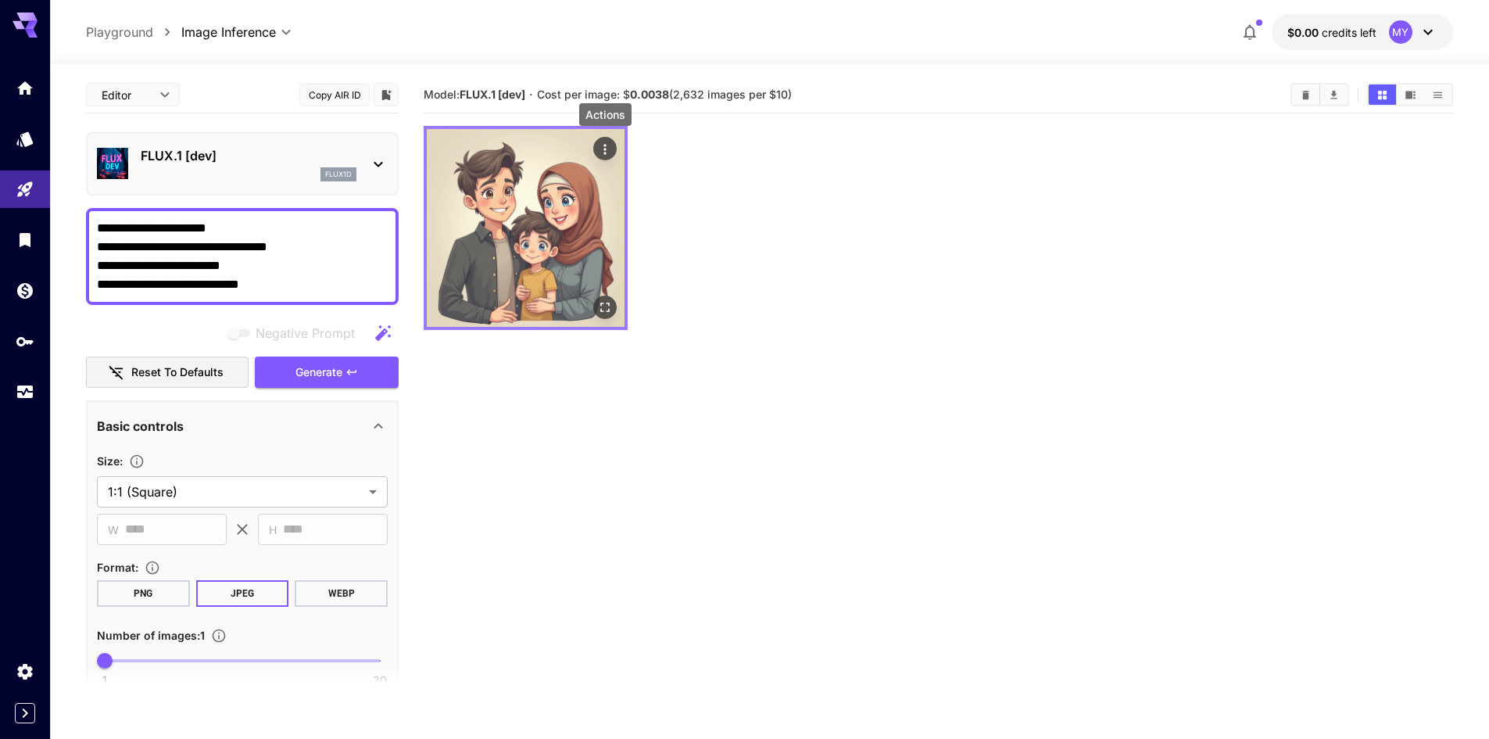
click at [606, 152] on icon "Actions" at bounding box center [605, 149] width 2 height 10
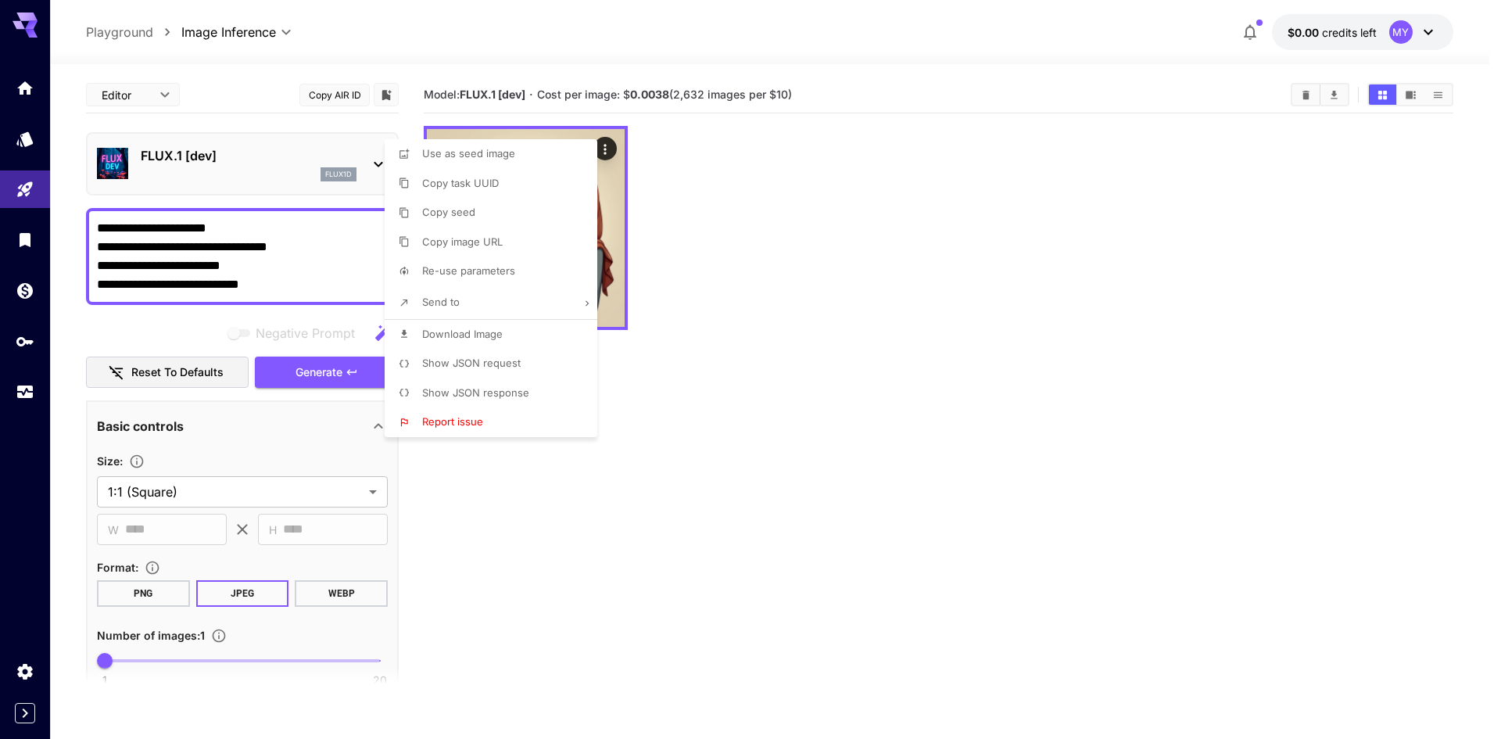
click at [300, 288] on div at bounding box center [750, 369] width 1501 height 739
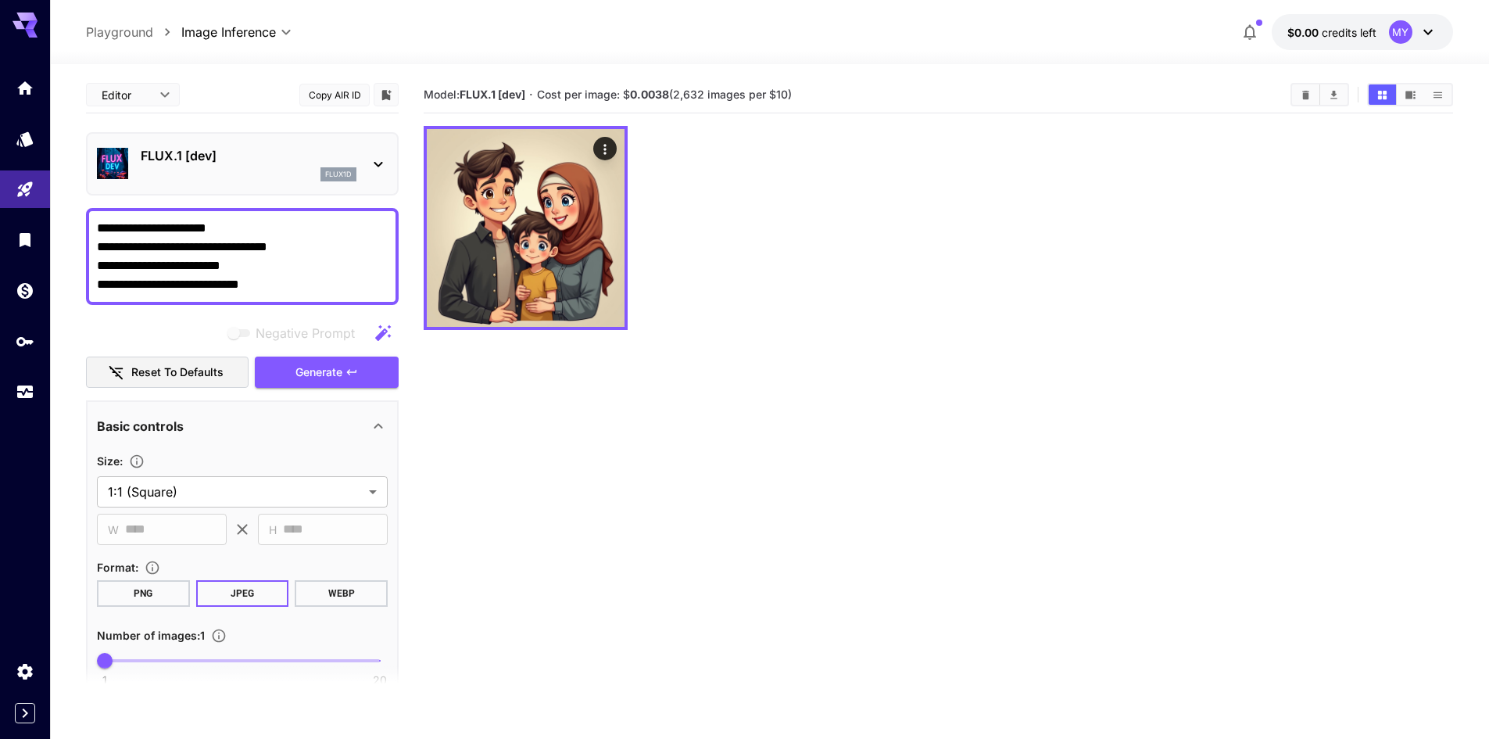
click at [280, 277] on textarea "**********" at bounding box center [242, 256] width 291 height 75
click at [261, 265] on textarea "**********" at bounding box center [242, 256] width 291 height 75
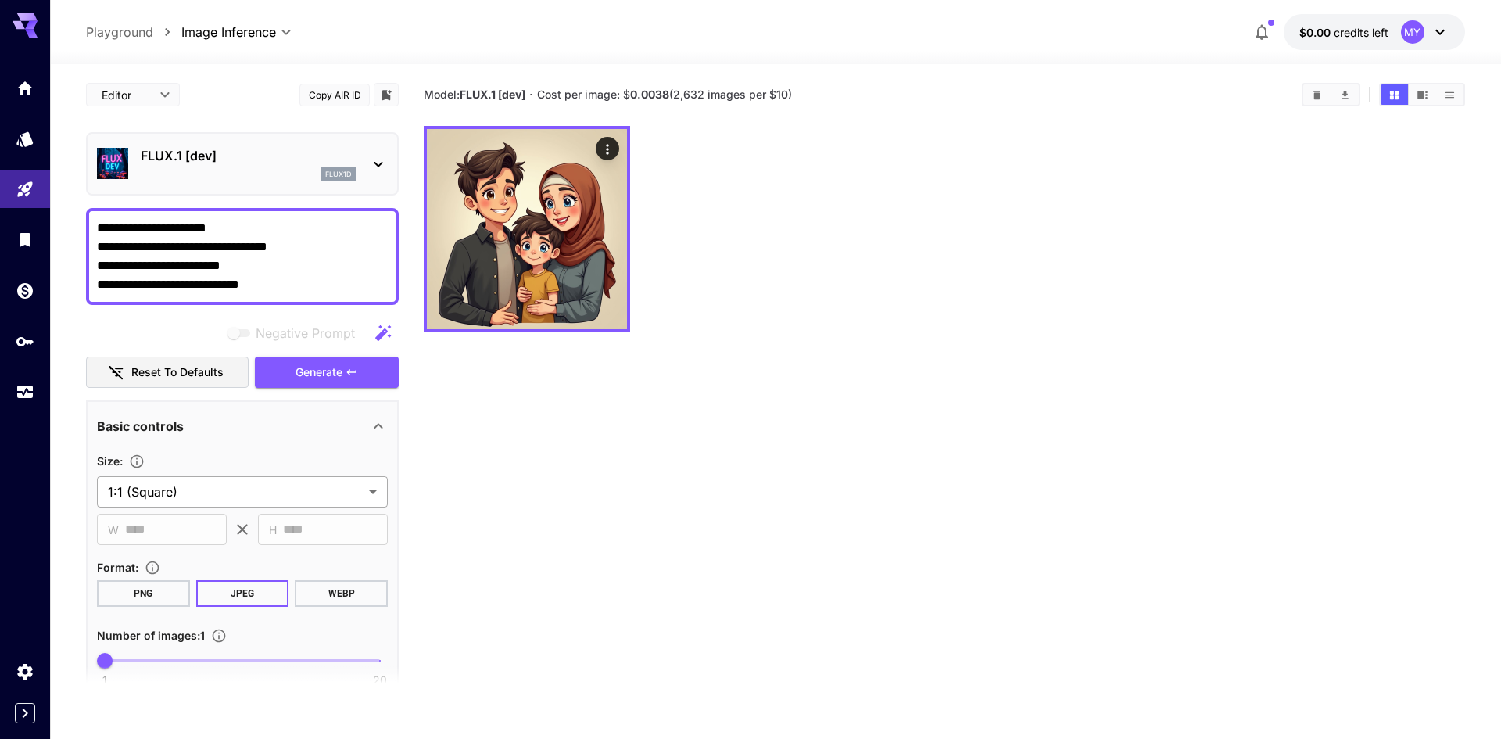
click at [376, 487] on body "**********" at bounding box center [750, 431] width 1501 height 862
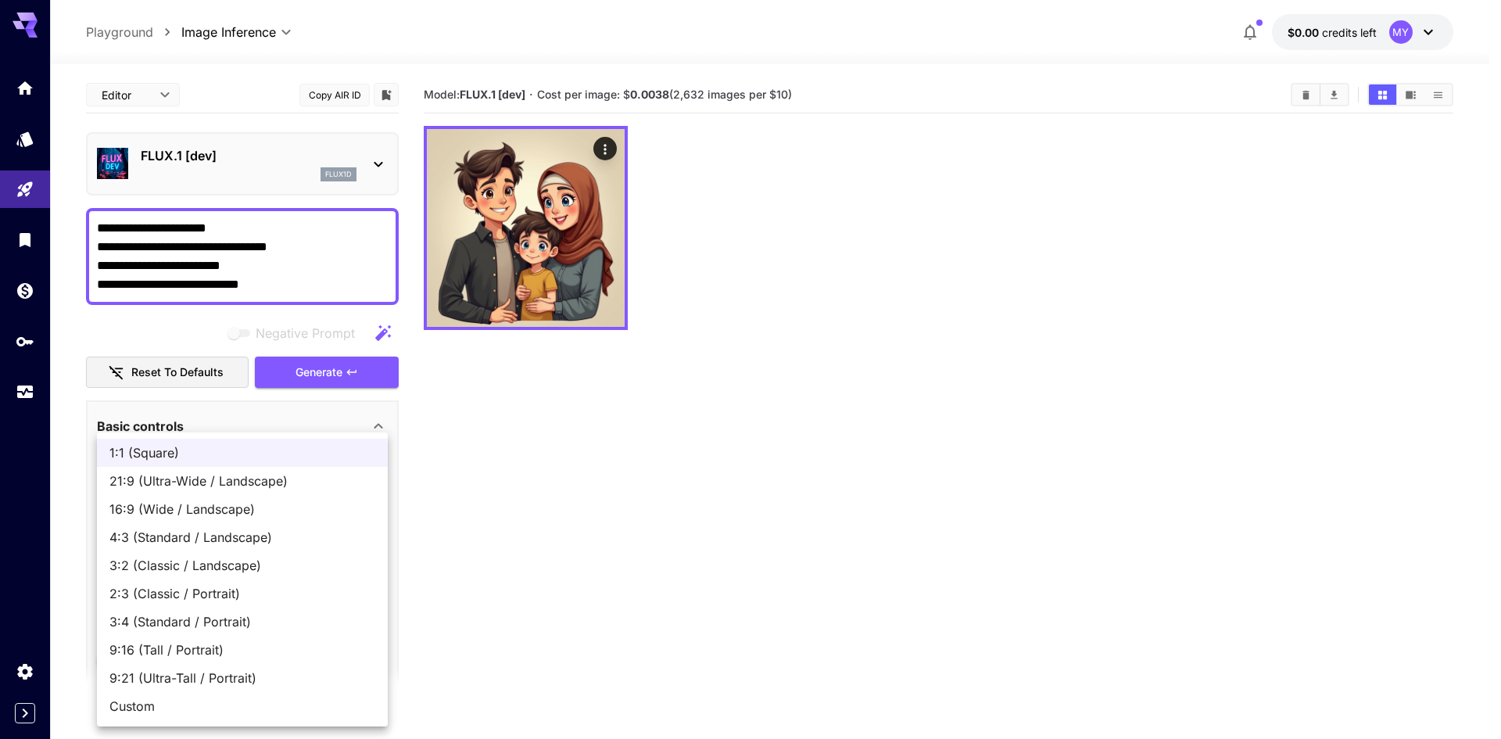
click at [728, 482] on div at bounding box center [750, 369] width 1501 height 739
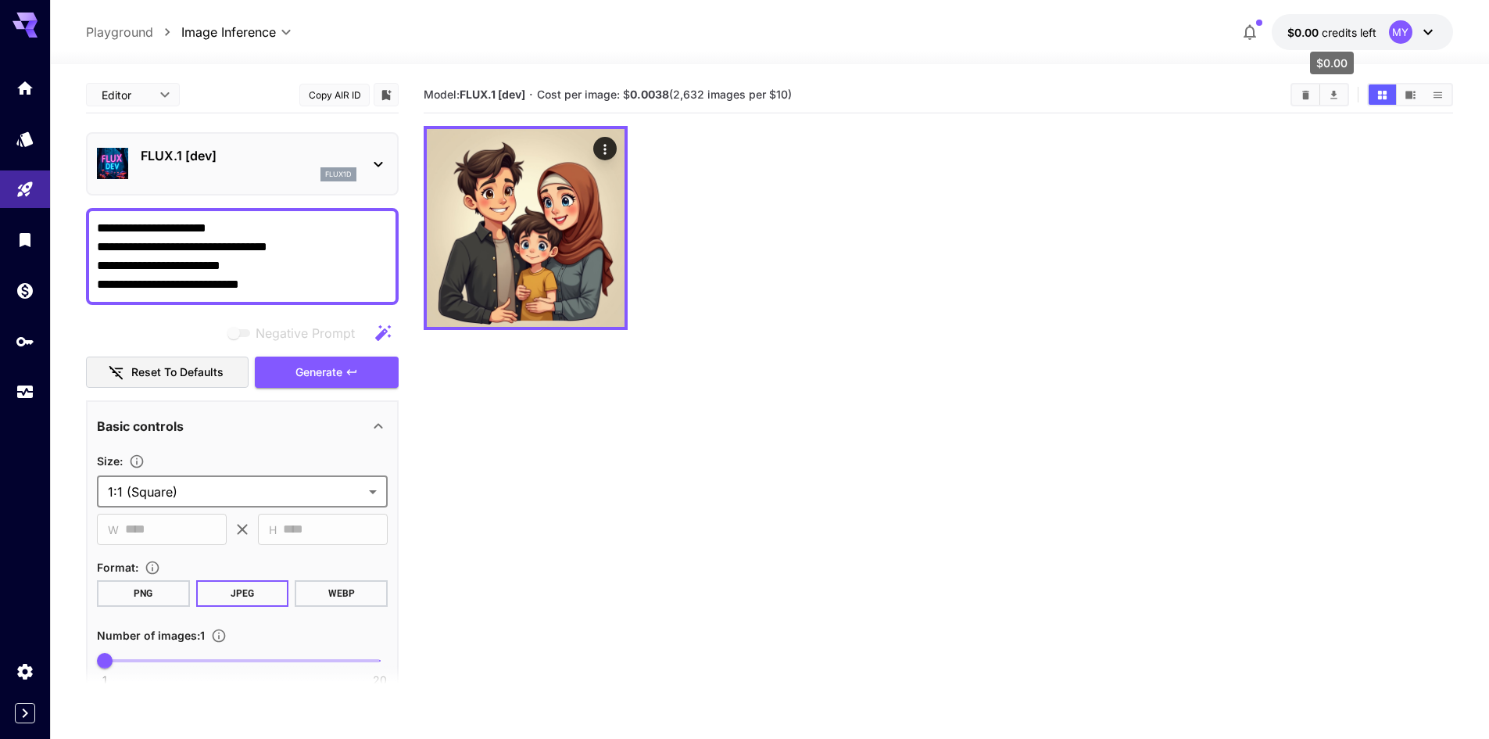
click at [1372, 33] on span "credits left" at bounding box center [1349, 32] width 55 height 13
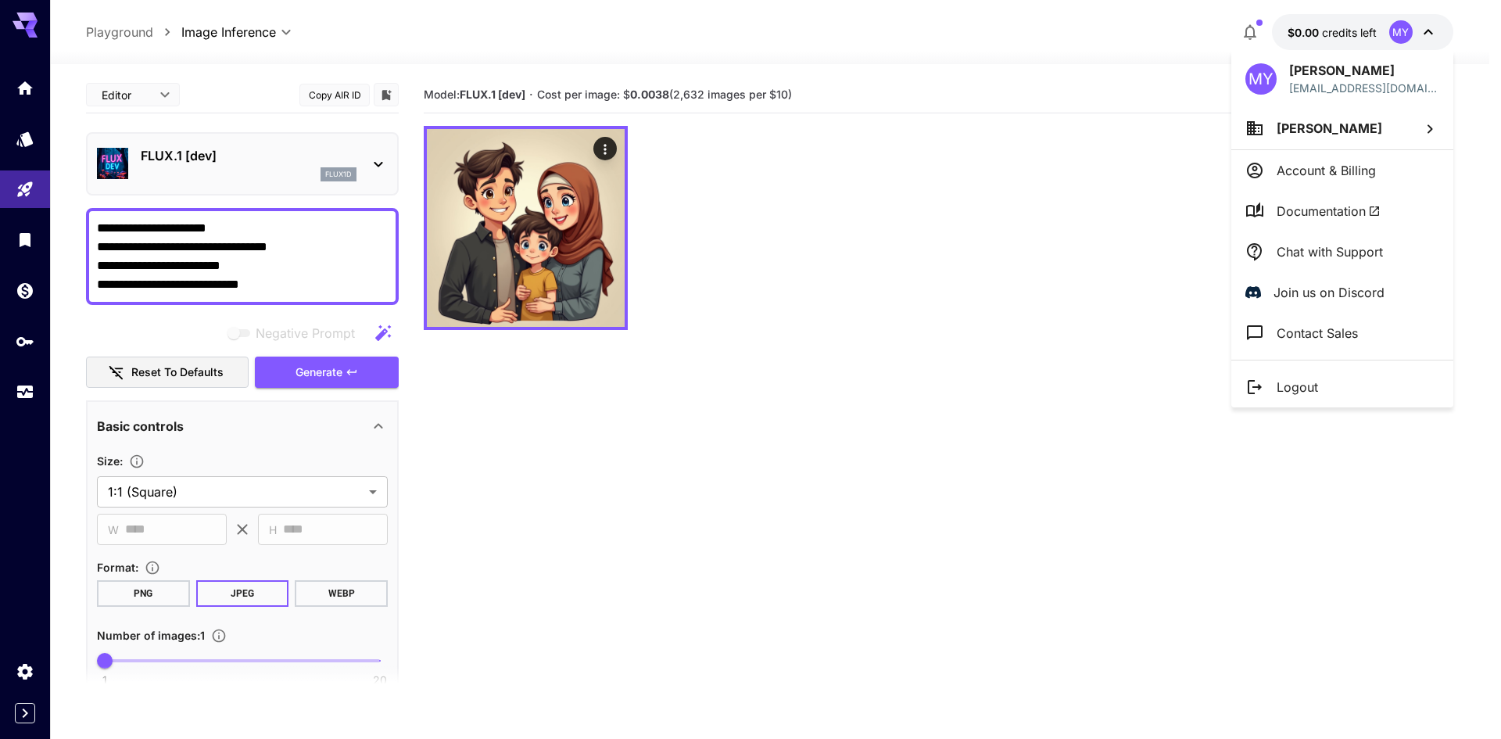
click at [1245, 30] on div at bounding box center [750, 369] width 1501 height 739
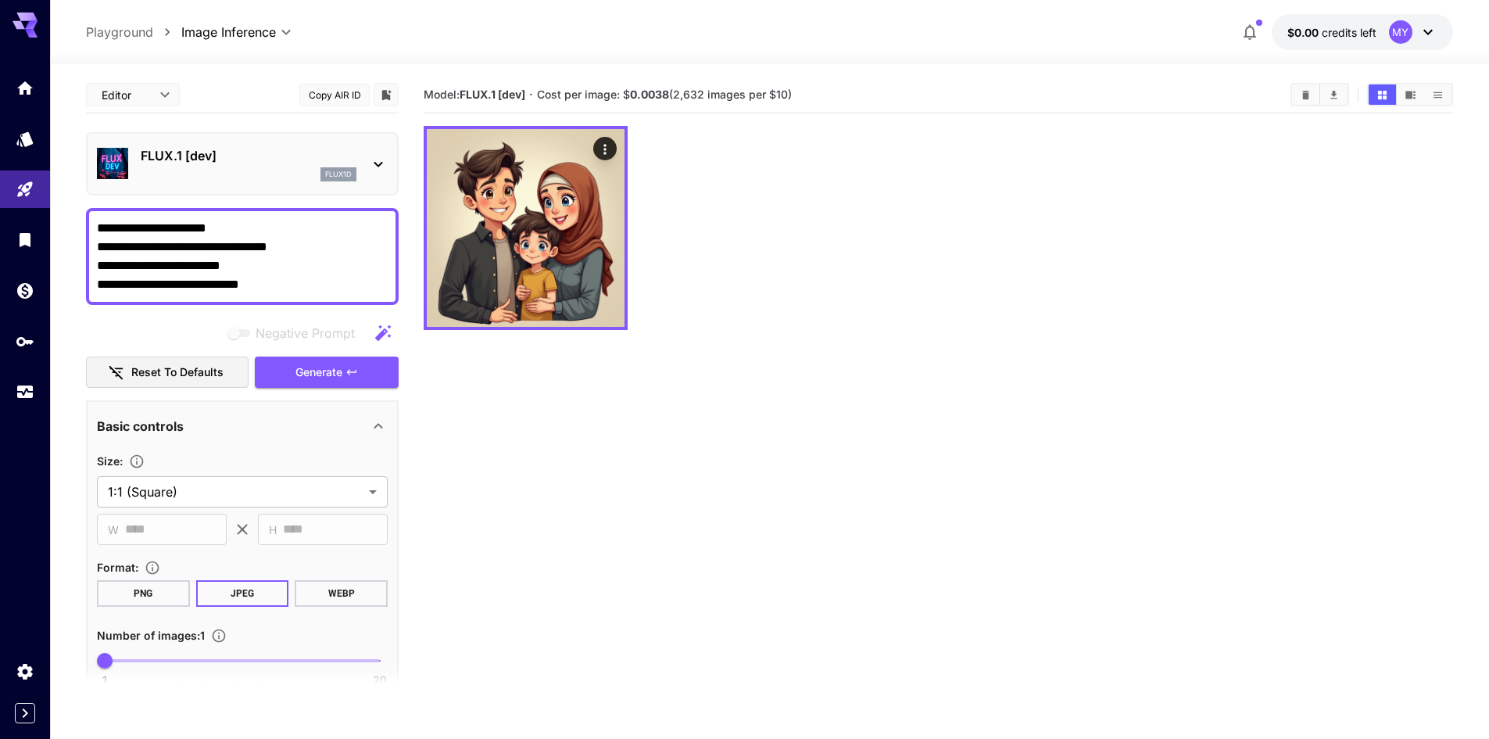
click at [1246, 30] on icon "button" at bounding box center [1250, 33] width 13 height 16
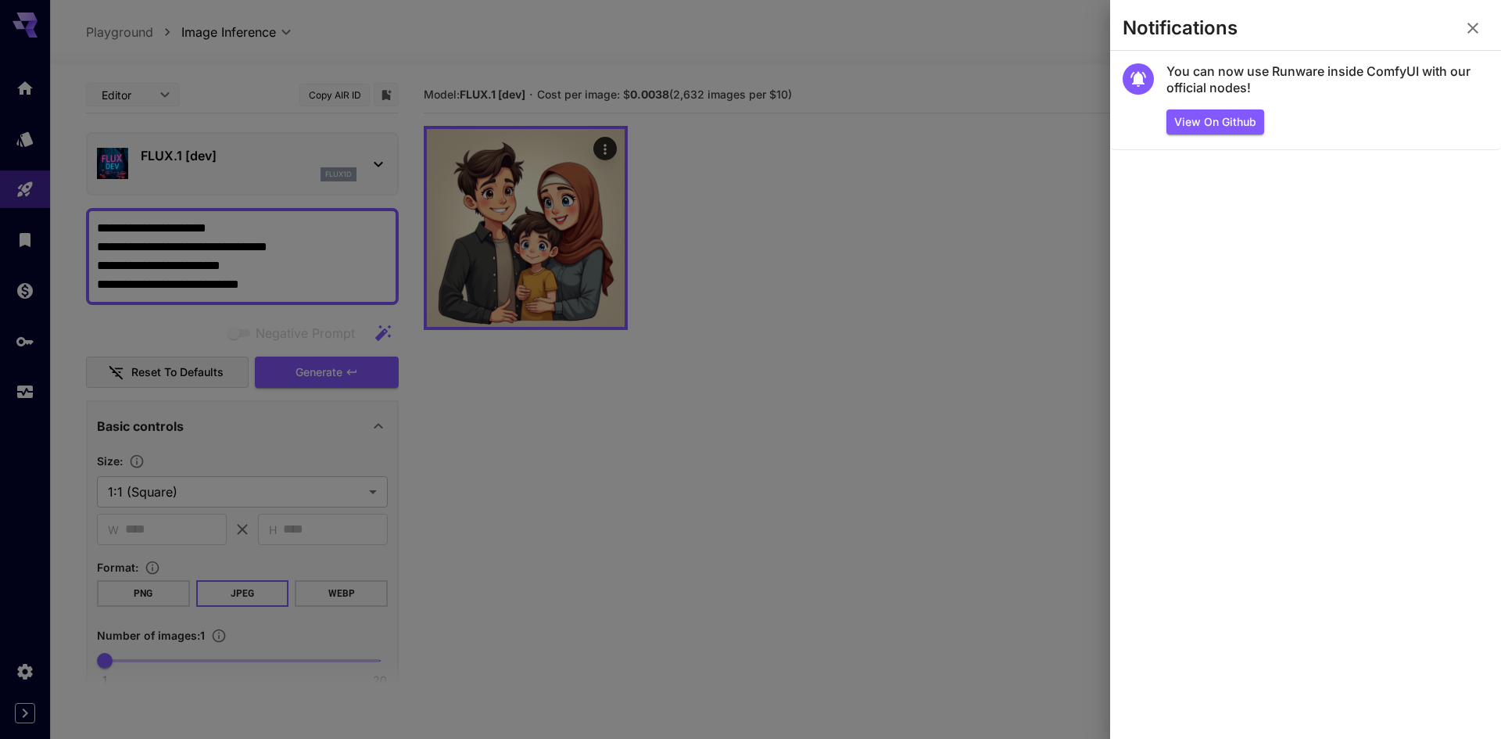
click at [1478, 27] on icon "button" at bounding box center [1473, 28] width 19 height 19
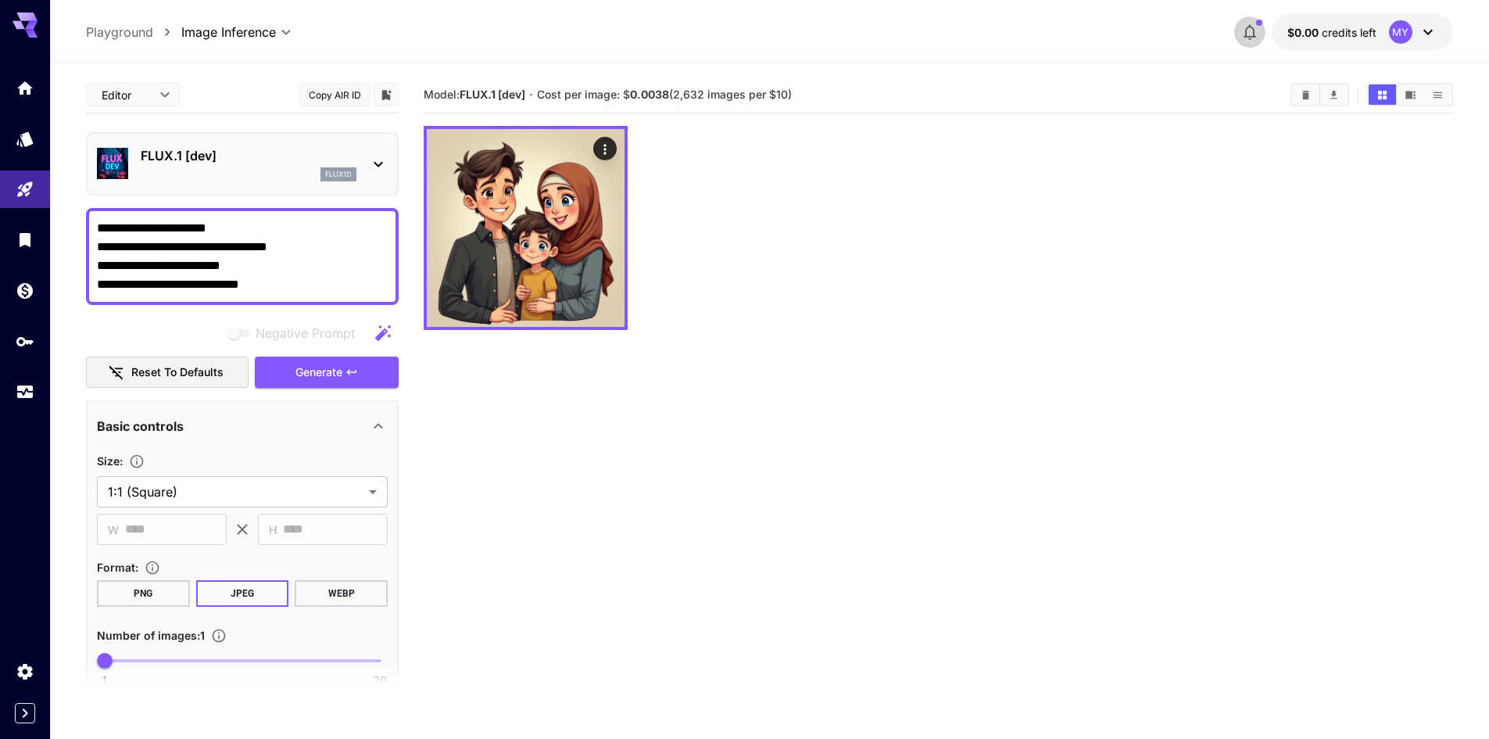
click at [632, 26] on div "**********" at bounding box center [769, 32] width 1367 height 36
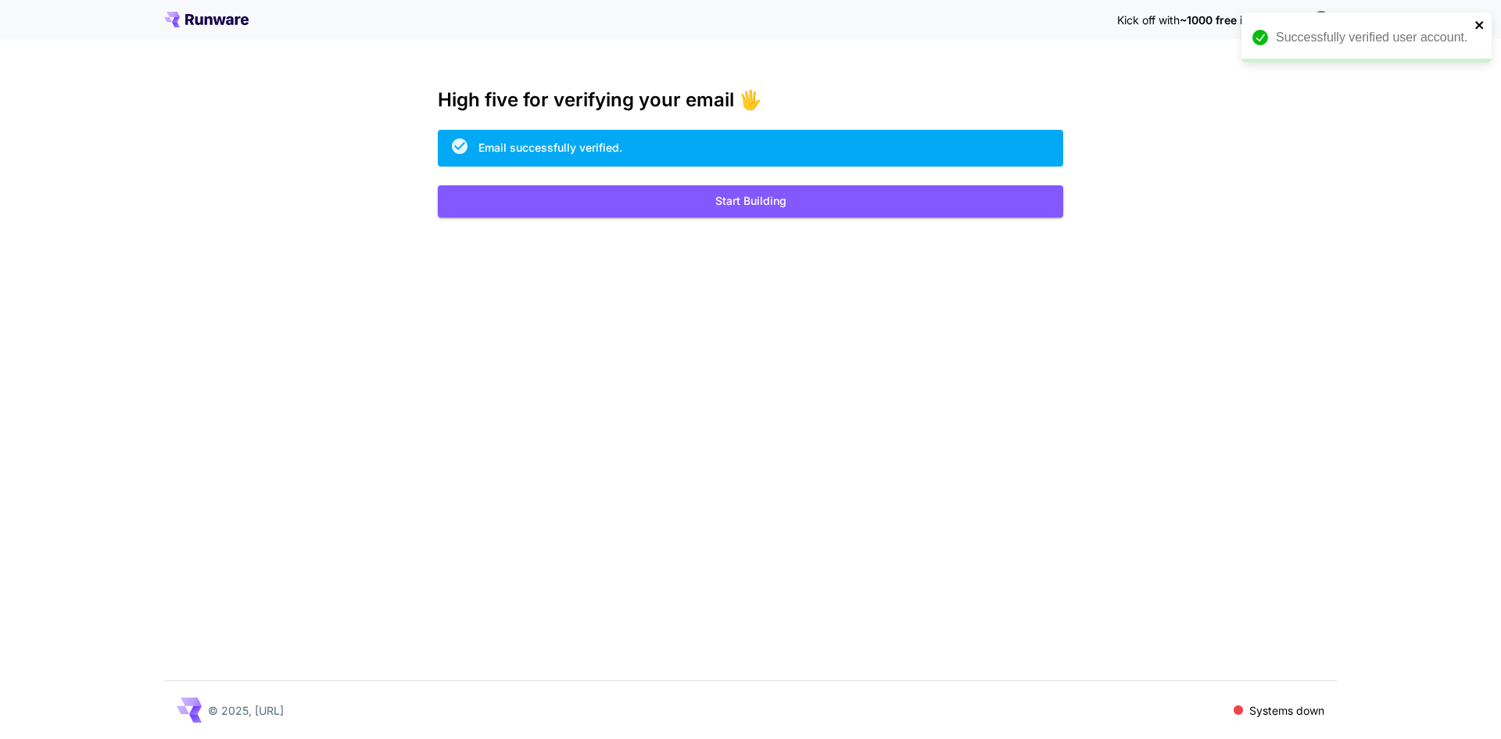
click at [1481, 23] on icon "close" at bounding box center [1479, 25] width 8 height 8
drag, startPoint x: 1283, startPoint y: 23, endPoint x: 1091, endPoint y: 23, distance: 191.5
click at [1091, 23] on div "Kick off with ~1000 free images! 🎈" at bounding box center [750, 19] width 1173 height 33
click at [1217, 39] on div "Kick off with ~1000 free images! 🎈 High five for verifying your email 🖐️ Email …" at bounding box center [750, 369] width 1501 height 739
drag, startPoint x: 442, startPoint y: 72, endPoint x: 326, endPoint y: 59, distance: 116.4
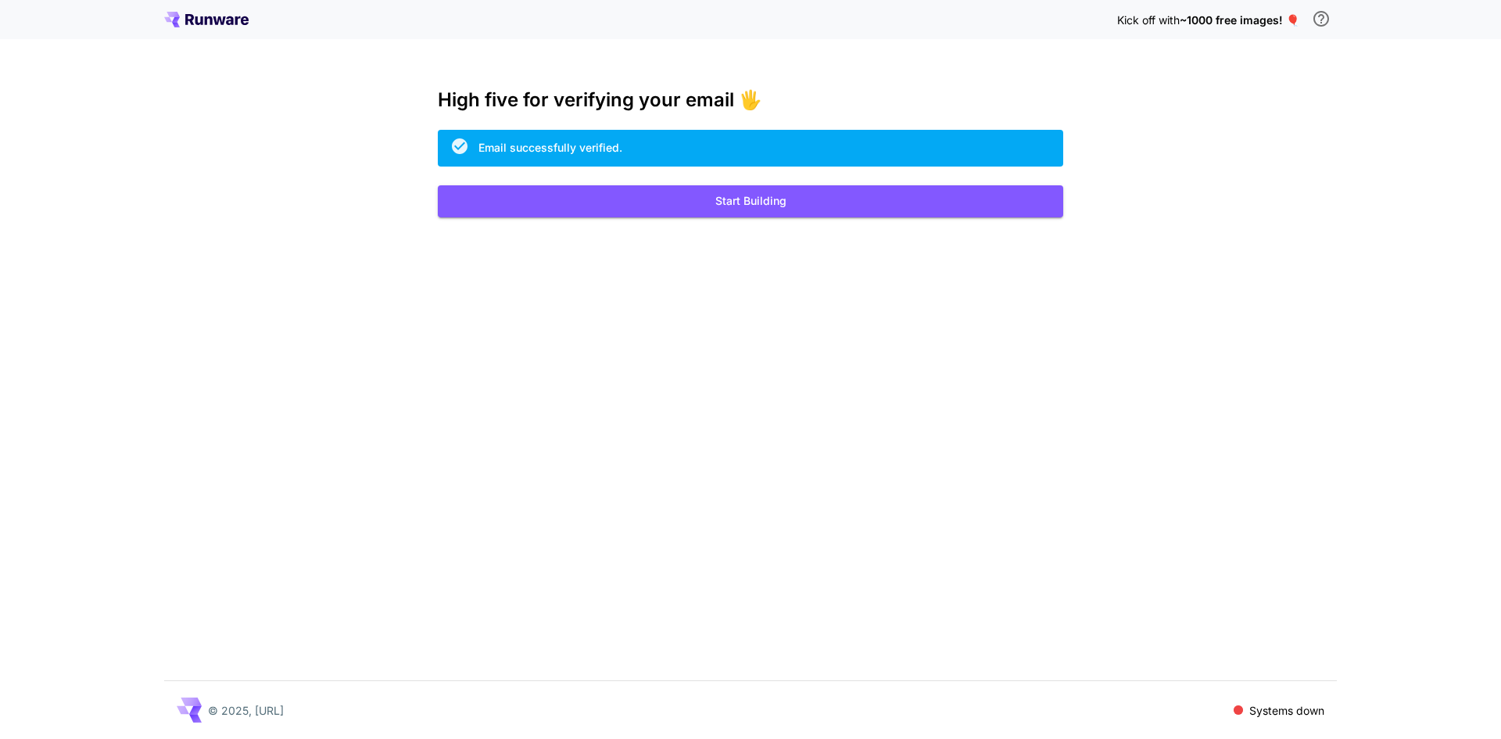
click at [436, 72] on div "Kick off with ~1000 free images! 🎈 High five for verifying your email 🖐️ Email …" at bounding box center [750, 369] width 1501 height 739
